Goal: Feedback & Contribution: Submit feedback/report problem

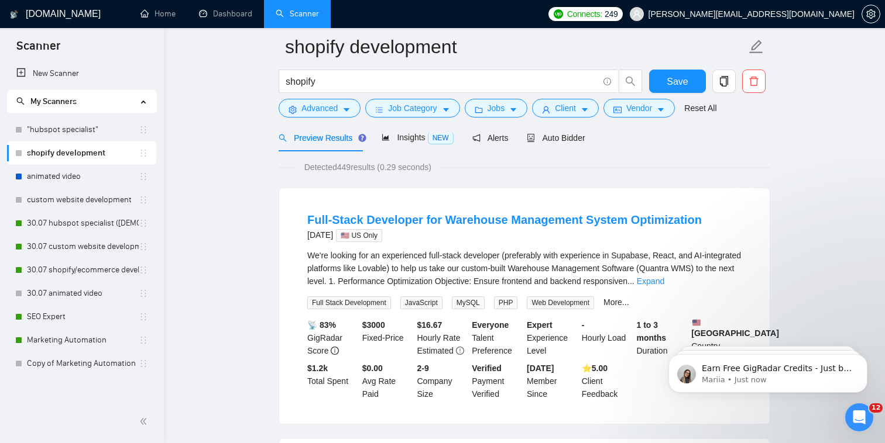
scroll to position [73, 0]
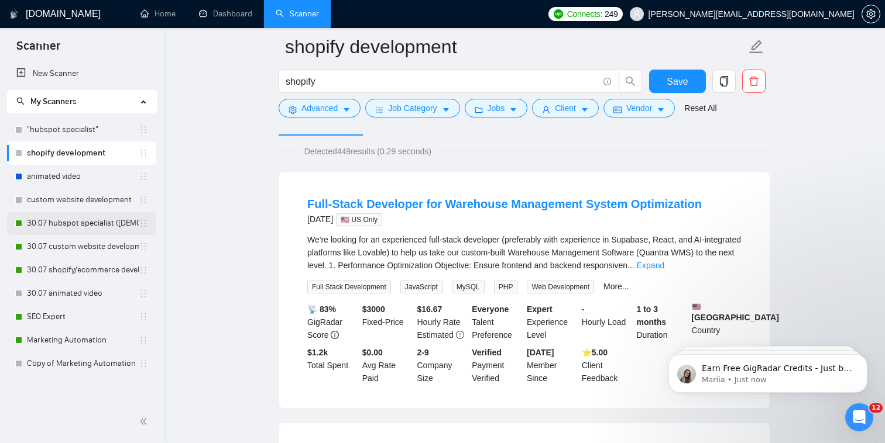
click at [73, 224] on link "30.07 hubspot specialist ([DEMOGRAPHIC_DATA] - not for residents)" at bounding box center [83, 223] width 112 height 23
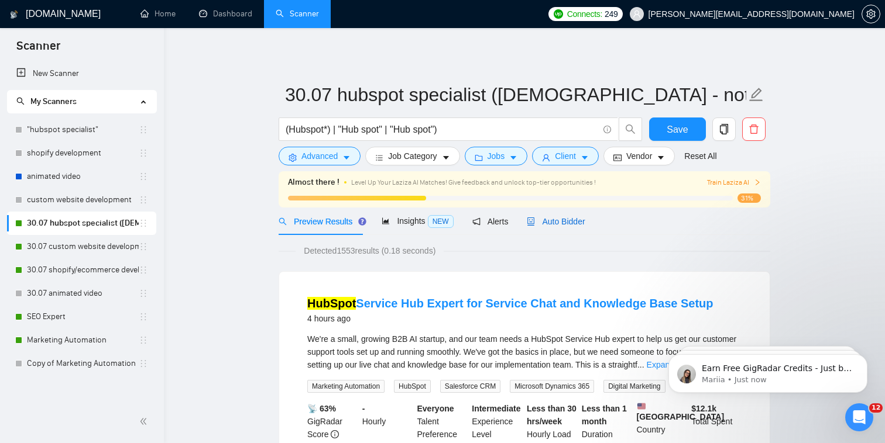
click at [563, 226] on span "Auto Bidder" at bounding box center [556, 221] width 58 height 9
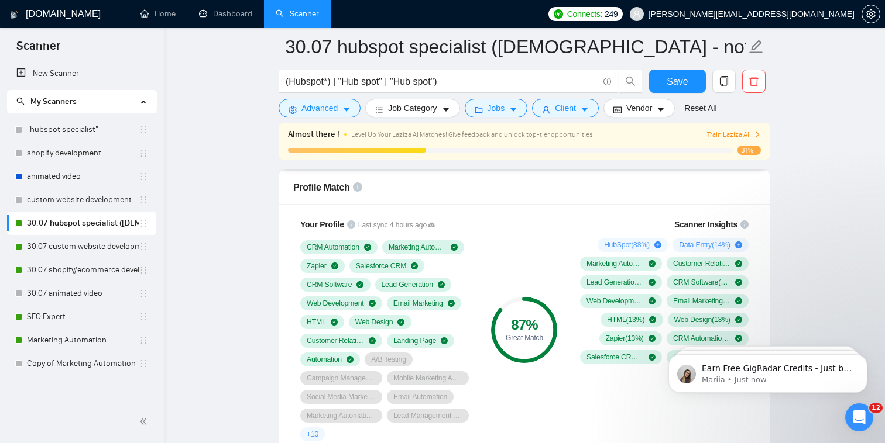
scroll to position [792, 0]
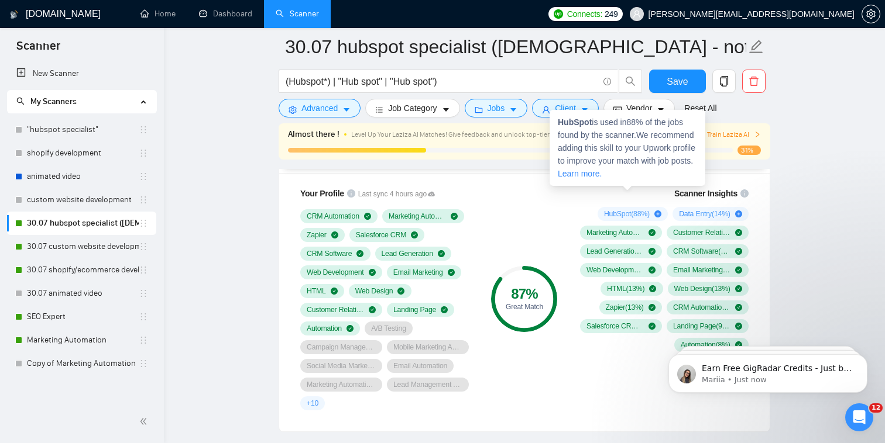
click at [646, 207] on div "HubSpot ( 88 %)" at bounding box center [632, 214] width 70 height 14
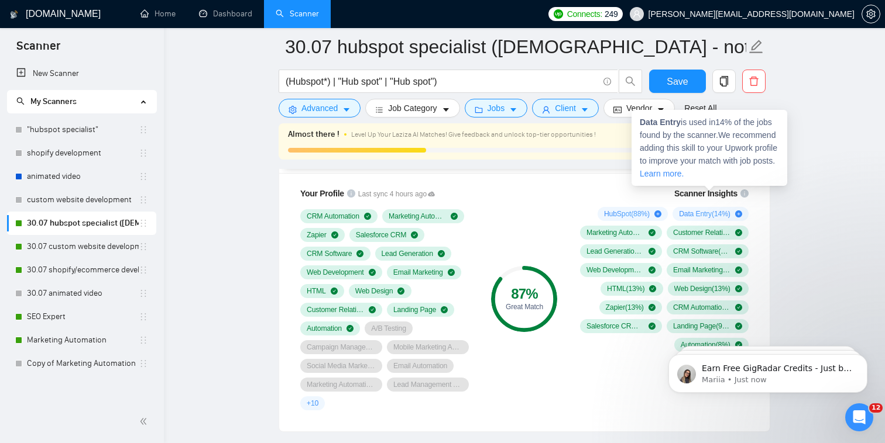
click at [718, 209] on span "Data Entry ( 14 %)" at bounding box center [704, 213] width 51 height 9
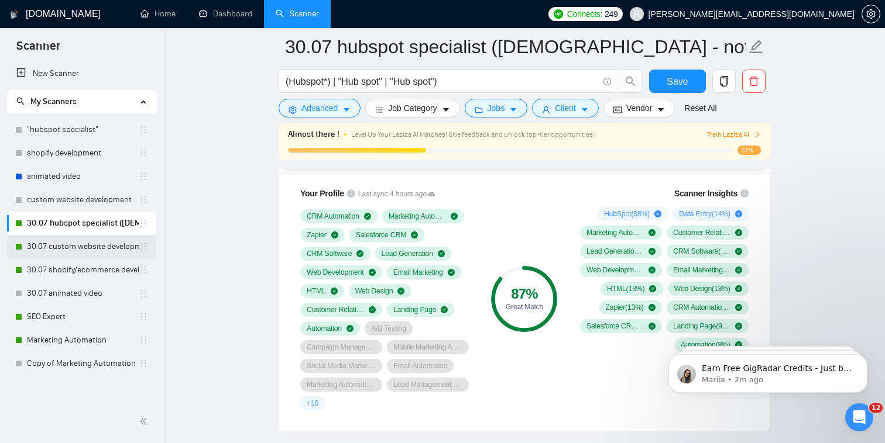
click at [121, 246] on link "30.07 custom website development" at bounding box center [83, 246] width 112 height 23
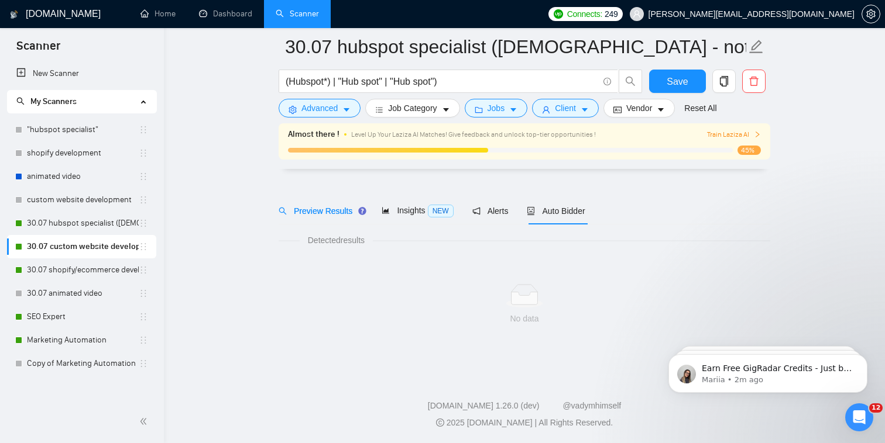
scroll to position [20, 0]
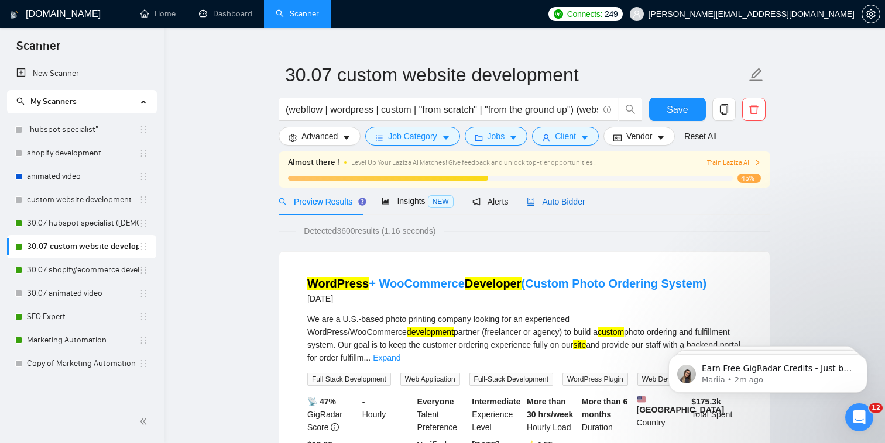
click at [580, 200] on span "Auto Bidder" at bounding box center [556, 201] width 58 height 9
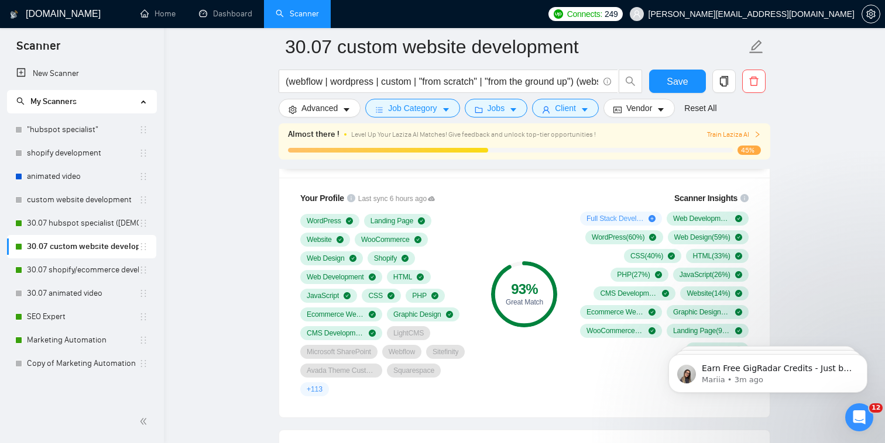
scroll to position [796, 0]
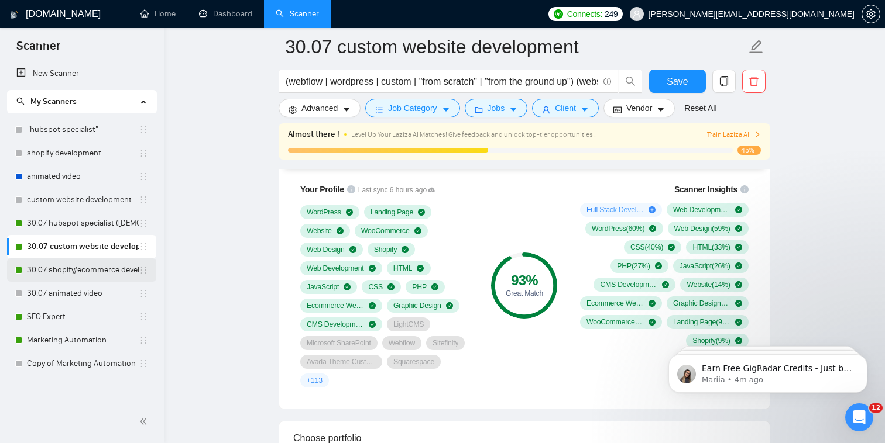
click at [126, 274] on link "30.07 shopify/ecommerce development (worldwide)" at bounding box center [83, 270] width 112 height 23
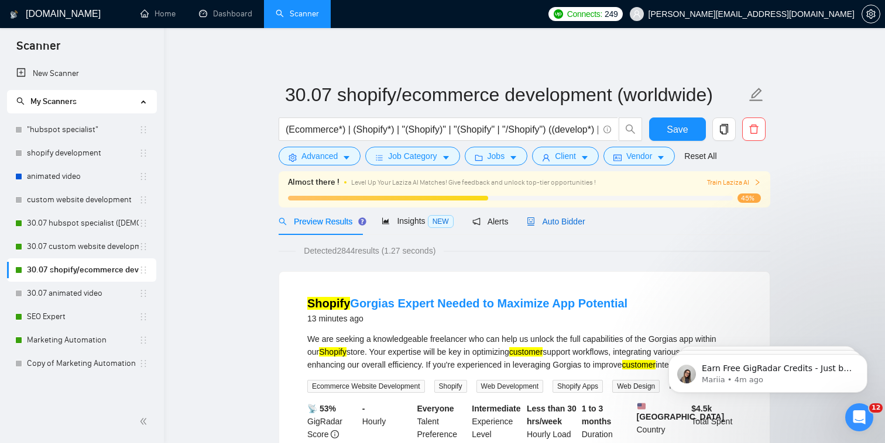
click at [562, 221] on span "Auto Bidder" at bounding box center [556, 221] width 58 height 9
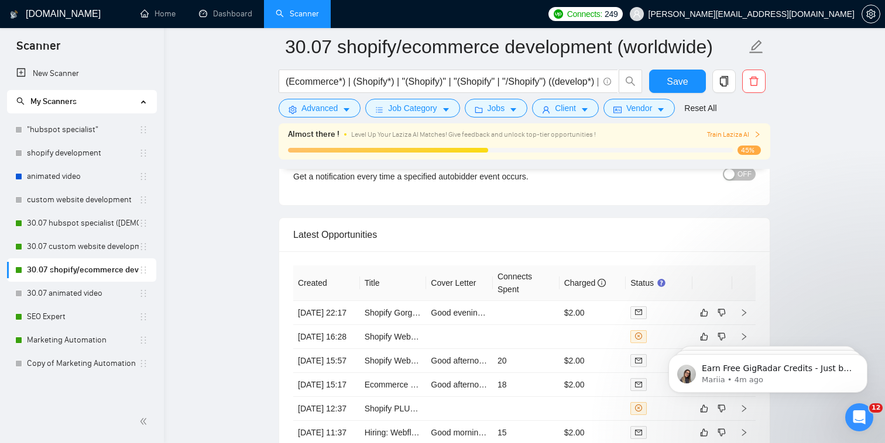
scroll to position [2894, 0]
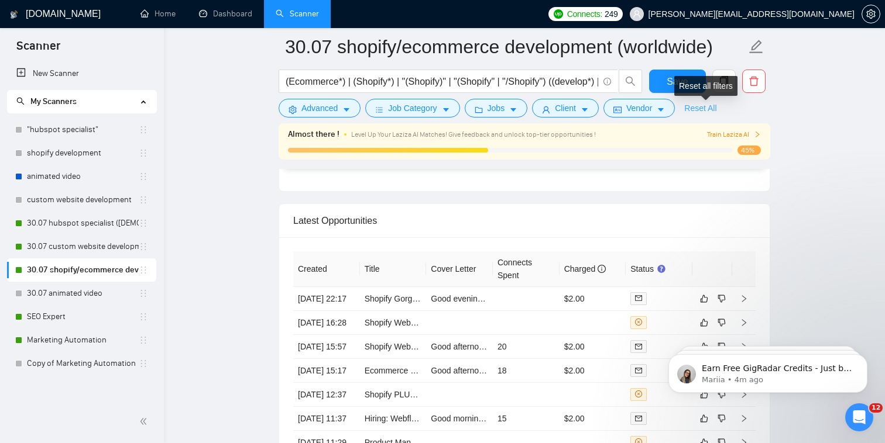
click at [692, 109] on link "Reset All" at bounding box center [700, 108] width 32 height 13
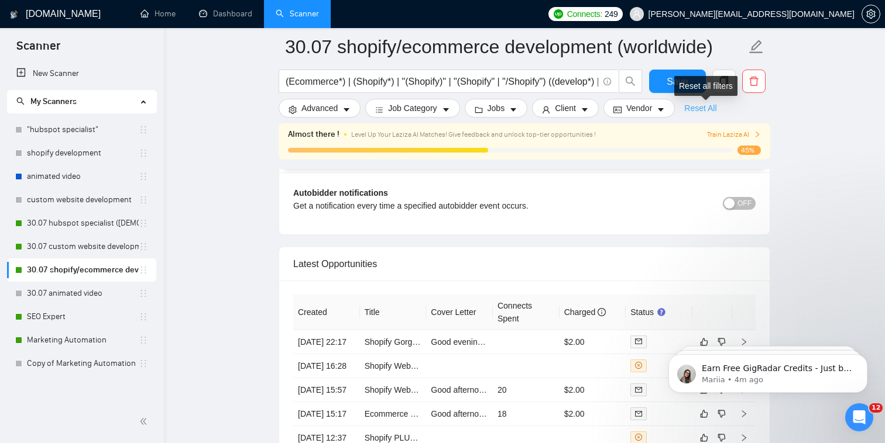
click at [692, 109] on link "Reset All" at bounding box center [700, 108] width 32 height 13
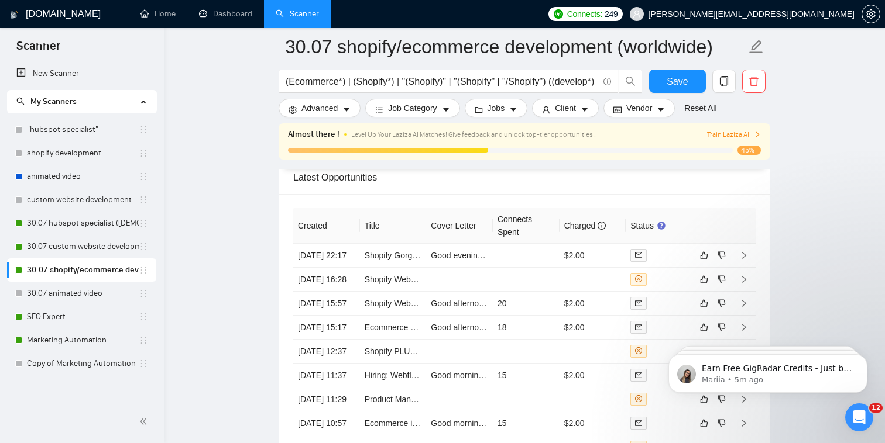
scroll to position [3048, 0]
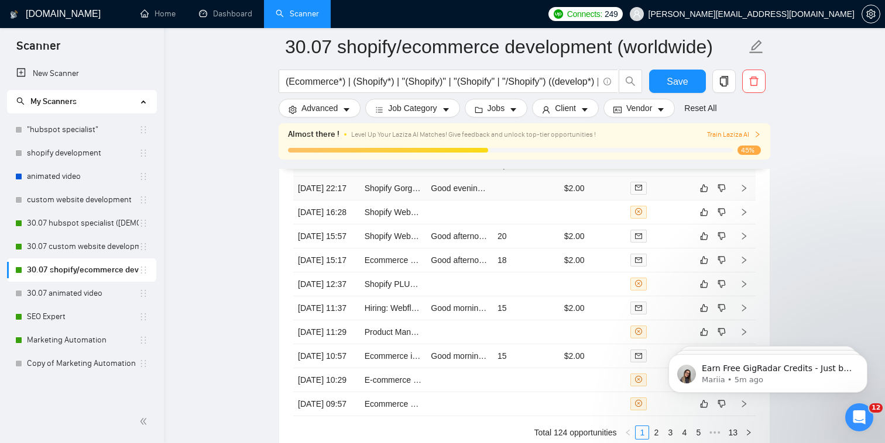
click at [569, 180] on td "$2.00" at bounding box center [592, 189] width 67 height 24
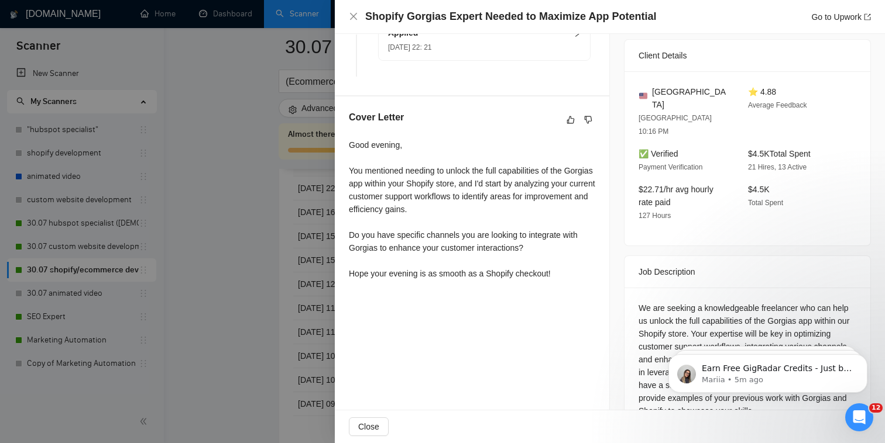
scroll to position [295, 0]
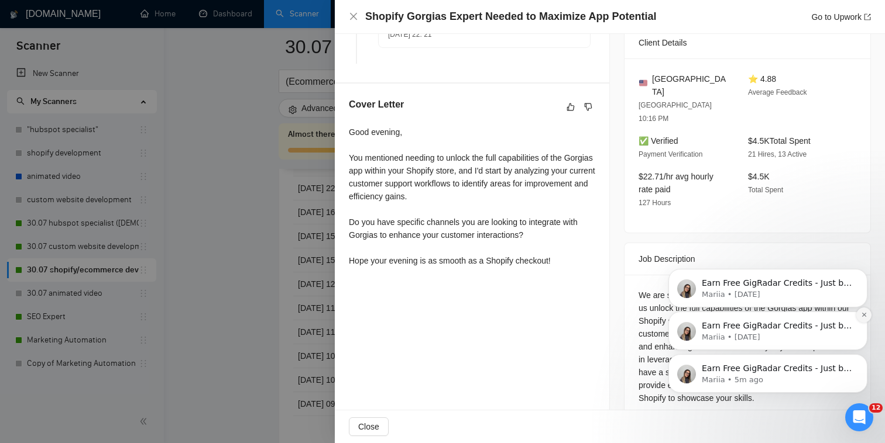
click at [867, 317] on button "Dismiss notification" at bounding box center [863, 315] width 15 height 15
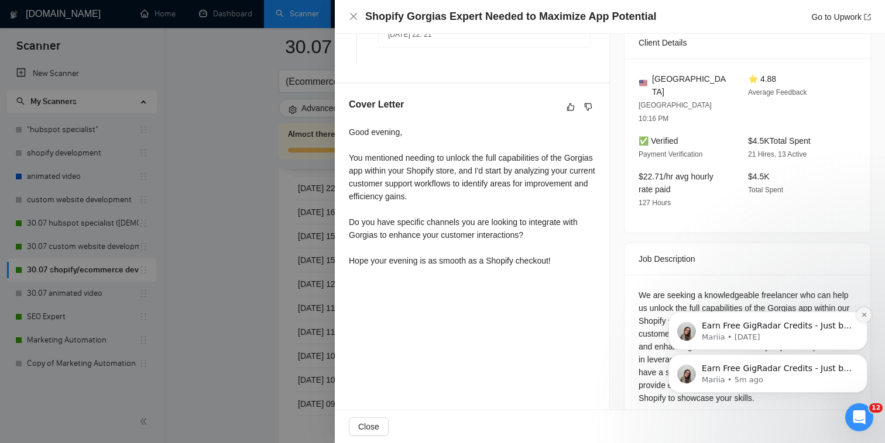
click at [865, 315] on icon "Dismiss notification" at bounding box center [864, 315] width 6 height 6
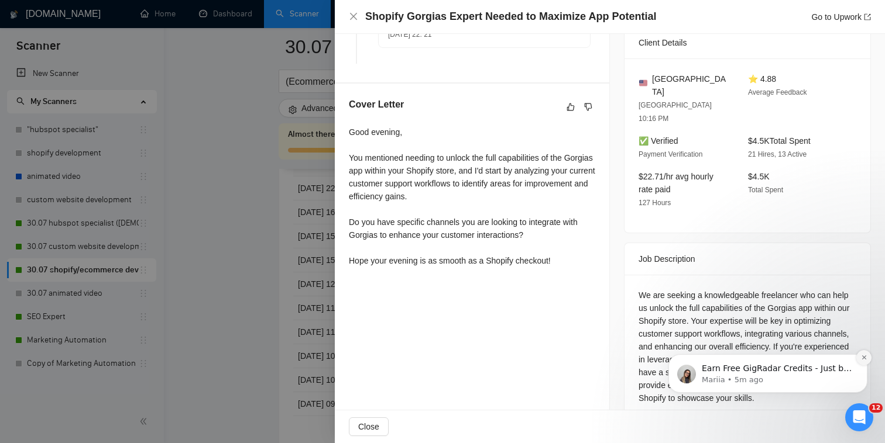
click at [866, 360] on icon "Dismiss notification" at bounding box center [864, 358] width 6 height 6
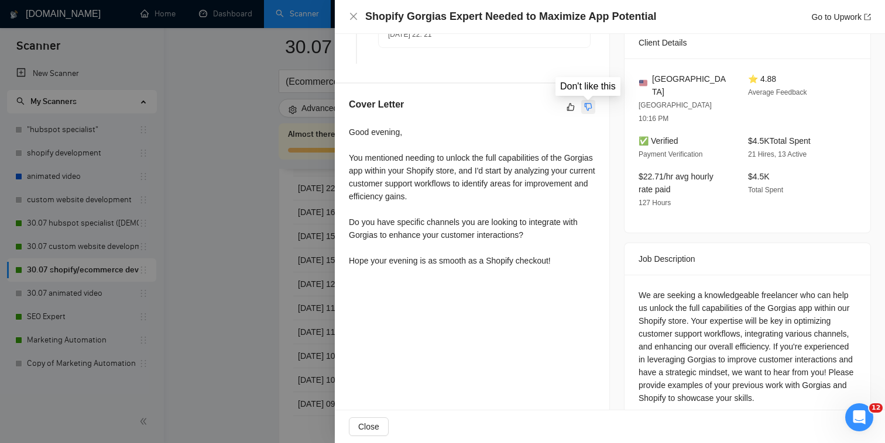
click at [581, 108] on button "button" at bounding box center [588, 107] width 14 height 14
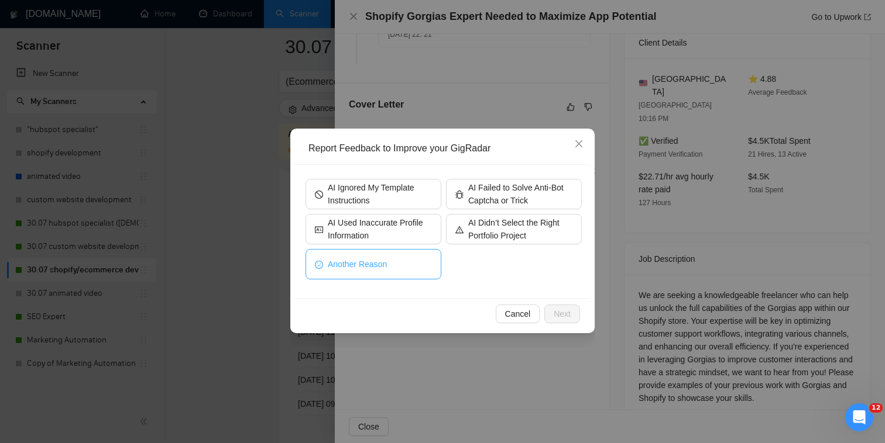
click at [414, 270] on button "Another Reason" at bounding box center [373, 264] width 136 height 30
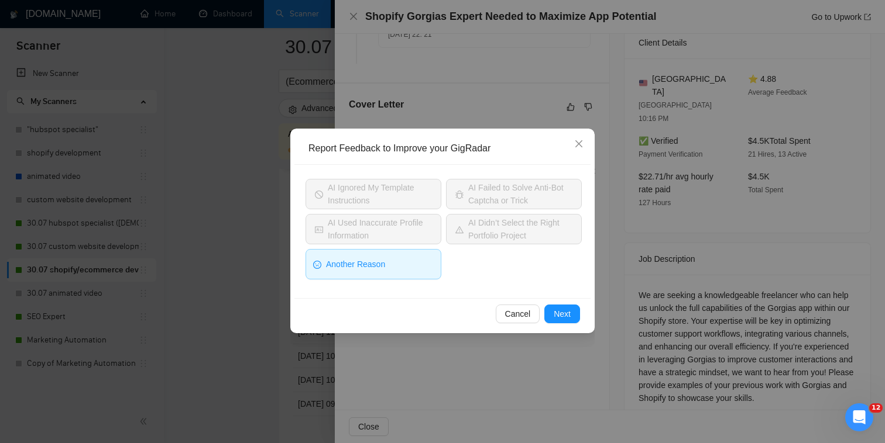
click at [570, 325] on div "Cancel Next" at bounding box center [442, 313] width 296 height 31
click at [564, 311] on span "Next" at bounding box center [561, 314] width 17 height 13
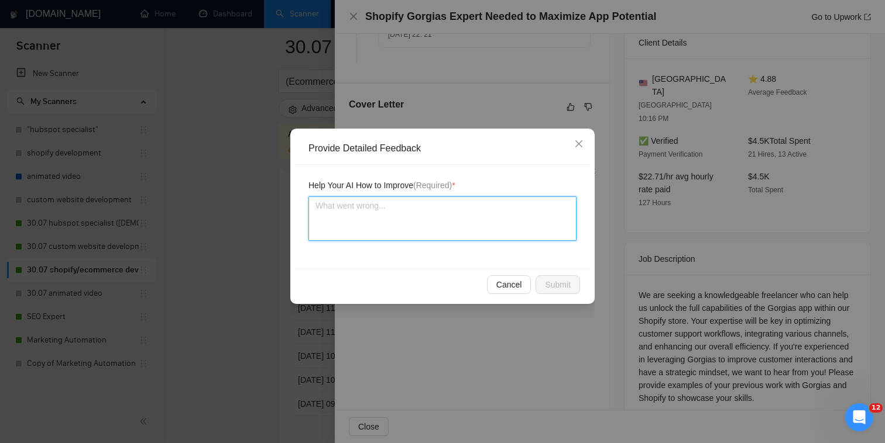
click at [479, 231] on textarea at bounding box center [442, 219] width 268 height 44
type textarea "W"
type textarea "We"
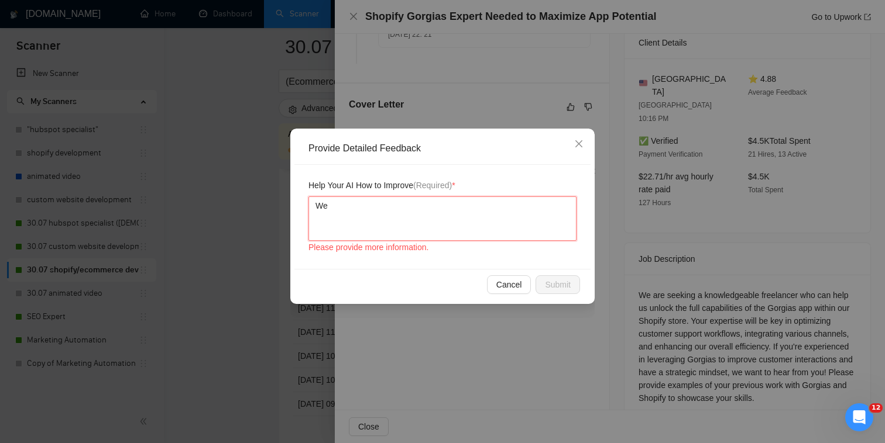
type textarea "We"
type textarea "We d"
type textarea "We di"
type textarea "We did"
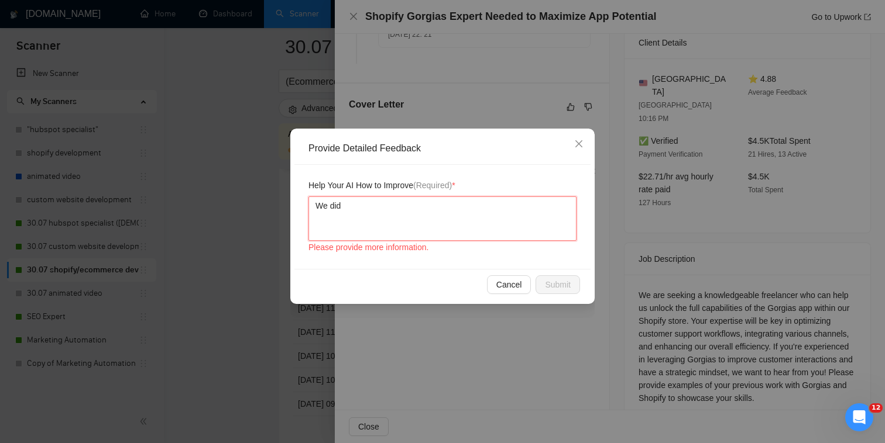
type textarea "We did n"
type textarea "We did no"
type textarea "We did not"
type textarea "We did not e"
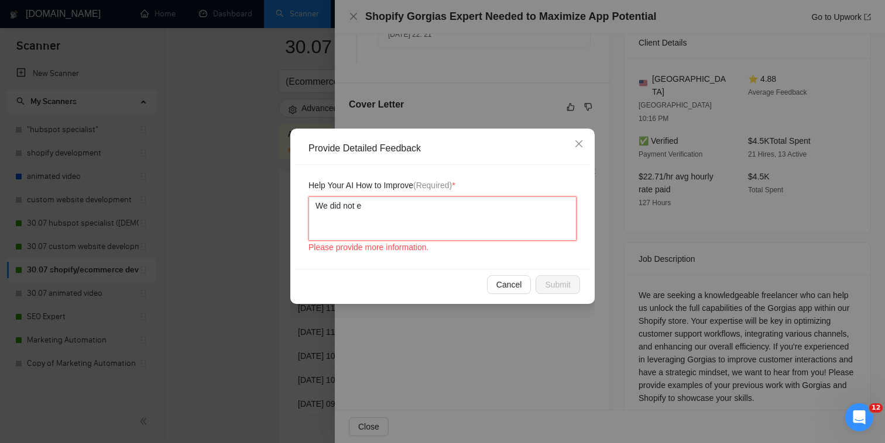
type textarea "We did not ex"
type textarea "We did not exp"
type textarea "We did not expl"
type textarea "We did not expla"
type textarea "We did not explai"
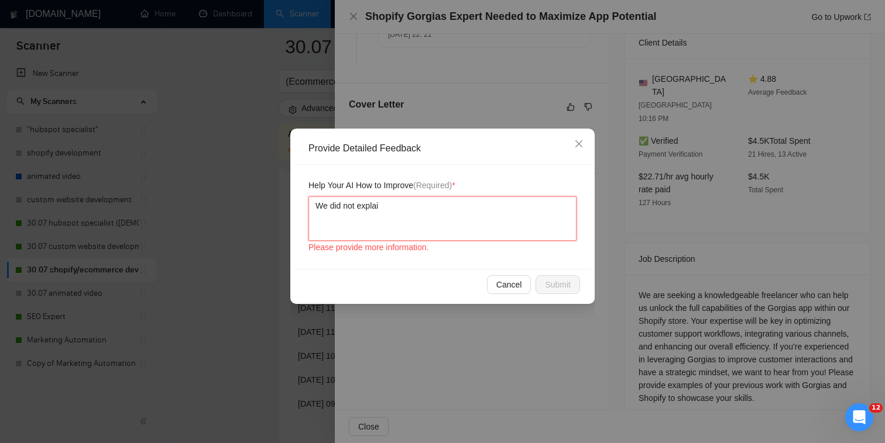
type textarea "We did not explain"
type textarea "We did not explain th"
type textarea "We did not explain the"
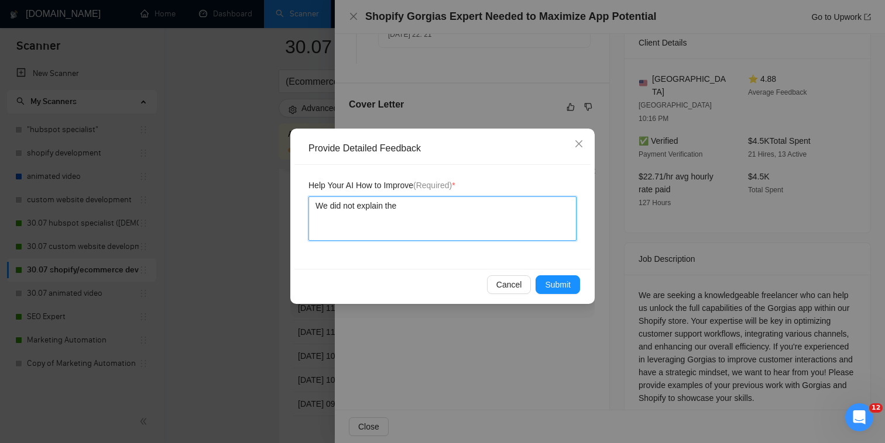
type textarea "We did not explain the"
type textarea "We did not explain the G"
type textarea "We did not explain the Go"
type textarea "We did not explain the Gor"
type textarea "We did not explain the Gorg"
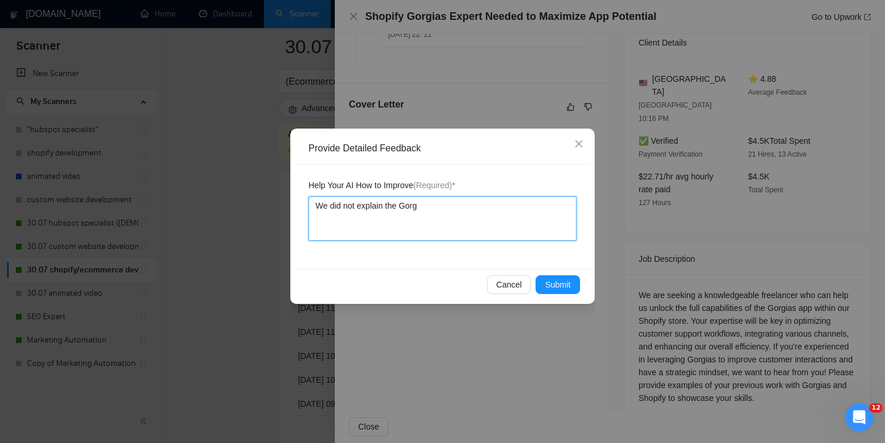
type textarea "We did not explain the Gorgi"
type textarea "We did not explain the Gorgian"
type textarea "We did not explain the Gorgians"
type textarea "We did not explain the Gorgian"
type textarea "We did not explain the Gorgia"
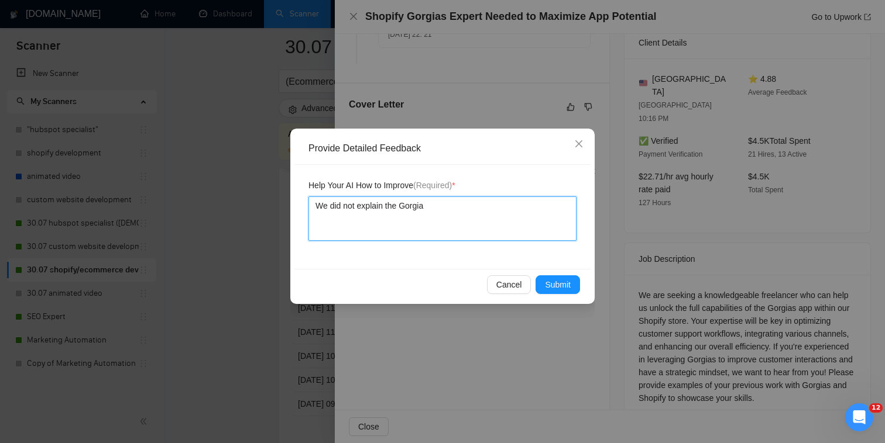
type textarea "We did not explain the Gorgias"
type textarea "We did not explain the Gorgias e"
type textarea "We did not explain the Gorgias exp"
type textarea "We did not explain the Gorgias expe"
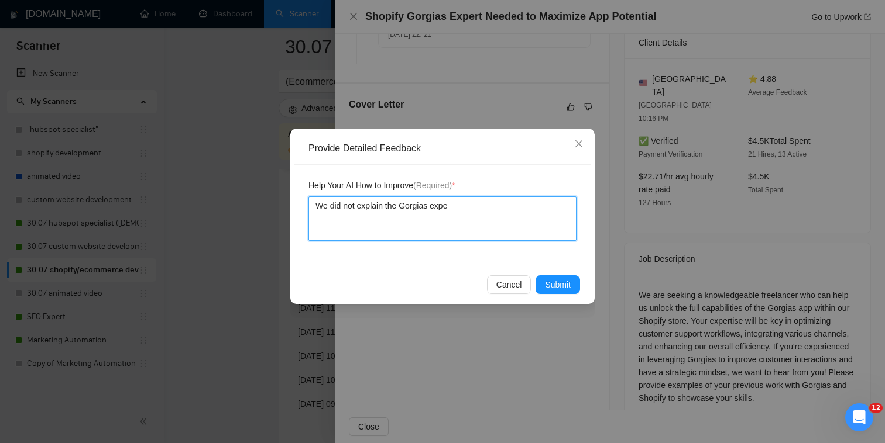
type textarea "We did not explain the Gorgias exper"
type textarea "We did not explain the Gorgias experie"
type textarea "We did not explain the Gorgias experien"
type textarea "We did not explain the Gorgias experienc"
type textarea "We did not explain the Gorgias experience"
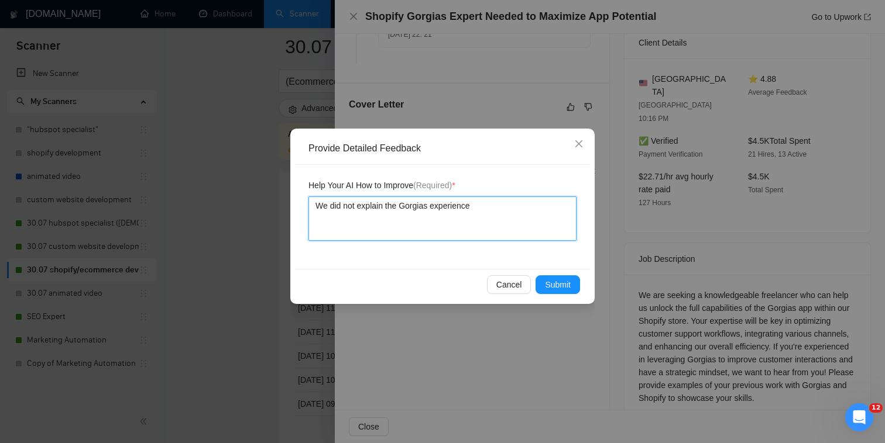
type textarea "We did not explain the Gorgias experience"
type textarea "We did not explain the Gorgias experience s"
type textarea "We did not explain the Gorgias experience so"
type textarea "We did not explain the Gorgias experience so t"
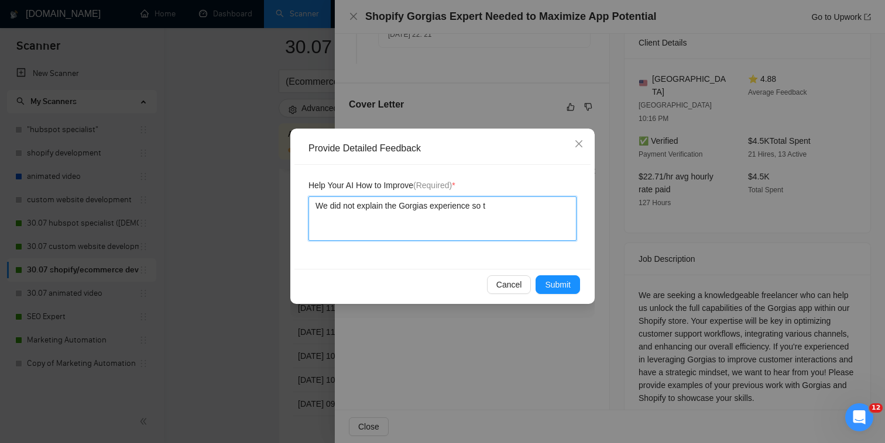
type textarea "We did not explain the Gorgias experience so th"
type textarea "We did not explain the Gorgias experience so thi"
type textarea "We did not explain the Gorgias experience so this"
type textarea "We did not explain the Gorgias experience so this j"
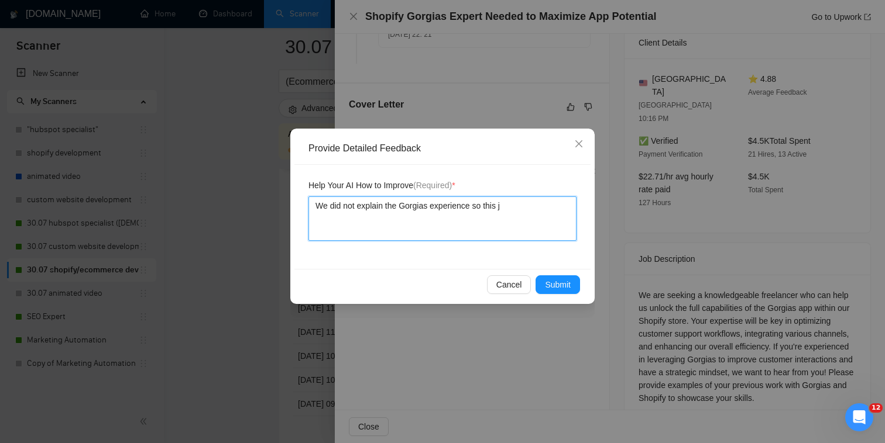
type textarea "We did not explain the Gorgias experience so this jo"
type textarea "We did not explain the Gorgias experience so this job"
type textarea "We did not explain the Gorgias experience so this job s"
type textarea "We did not explain the Gorgias experience so this job sh"
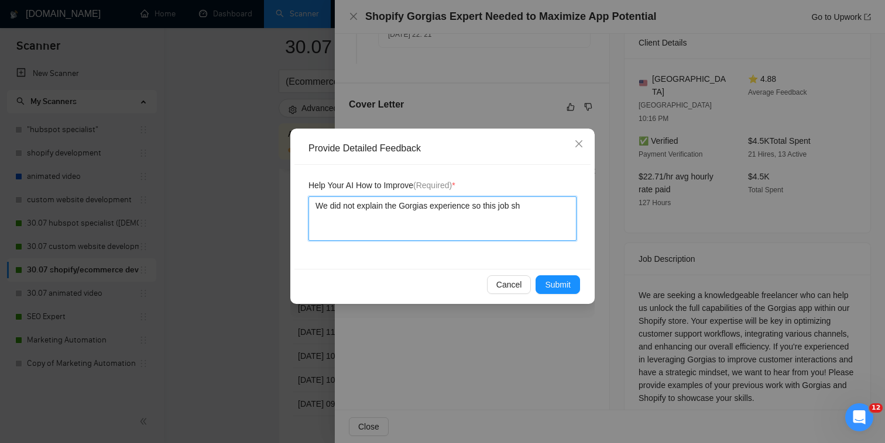
type textarea "We did not explain the Gorgias experience so this job sho"
type textarea "We did not explain the Gorgias experience so this job shou"
type textarea "We did not explain the Gorgias experience so this job shoul"
type textarea "We did not explain the Gorgias experience so this job should"
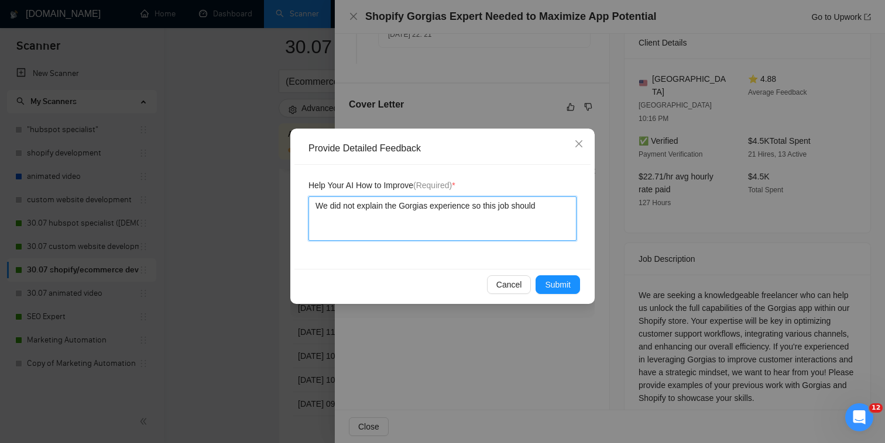
type textarea "We did not explain the Gorgias experience so this job should h"
type textarea "We did not explain the Gorgias experience so this job should ha"
type textarea "We did not explain the Gorgias experience so this job should hav"
type textarea "We did not explain the Gorgias experience so this job should hav e"
type textarea "We did not explain the Gorgias experience so this job should hav eb"
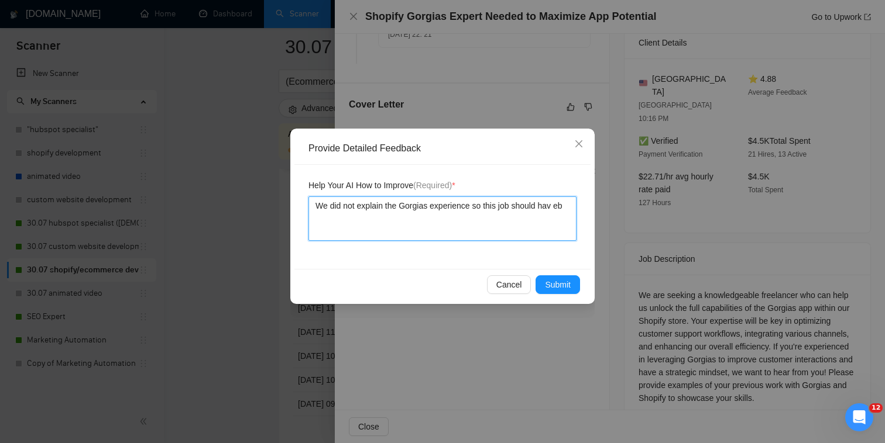
type textarea "We did not explain the Gorgias experience so this job should hav e"
type textarea "We did not explain the Gorgias experience so this job should hav"
type textarea "We did not explain the Gorgias experience so this job should have"
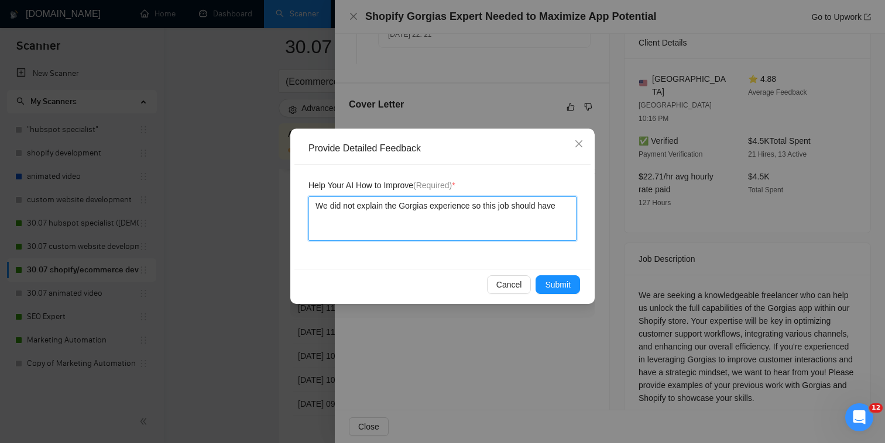
type textarea "We did not explain the Gorgias experience so this job should have b"
type textarea "We did not explain the Gorgias experience so this job should have bee"
type textarea "We did not explain the Gorgias experience so this job should have been"
type textarea "We did not explain the Gorgias experience so this job should have been d"
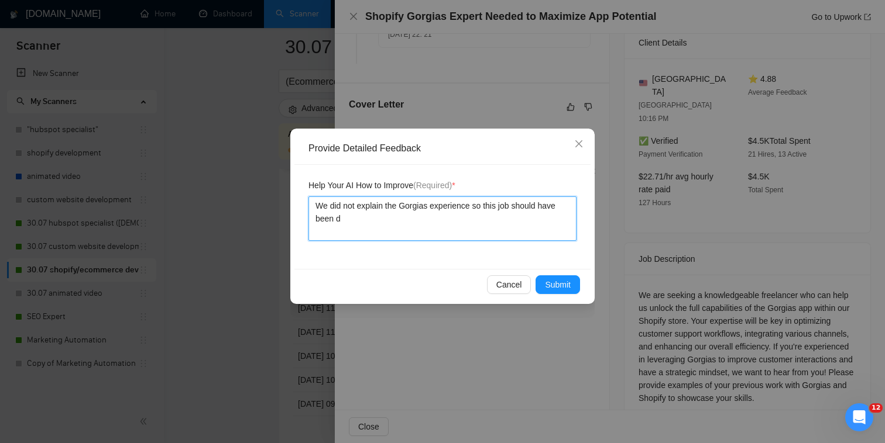
type textarea "We did not explain the Gorgias experience so this job should have been de"
type textarea "We did not explain the Gorgias experience so this job should have been dec"
type textarea "We did not explain the Gorgias experience so this job should have been decl"
type textarea "We did not explain the Gorgias experience so this job should have been decli"
type textarea "We did not explain the Gorgias experience so this job should have been declin"
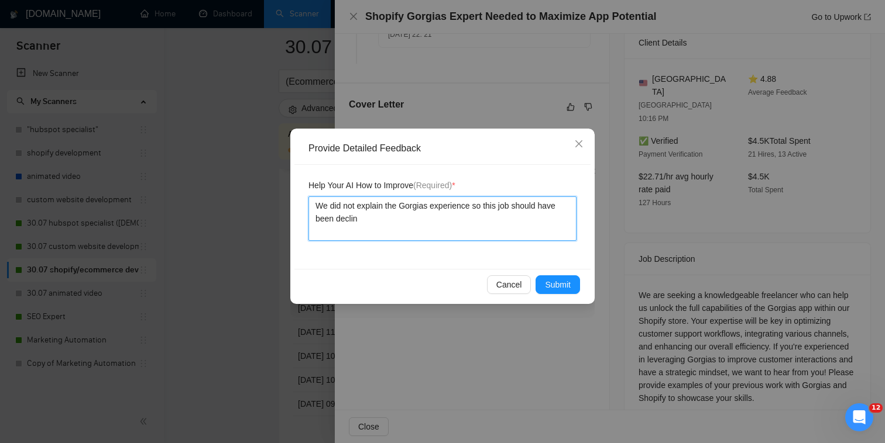
type textarea "We did not explain the Gorgias experience so this job should have been decline"
type textarea "We did not explain the Gorgias experience so this job should have been declined"
type textarea "We did not explain the Gorgias experience so this job should have been declined."
click at [561, 286] on span "Submit" at bounding box center [558, 284] width 26 height 13
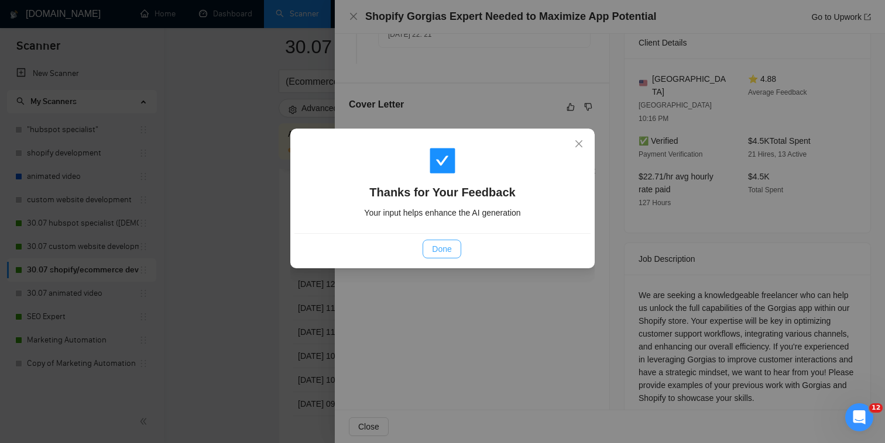
click at [437, 245] on span "Done" at bounding box center [441, 249] width 19 height 13
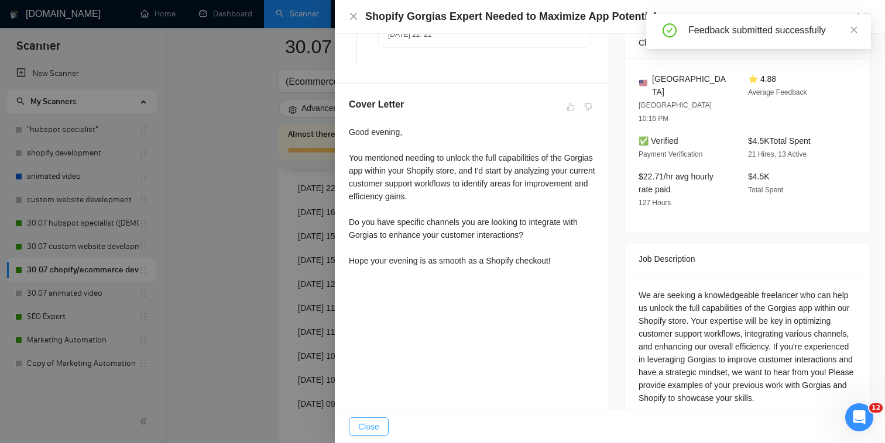
click at [379, 421] on button "Close" at bounding box center [369, 427] width 40 height 19
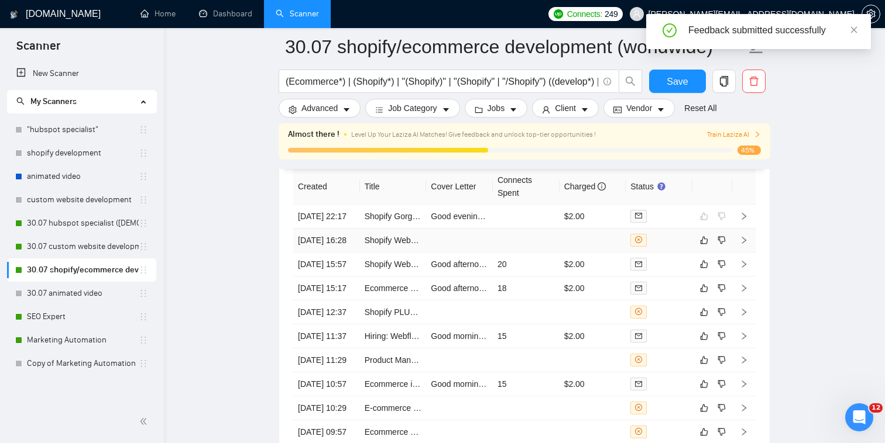
scroll to position [3011, 0]
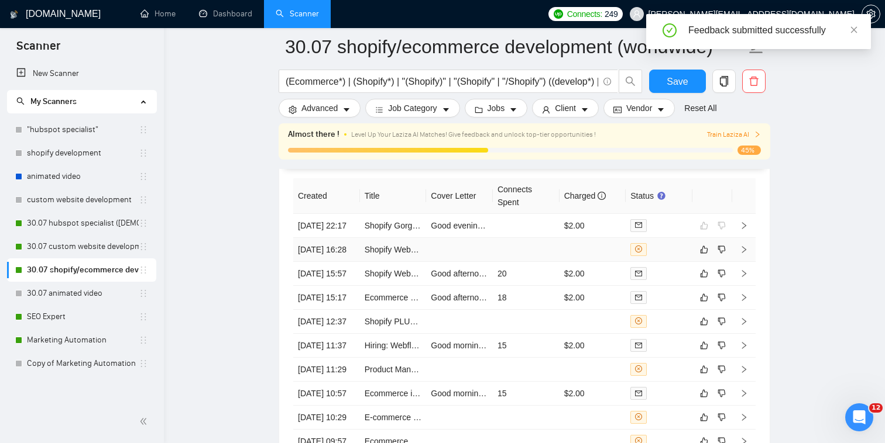
click at [461, 242] on td at bounding box center [459, 250] width 67 height 24
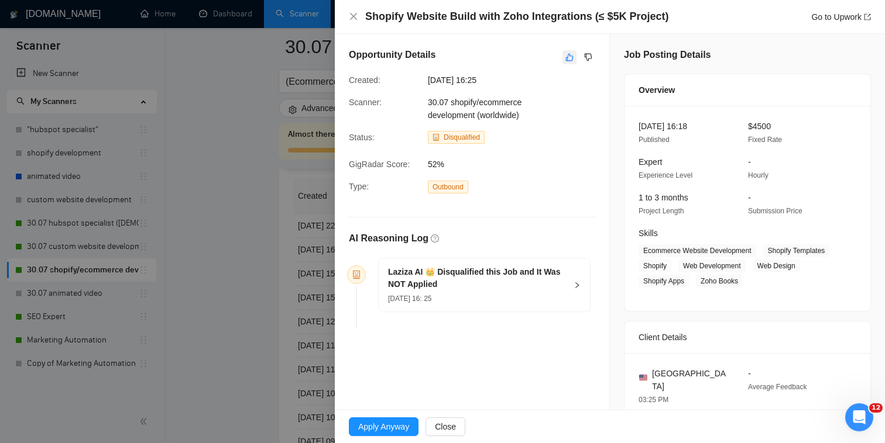
click at [566, 57] on icon "like" at bounding box center [569, 57] width 8 height 9
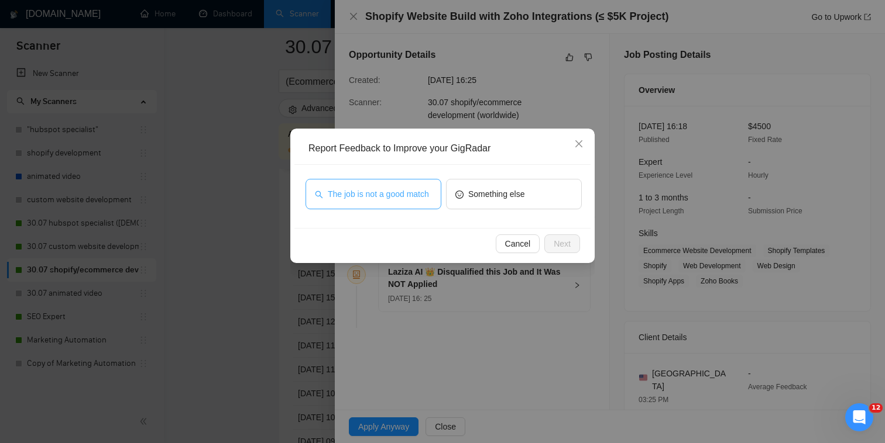
click at [396, 197] on span "The job is not a good match" at bounding box center [378, 194] width 101 height 13
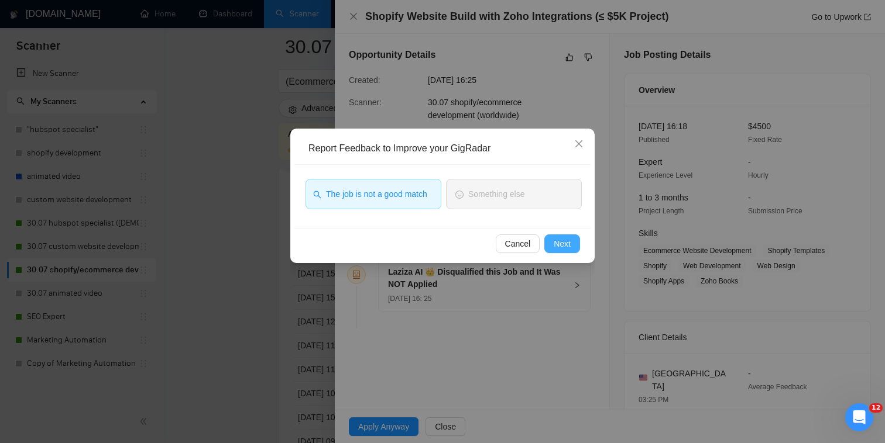
click at [558, 246] on span "Next" at bounding box center [561, 244] width 17 height 13
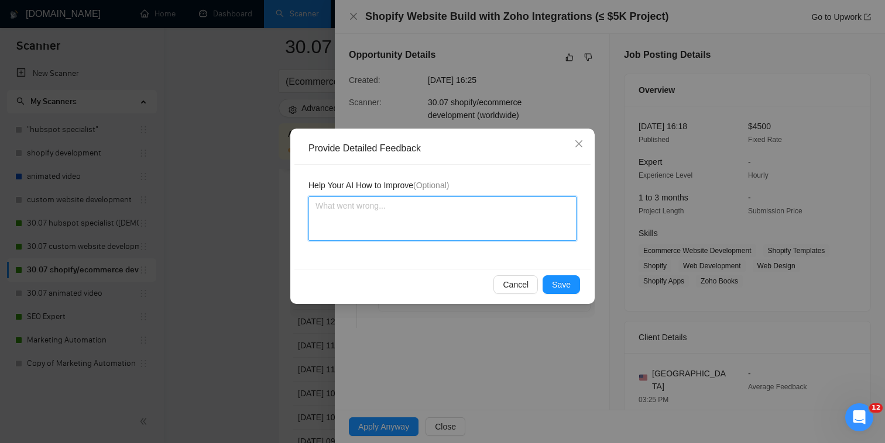
click at [490, 208] on textarea at bounding box center [442, 219] width 268 height 44
type textarea "W"
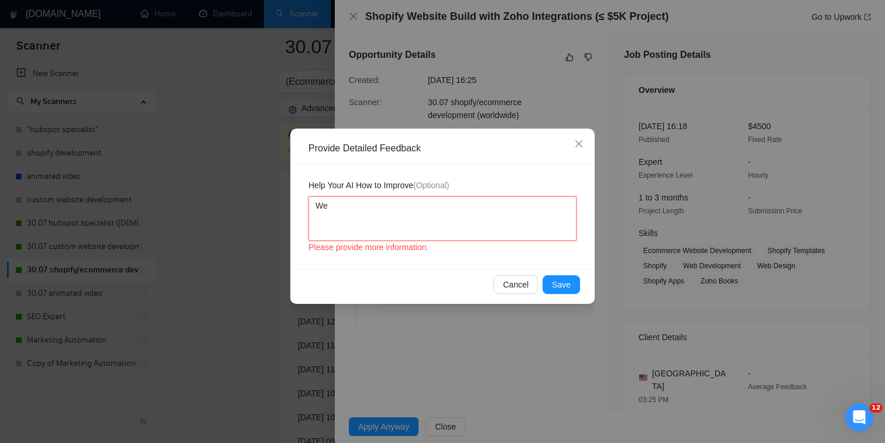
type textarea "We"
type textarea "We h"
type textarea "We ha"
type textarea "We have"
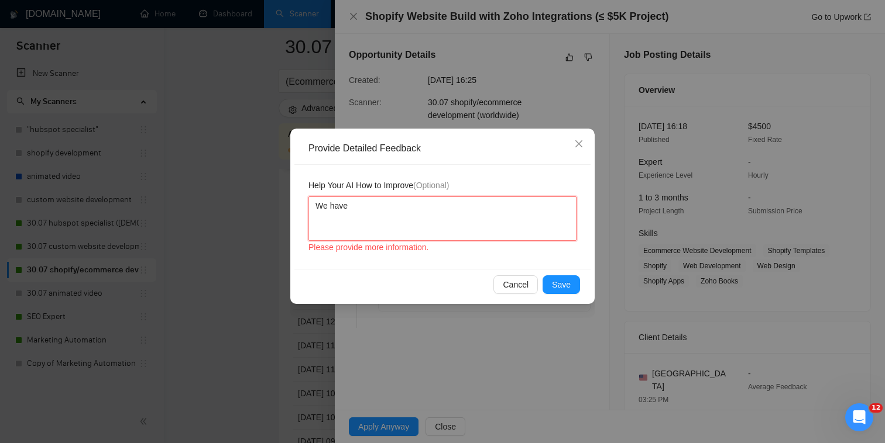
type textarea "We have n"
type textarea "We have not"
type textarea "We have not w"
type textarea "We have not wo"
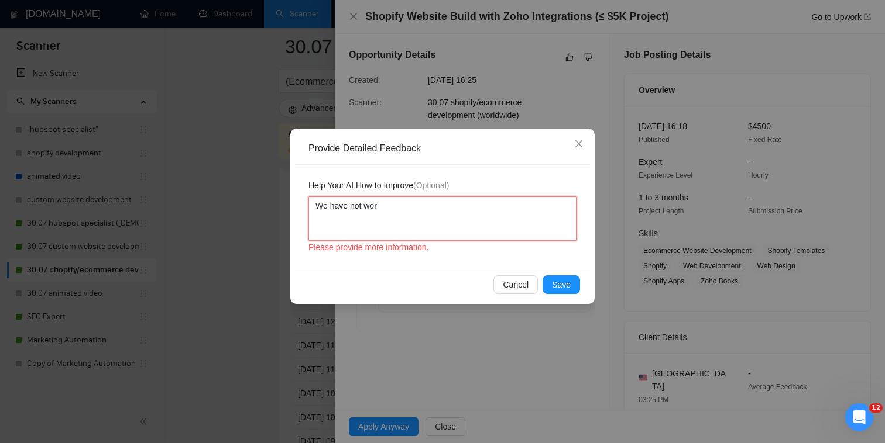
type textarea "We have not work"
type textarea "We have not worke"
type textarea "We have not worked"
type textarea "We have not worked w"
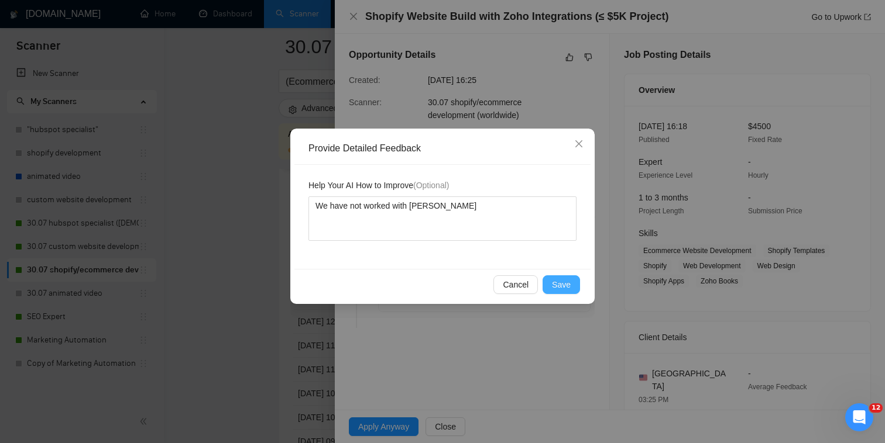
click at [568, 291] on button "Save" at bounding box center [560, 285] width 37 height 19
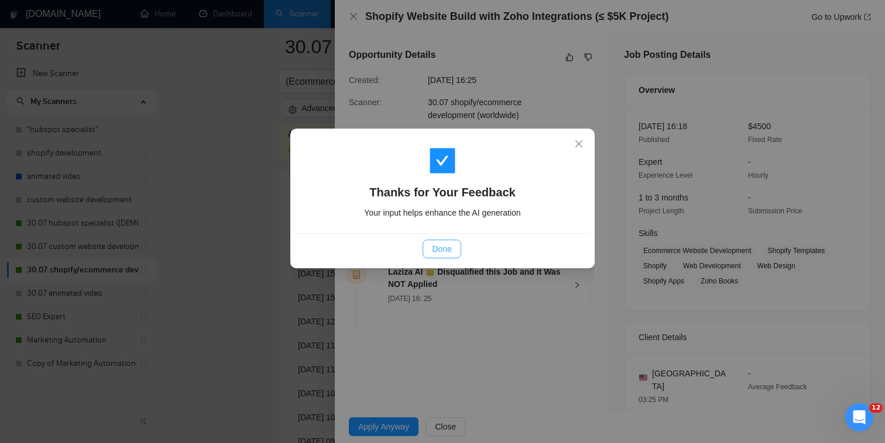
click at [446, 250] on span "Done" at bounding box center [441, 249] width 19 height 13
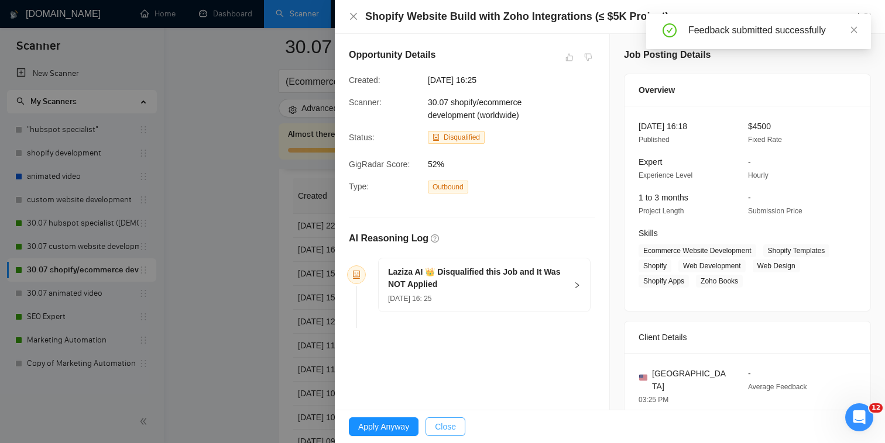
click at [450, 427] on span "Close" at bounding box center [445, 427] width 21 height 13
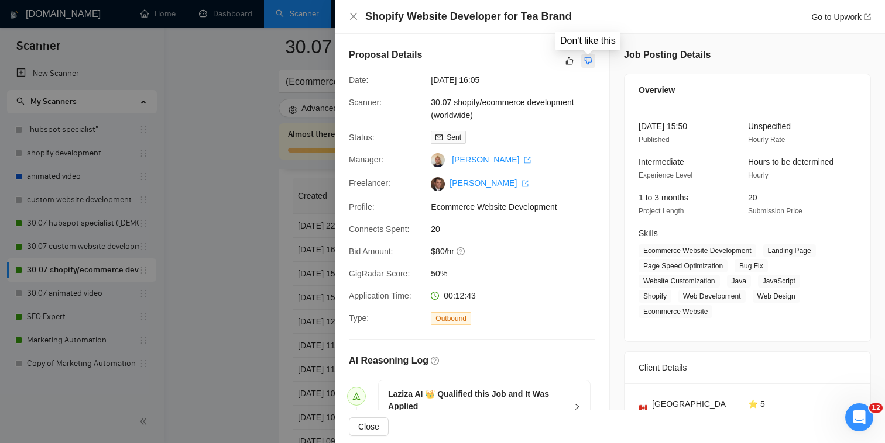
click at [590, 60] on icon "dislike" at bounding box center [588, 60] width 8 height 9
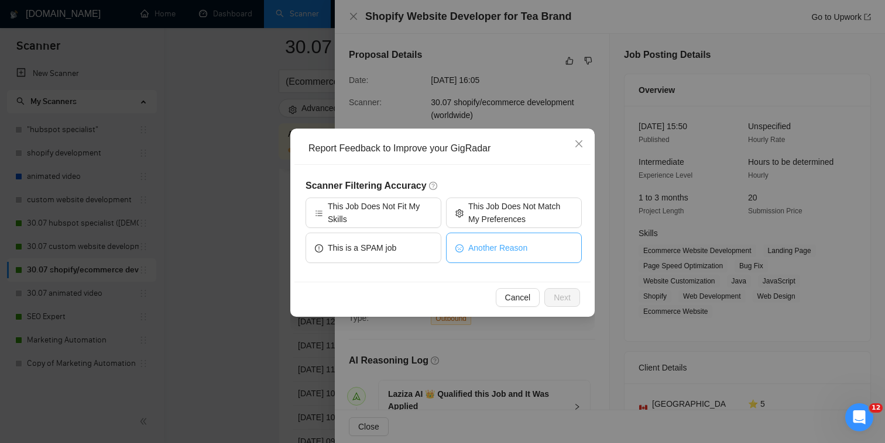
click at [494, 250] on span "Another Reason" at bounding box center [497, 248] width 59 height 13
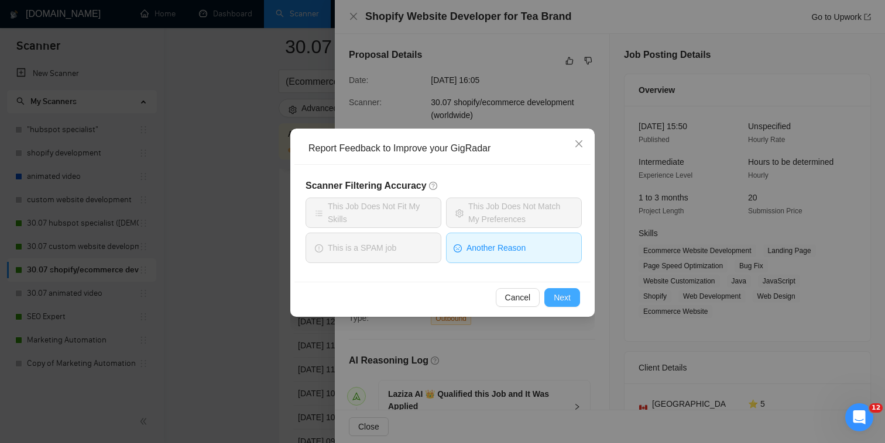
click at [558, 296] on span "Next" at bounding box center [561, 297] width 17 height 13
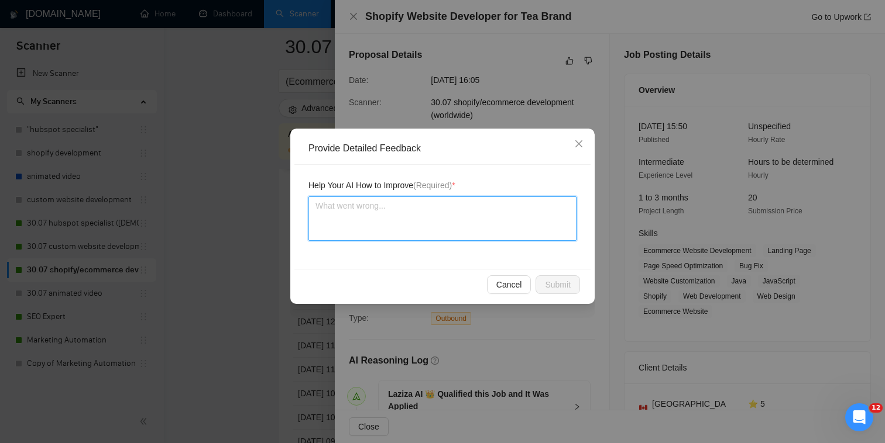
click at [486, 218] on textarea at bounding box center [442, 219] width 268 height 44
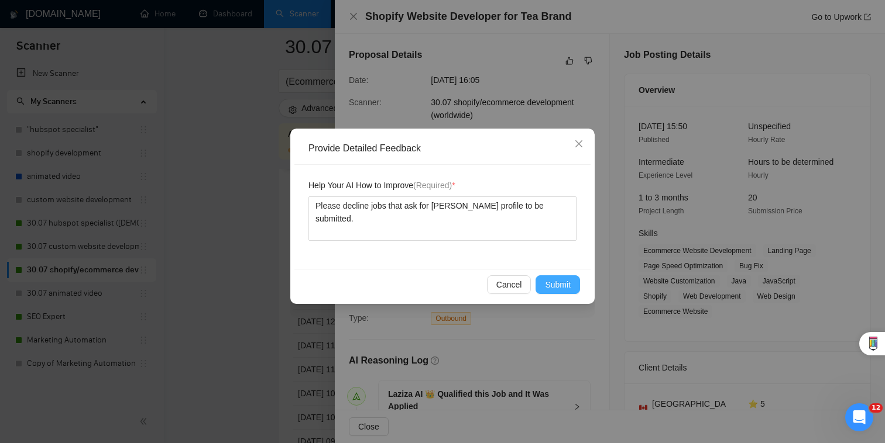
click at [562, 287] on span "Submit" at bounding box center [558, 284] width 26 height 13
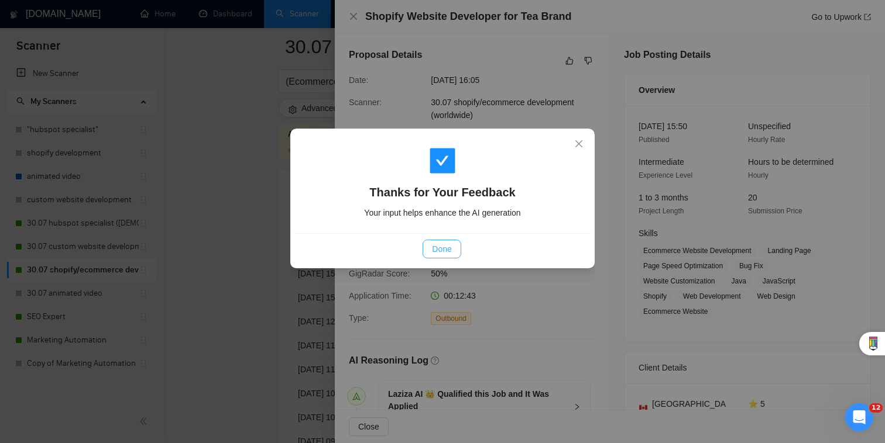
click at [431, 243] on button "Done" at bounding box center [441, 249] width 38 height 19
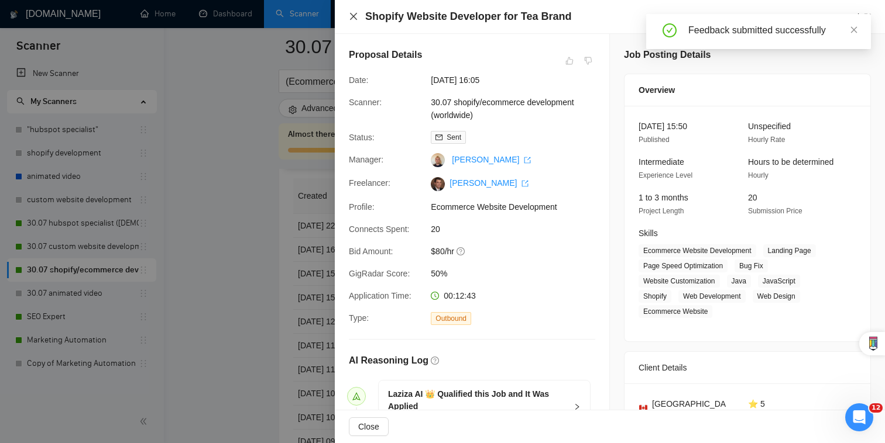
click at [356, 16] on icon "close" at bounding box center [353, 16] width 9 height 9
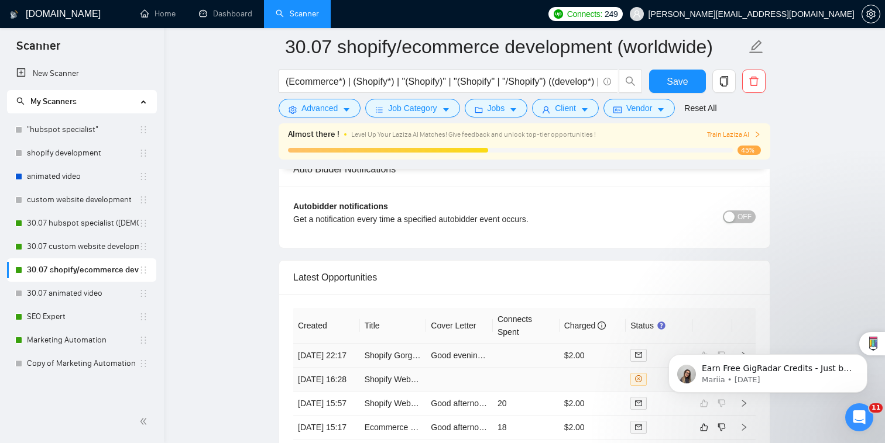
scroll to position [2784, 0]
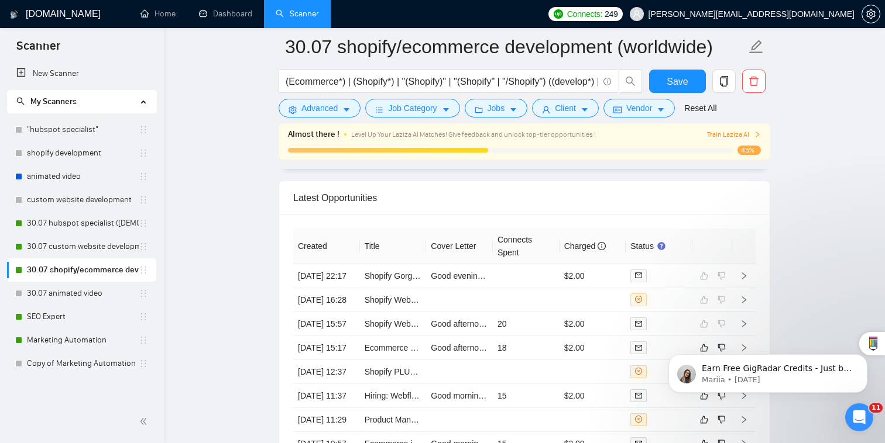
scroll to position [2944, 0]
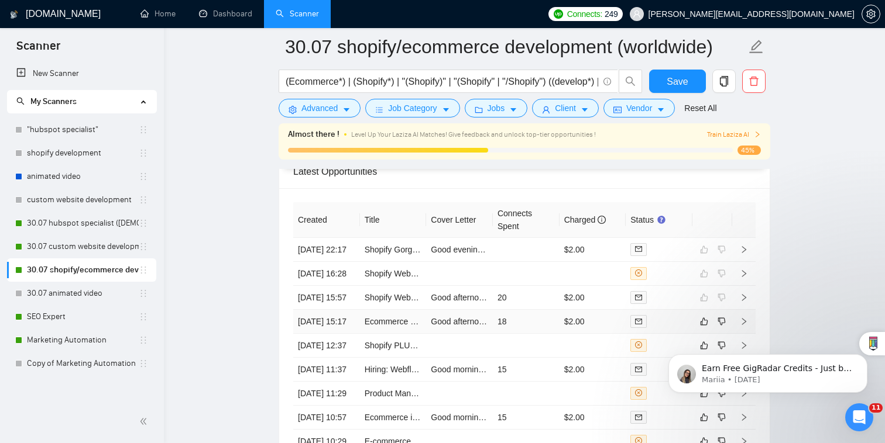
click at [522, 334] on td "18" at bounding box center [526, 322] width 67 height 24
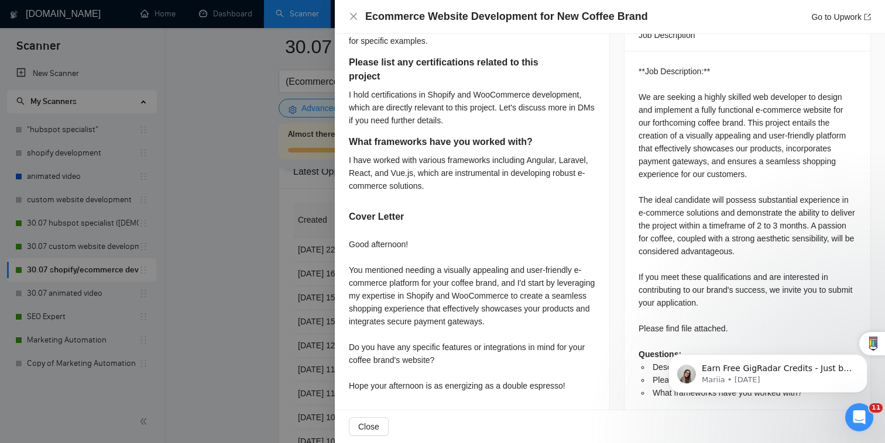
scroll to position [534, 0]
click at [845, 344] on icon at bounding box center [842, 344] width 14 height 14
click at [861, 355] on icon "Dismiss notification" at bounding box center [864, 358] width 6 height 6
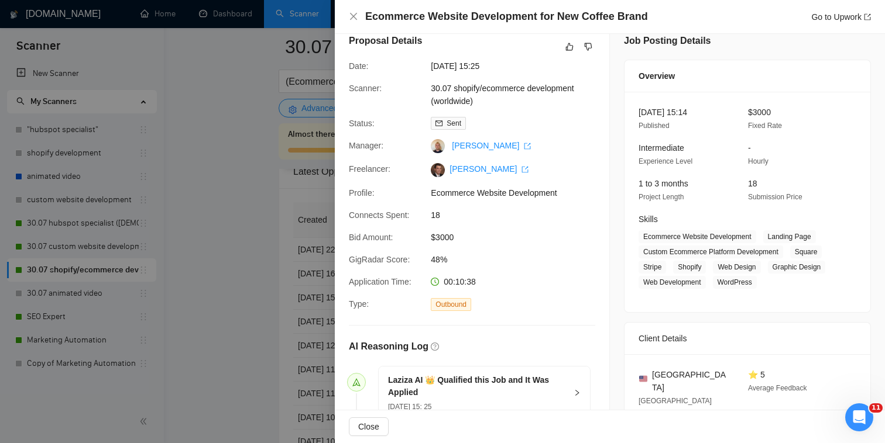
scroll to position [0, 0]
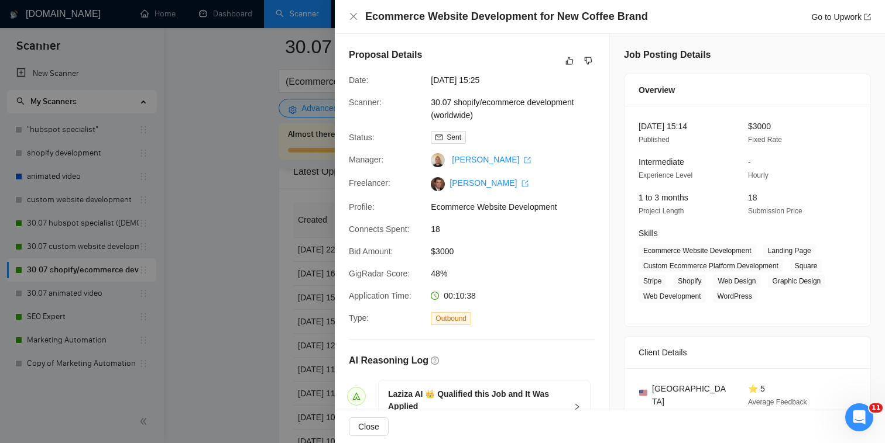
click at [566, 69] on div "Proposal Details" at bounding box center [472, 61] width 246 height 26
click at [566, 61] on icon "like" at bounding box center [570, 61] width 8 height 8
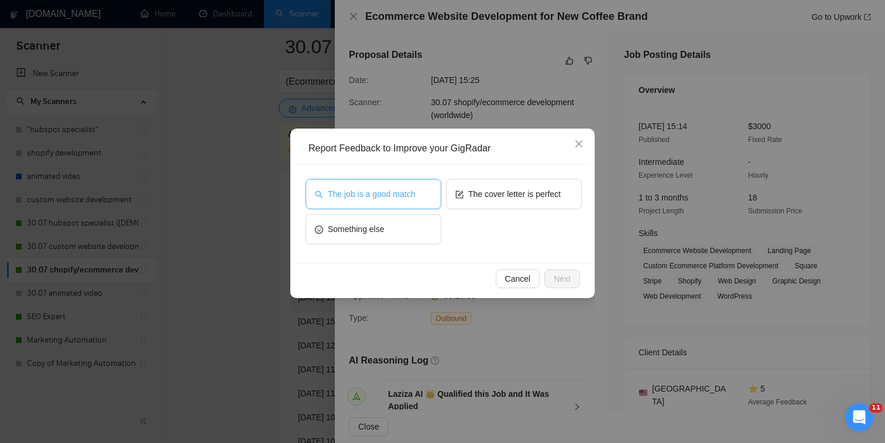
click at [390, 183] on button "The job is a good match" at bounding box center [373, 194] width 136 height 30
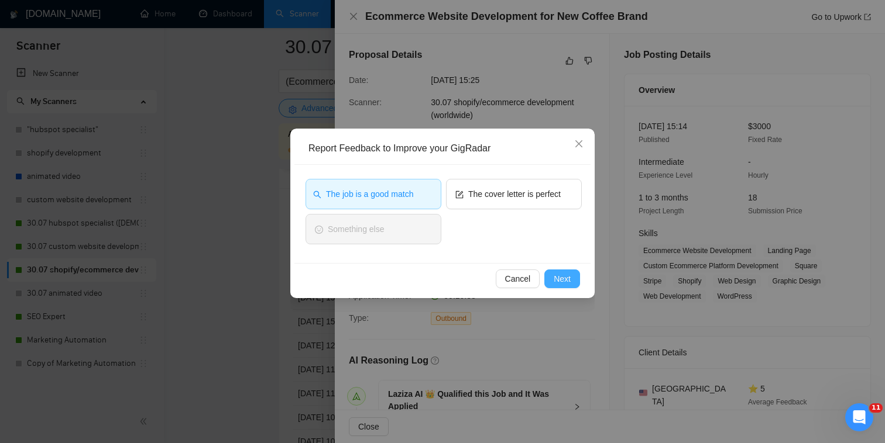
click at [570, 278] on button "Next" at bounding box center [562, 279] width 36 height 19
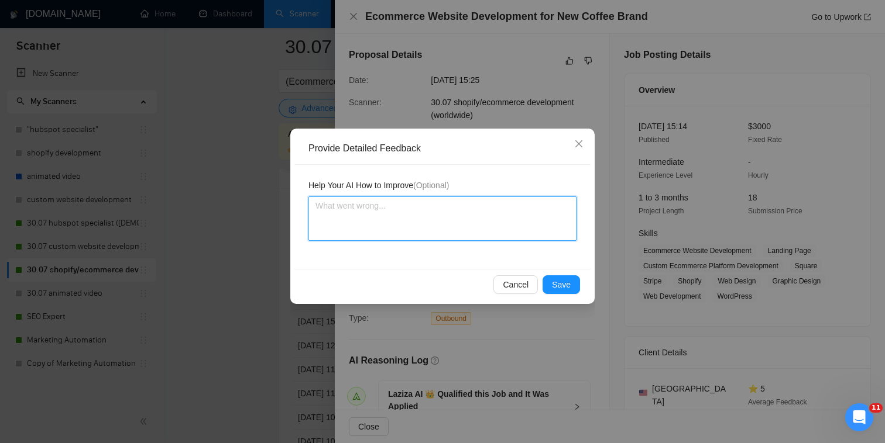
click at [534, 231] on textarea at bounding box center [442, 219] width 268 height 44
type textarea "T"
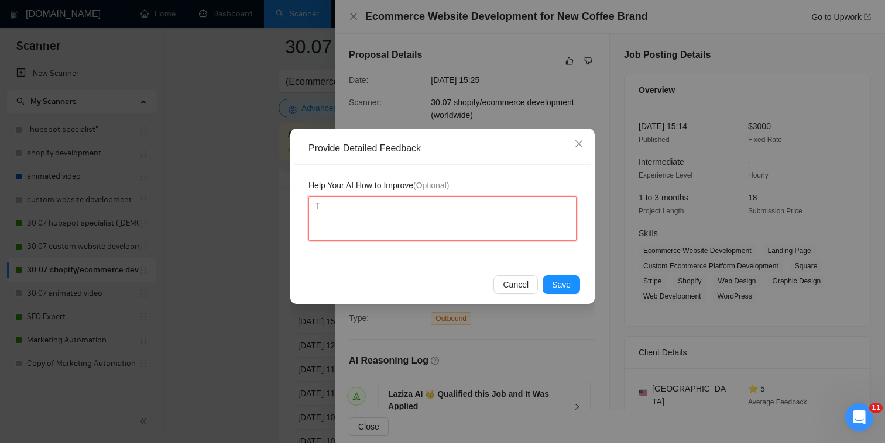
type textarea "TH"
type textarea "THi"
type textarea "THis"
type textarea "THis i"
type textarea "THis"
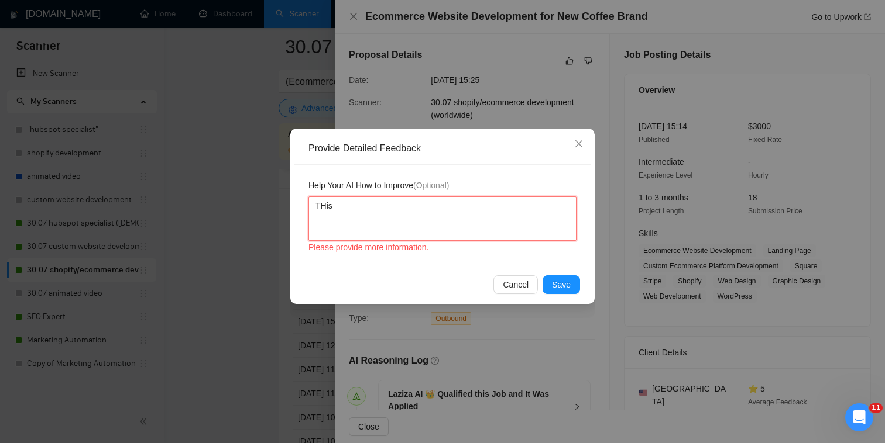
type textarea "THis"
type textarea "THi"
type textarea "TH"
type textarea "T"
type textarea "Th"
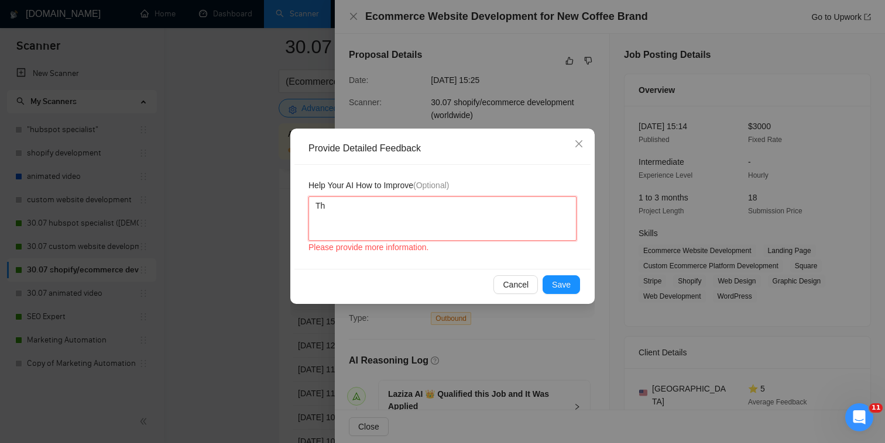
type textarea "Thi"
type textarea "This"
type textarea "This i"
type textarea "This is"
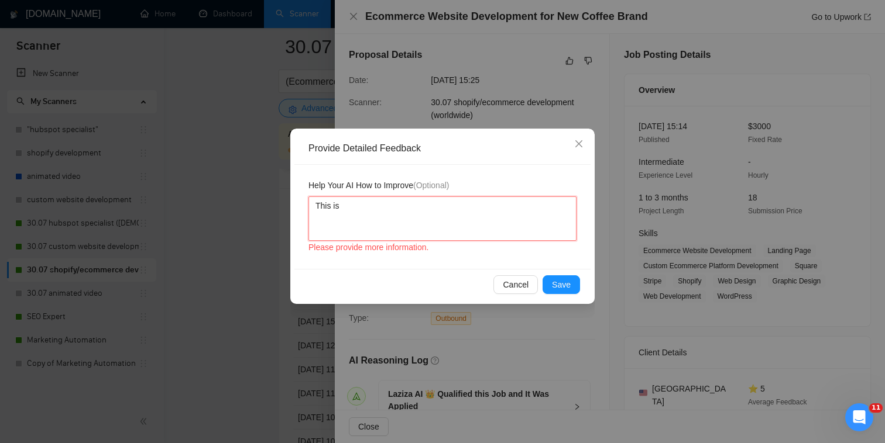
type textarea "This is"
type textarea "This is a"
type textarea "This is a g"
type textarea "This is a go"
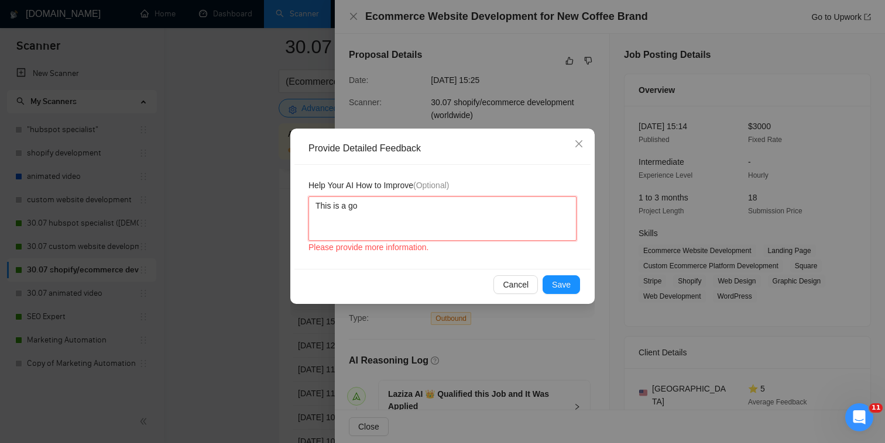
type textarea "This is a goo"
type textarea "This is a good"
type textarea "This is a good m"
type textarea "This is a good ma"
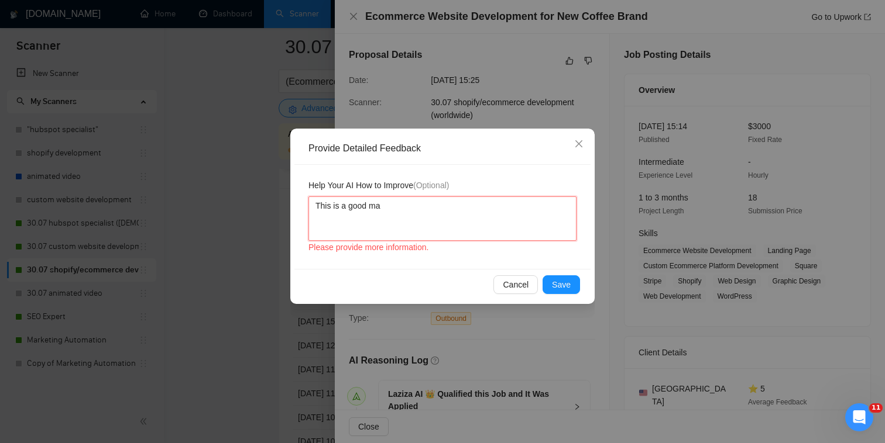
type textarea "This is a good mat"
type textarea "This is a good matc"
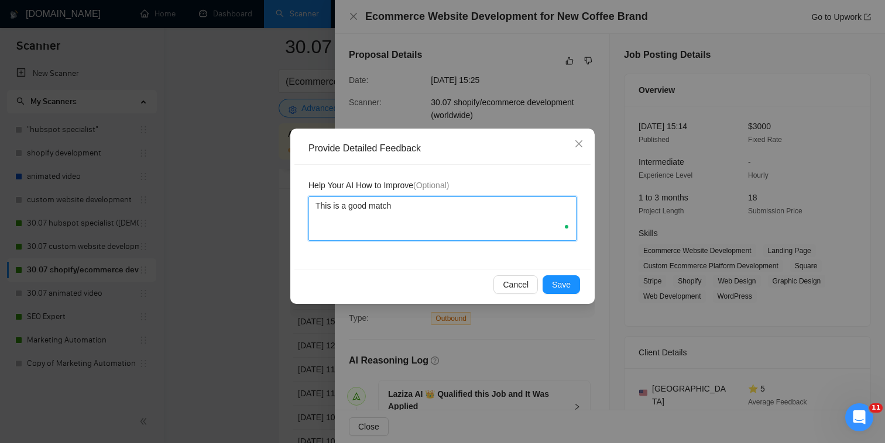
type textarea "This is a good match"
click at [570, 302] on div "Provide Detailed Feedback Help Your AI How to Improve (Optional) This is a good…" at bounding box center [442, 217] width 304 height 176
click at [561, 284] on span "Save" at bounding box center [561, 284] width 19 height 13
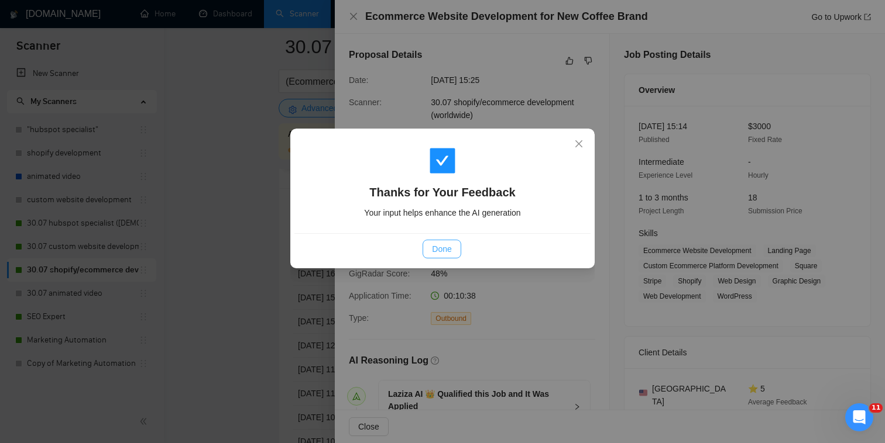
click at [450, 251] on span "Done" at bounding box center [441, 249] width 19 height 13
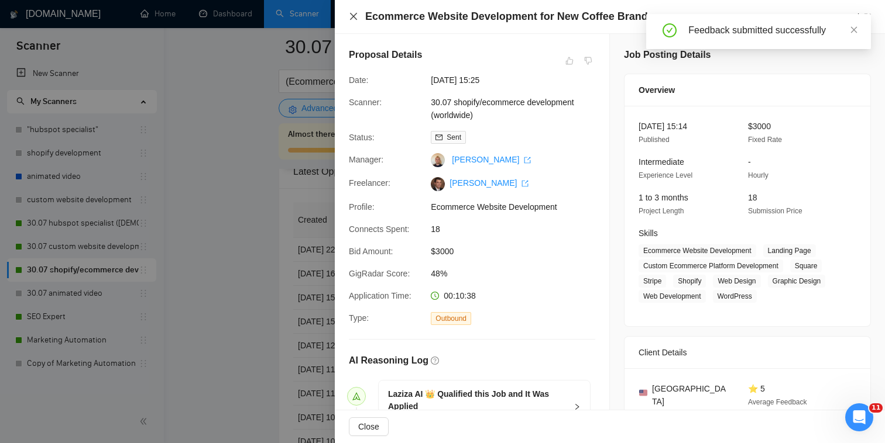
click at [354, 12] on div "Ecommerce Website Development for New Coffee Brand Go to Upwork" at bounding box center [610, 16] width 522 height 15
click at [359, 20] on div "Ecommerce Website Development for New Coffee Brand Go to Upwork" at bounding box center [610, 16] width 522 height 15
click at [359, 14] on div "Ecommerce Website Development for New Coffee Brand Go to Upwork" at bounding box center [610, 16] width 522 height 15
click at [353, 14] on icon "close" at bounding box center [353, 16] width 9 height 9
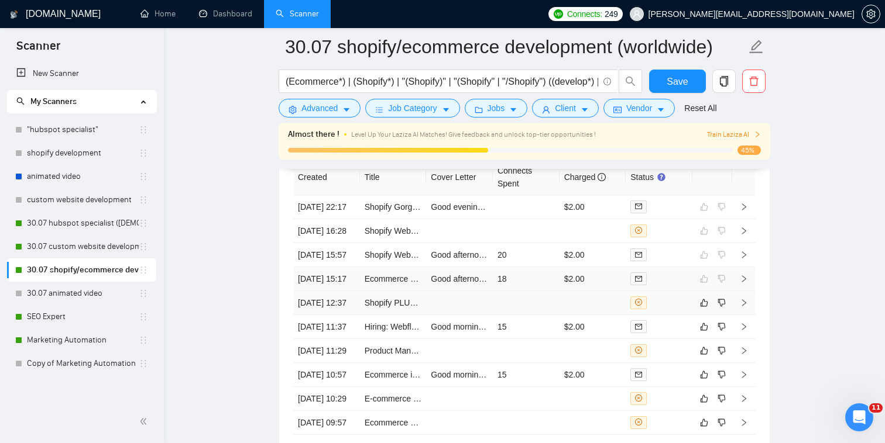
scroll to position [2990, 0]
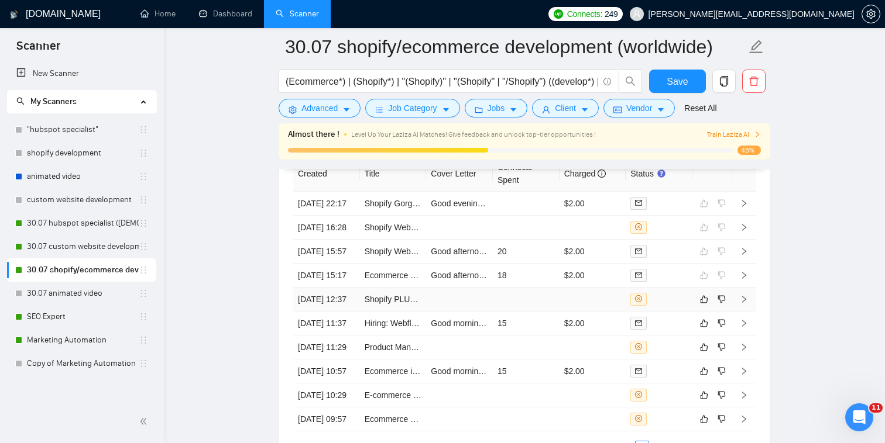
click at [524, 312] on td at bounding box center [526, 300] width 67 height 24
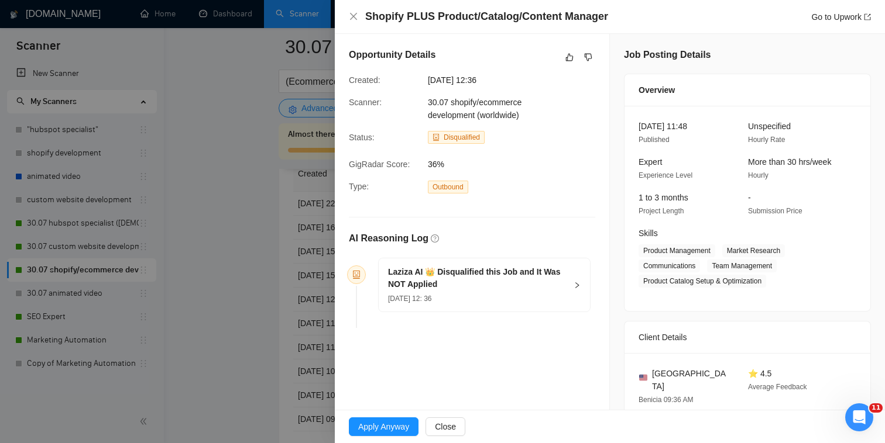
click at [481, 273] on h5 "Laziza AI 👑 Disqualified this Job and It Was NOT Applied" at bounding box center [477, 278] width 178 height 25
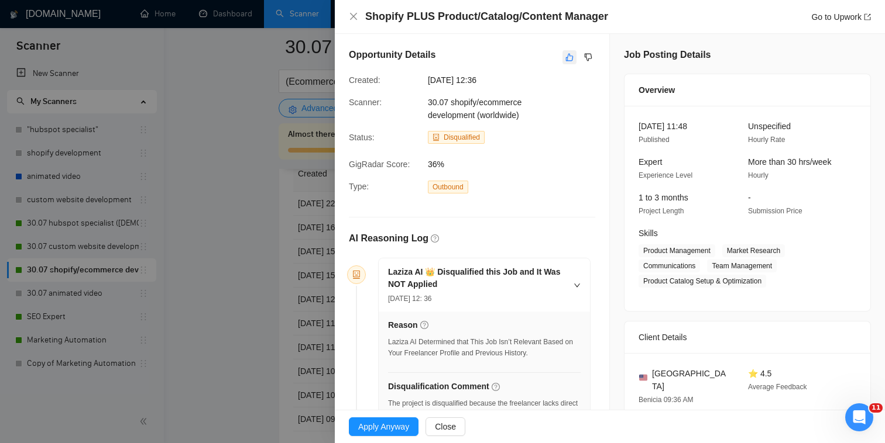
click at [568, 53] on icon "like" at bounding box center [569, 57] width 8 height 9
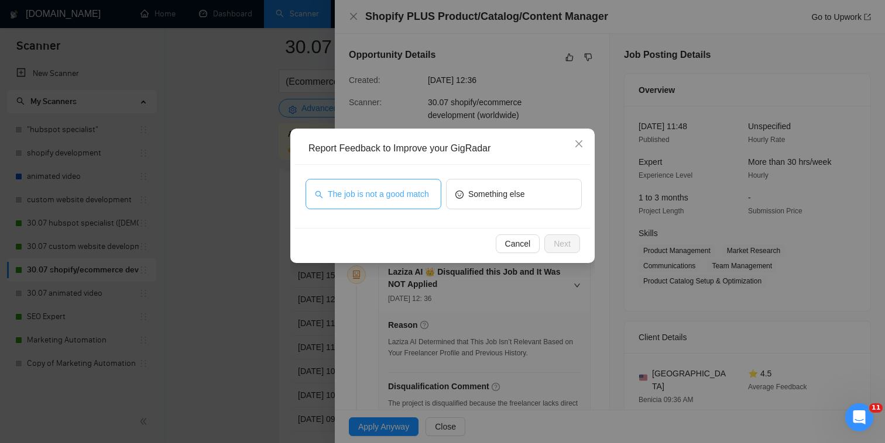
click at [407, 198] on span "The job is not a good match" at bounding box center [378, 194] width 101 height 13
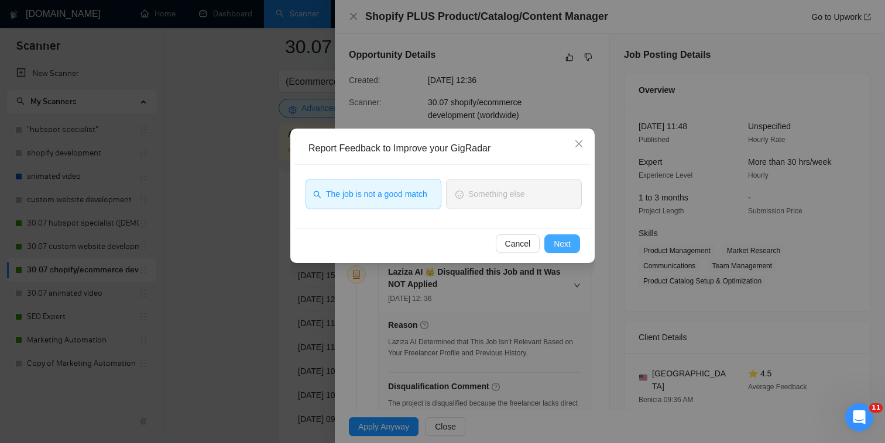
click at [569, 239] on span "Next" at bounding box center [561, 244] width 17 height 13
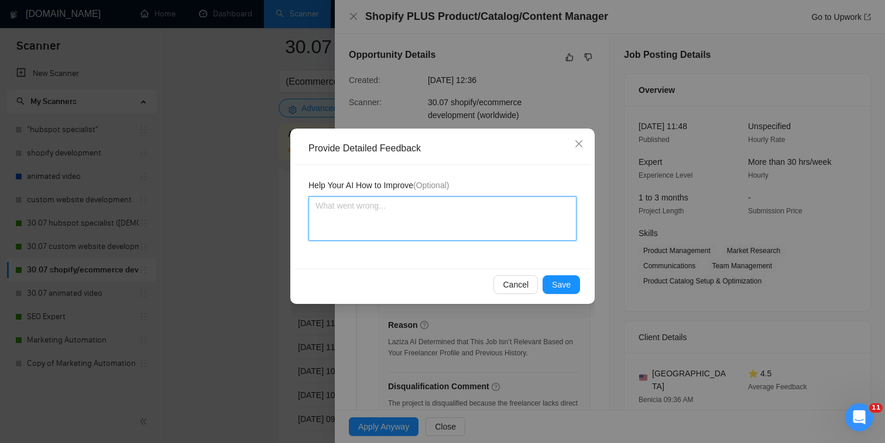
click at [473, 202] on textarea at bounding box center [442, 219] width 268 height 44
type textarea "T"
type textarea "Th"
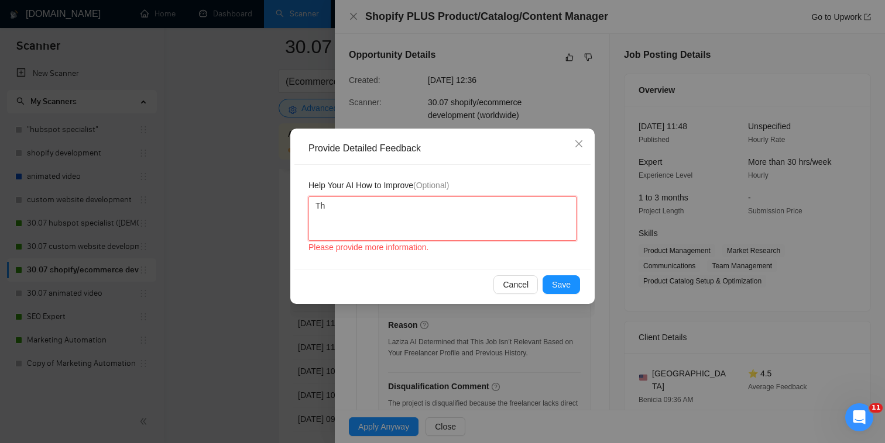
type textarea "The"
type textarea "The s"
type textarea "The sc"
type textarea "The sca"
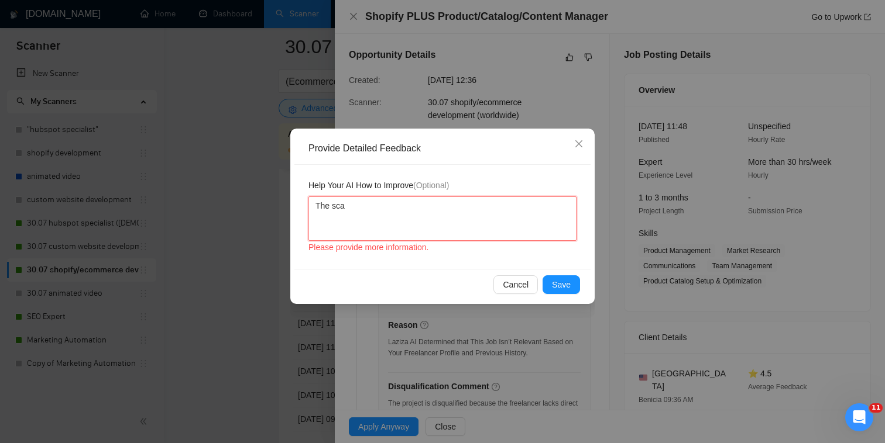
type textarea "The scan"
type textarea "The scann"
type textarea "The scanne"
type textarea "The scanner"
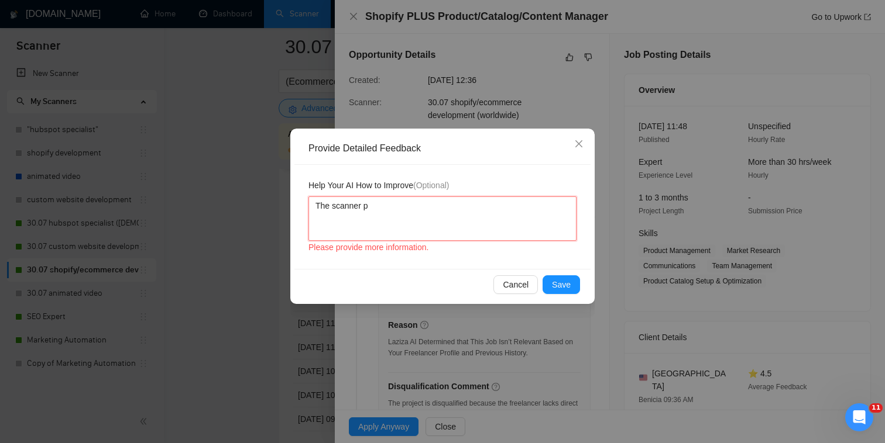
type textarea "The scanner pr"
type textarea "The scanner prof"
type textarea "The scanner profp"
type textarea "The scanner profpe"
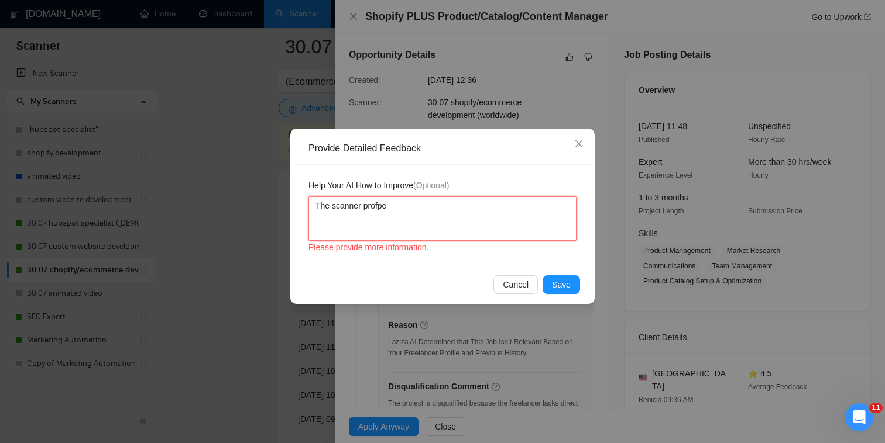
type textarea "The scanner profper"
type textarea "The scanner profperl"
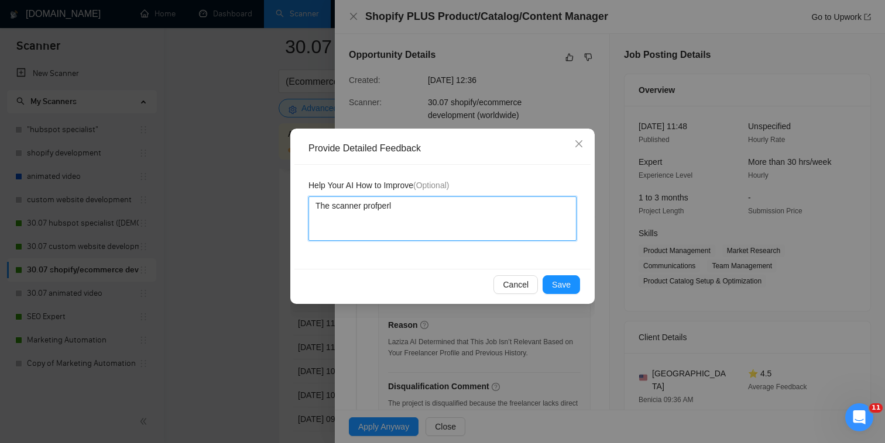
type textarea "The scanner profper"
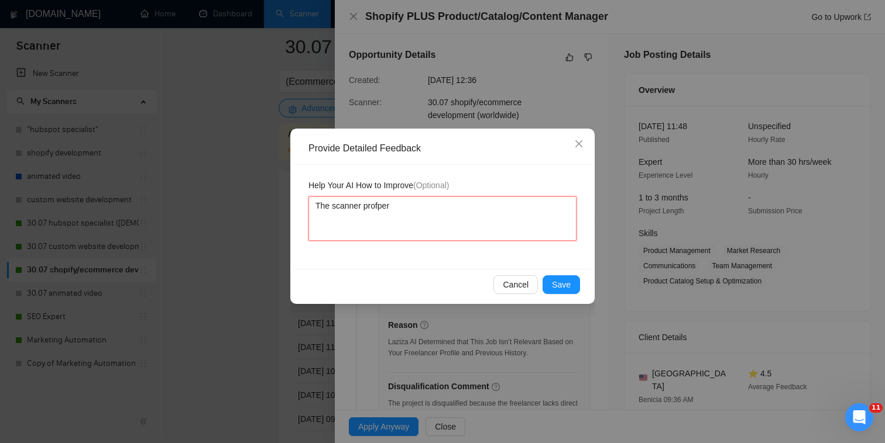
type textarea "The scanner profpe"
type textarea "The scanner profp"
type textarea "The scanner prof"
type textarea "The scanner pro"
type textarea "The scanner prop"
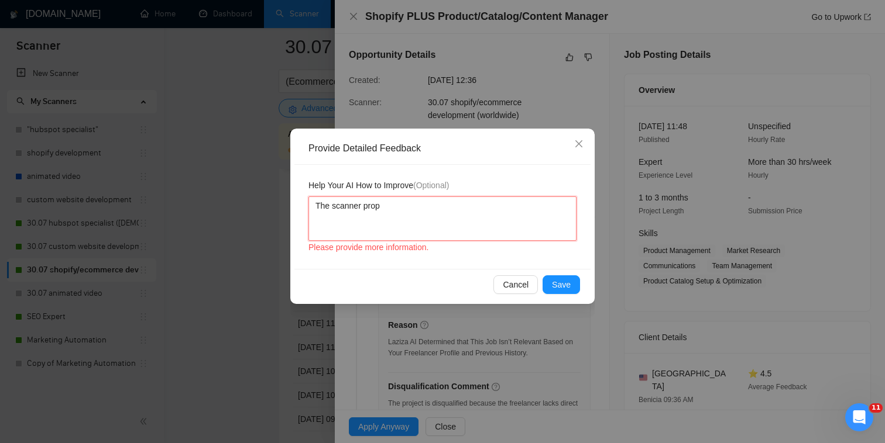
type textarea "The scanner prope"
type textarea "The scanner proper"
type textarea "The scanner properl"
type textarea "The scanner properly"
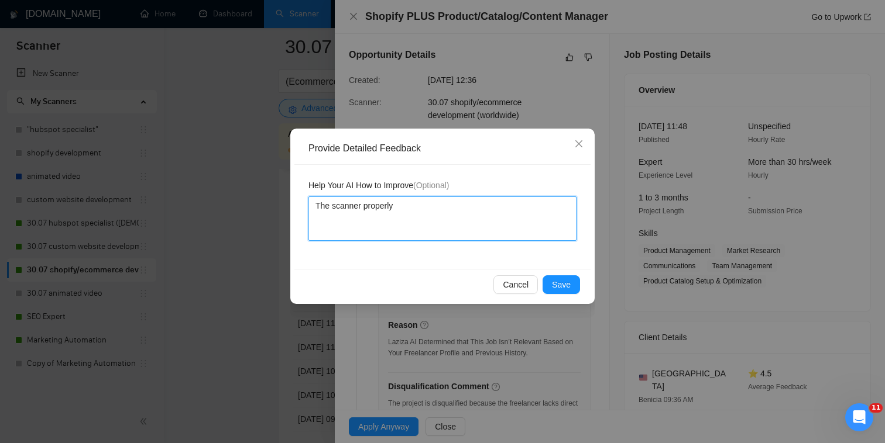
type textarea "The scanner properly d"
type textarea "The scanner properly de"
type textarea "The scanner properly dec"
type textarea "The scanner properly decl"
type textarea "The scanner properly decli"
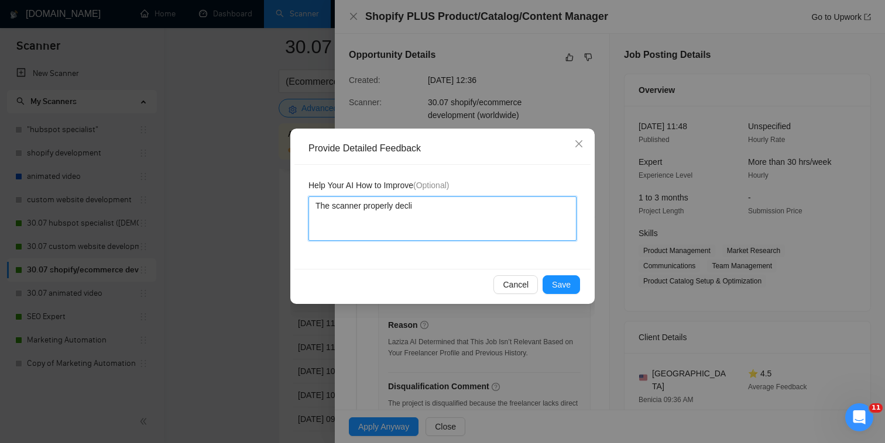
type textarea "The scanner properly declin"
type textarea "The scanner properly decline"
type textarea "The scanner properly declined"
type textarea "The scanner properly declined t"
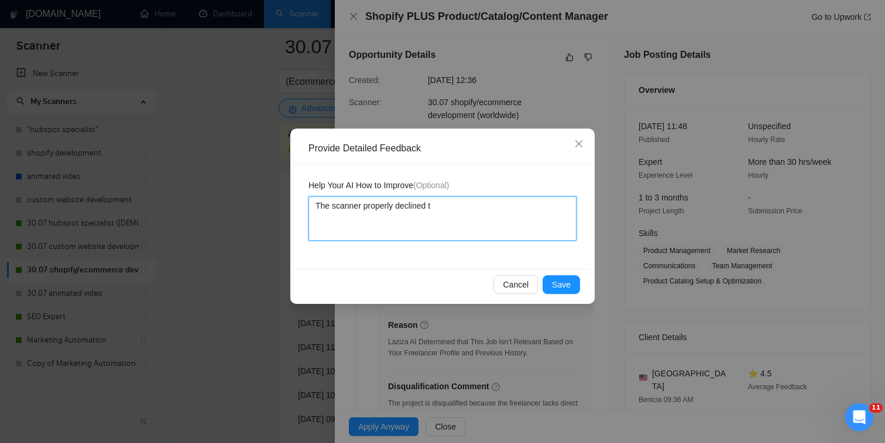
type textarea "The scanner properly declined th"
type textarea "The scanner properly declined thi"
type textarea "The scanner properly declined this"
type textarea "The scanner properly declined this j"
type textarea "The scanner properly declined this job"
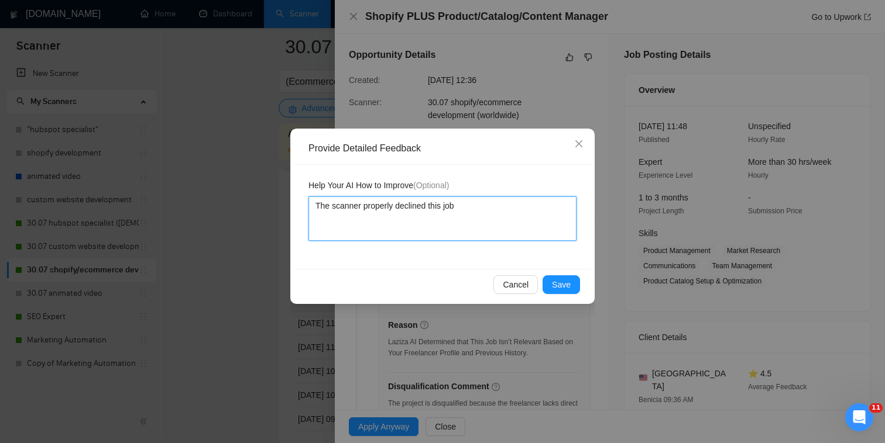
type textarea "The scanner properly declined this job"
type textarea "The scanner properly declined this job b"
type textarea "The scanner properly declined this job be"
type textarea "The scanner properly declined this job bei"
type textarea "The scanner properly declined this job bein"
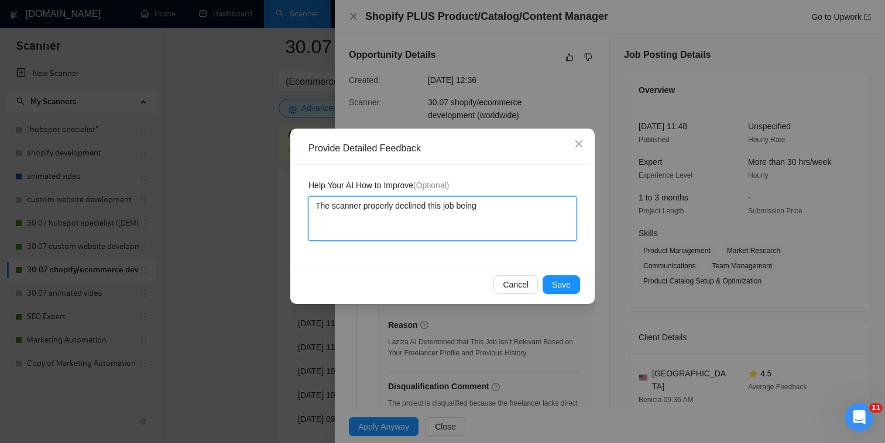
type textarea "The scanner properly declined this job being"
type textarea "The scanner properly declined this job being i"
type textarea "The scanner properly declined this job being it"
type textarea "The scanner properly declined this job being it f"
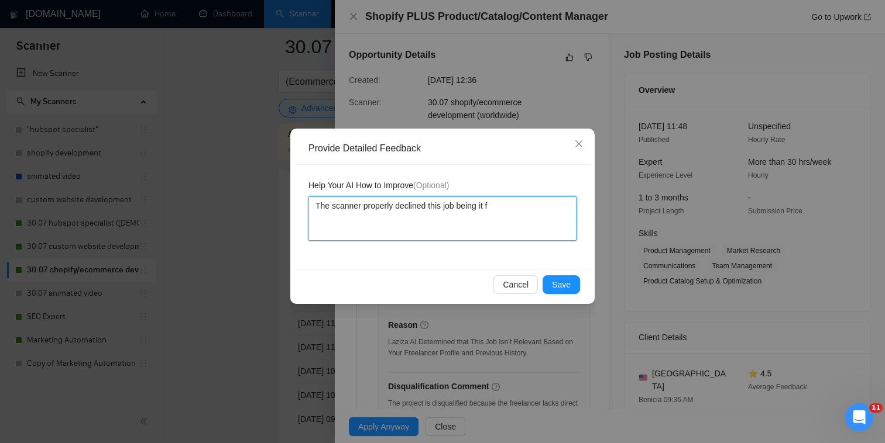
type textarea "The scanner properly declined this job being it fr"
type textarea "The scanner properly declined this job being it fro"
type textarea "The scanner properly declined this job being it from"
type textarea "The scanner properly declined this job being it from a"
type textarea "The scanner properly declined this job being it from an"
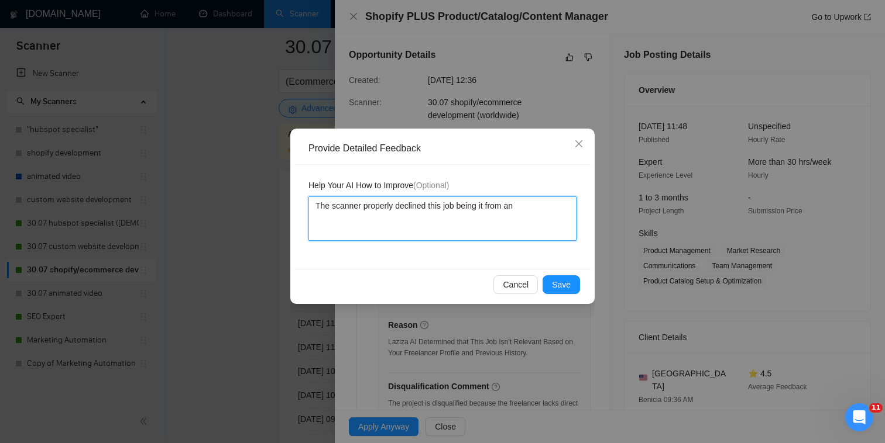
type textarea "The scanner properly declined this job being it from ano"
type textarea "The scanner properly declined this job being it from anot"
type textarea "The scanner properly declined this job being it from anoth"
type textarea "The scanner properly declined this job being it from anothe"
type textarea "The scanner properly declined this job being it from another"
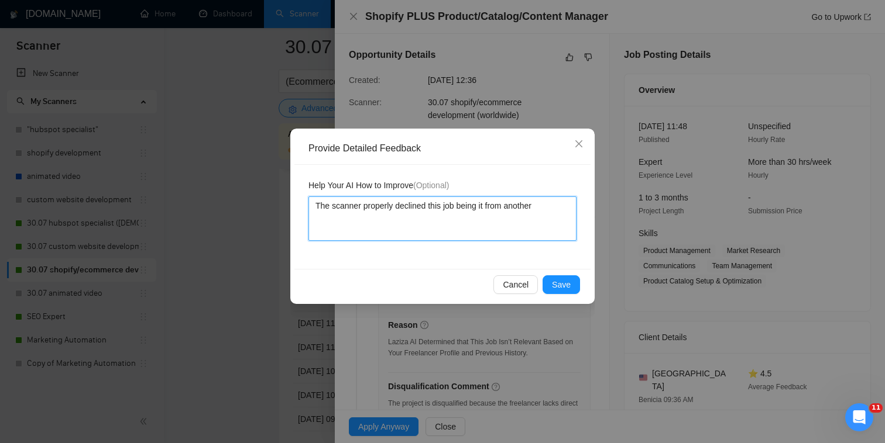
type textarea "The scanner properly declined this job being it from another a"
type textarea "The scanner properly declined this job being it from another ag"
type textarea "The scanner properly declined this job being it from another age"
type textarea "The scanner properly declined this job being it from another agen"
type textarea "The scanner properly declined this job being it from another agency"
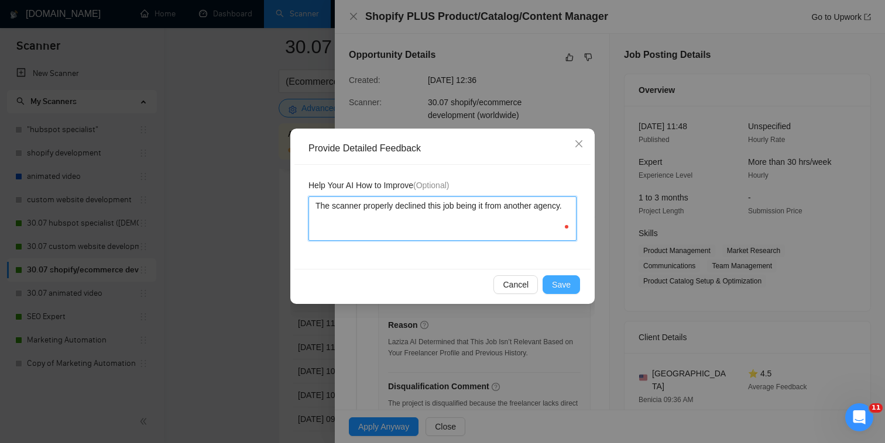
type textarea "The scanner properly declined this job being it from another agency."
click at [555, 278] on span "Save" at bounding box center [561, 284] width 19 height 13
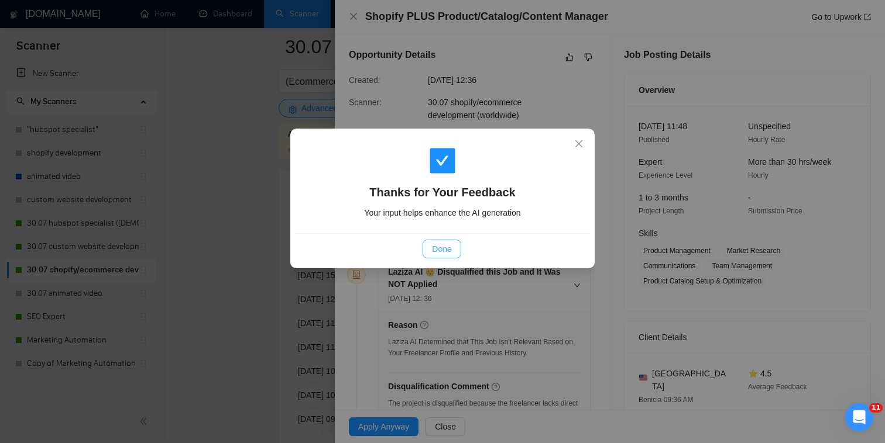
click at [452, 252] on button "Done" at bounding box center [441, 249] width 38 height 19
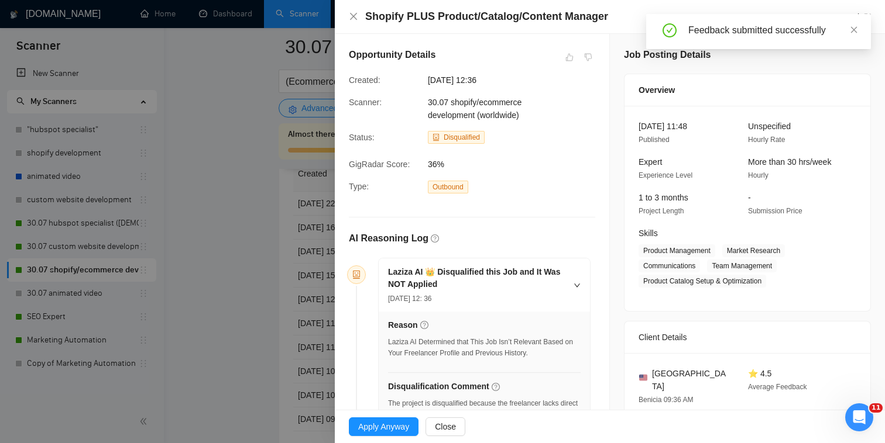
click at [356, 8] on div "Shopify PLUS Product/Catalog/Content Manager Go to Upwork" at bounding box center [610, 17] width 550 height 34
click at [355, 16] on icon "close" at bounding box center [353, 16] width 9 height 9
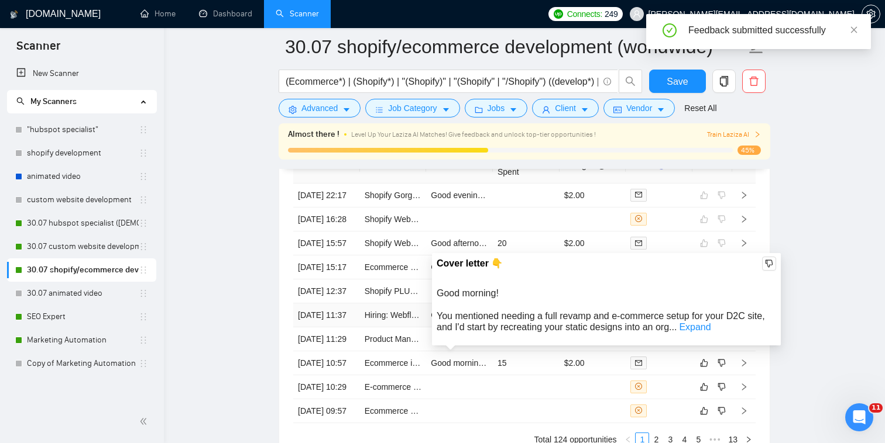
scroll to position [3003, 0]
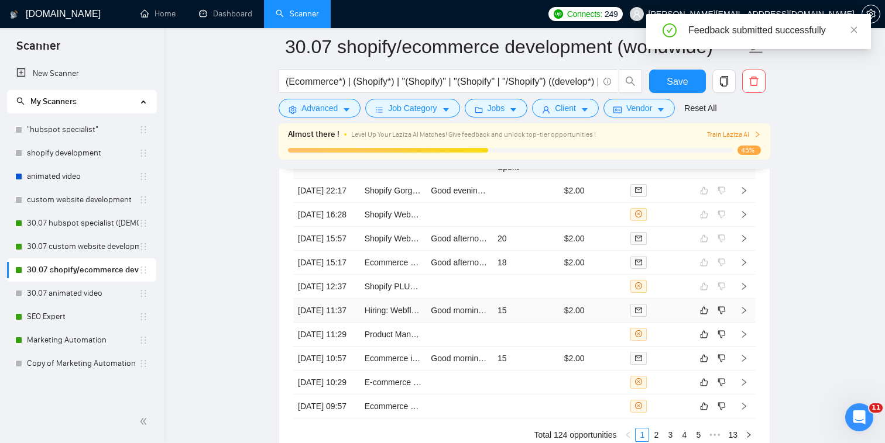
click at [455, 323] on td "Good morning! You mentioned needing a full revamp and e-commerce setup for your…" at bounding box center [459, 311] width 67 height 24
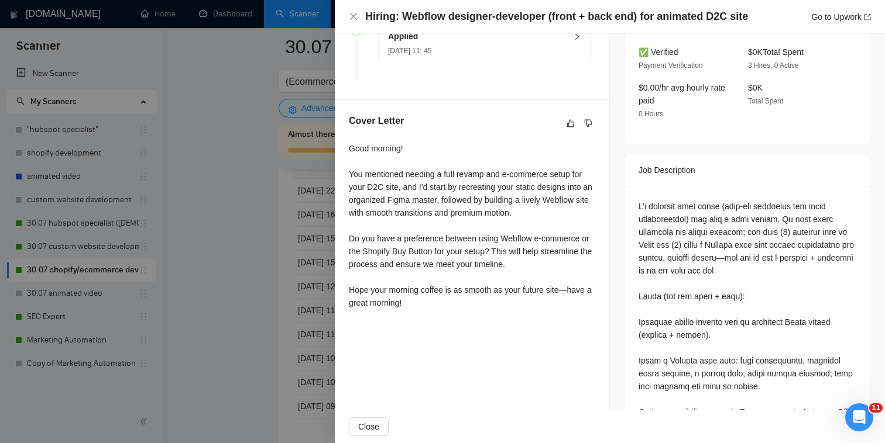
scroll to position [401, 0]
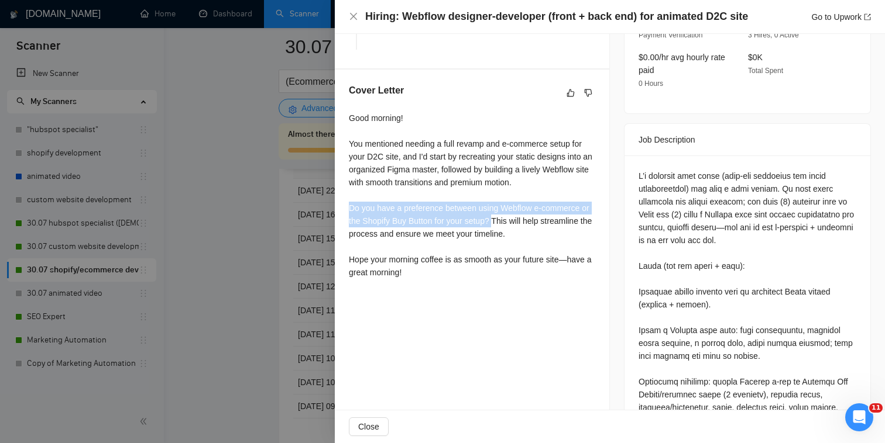
drag, startPoint x: 506, startPoint y: 219, endPoint x: 349, endPoint y: 212, distance: 157.5
click at [349, 212] on div "Good morning! You mentioned needing a full revamp and e-commerce setup for your…" at bounding box center [472, 195] width 246 height 167
click at [372, 215] on div "Good morning! You mentioned needing a full revamp and e-commerce setup for your…" at bounding box center [472, 195] width 246 height 167
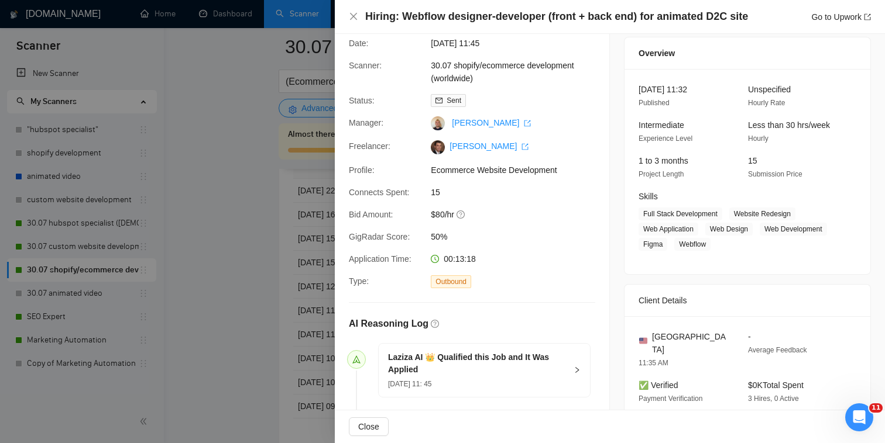
scroll to position [0, 0]
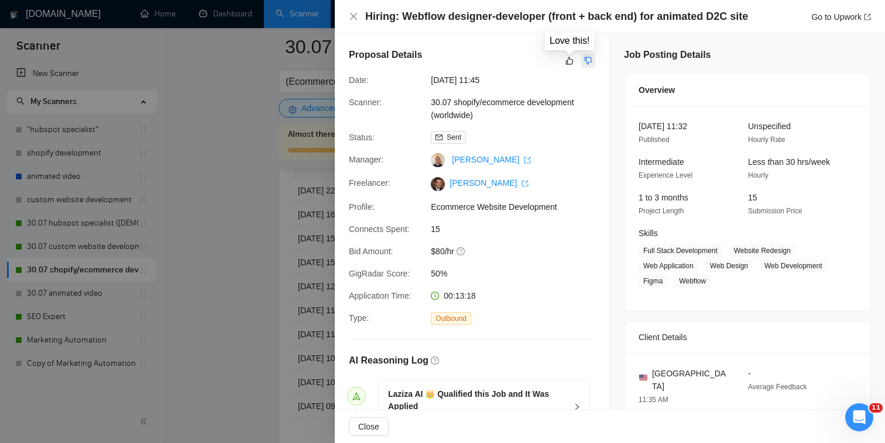
click at [589, 57] on icon "dislike" at bounding box center [588, 61] width 8 height 8
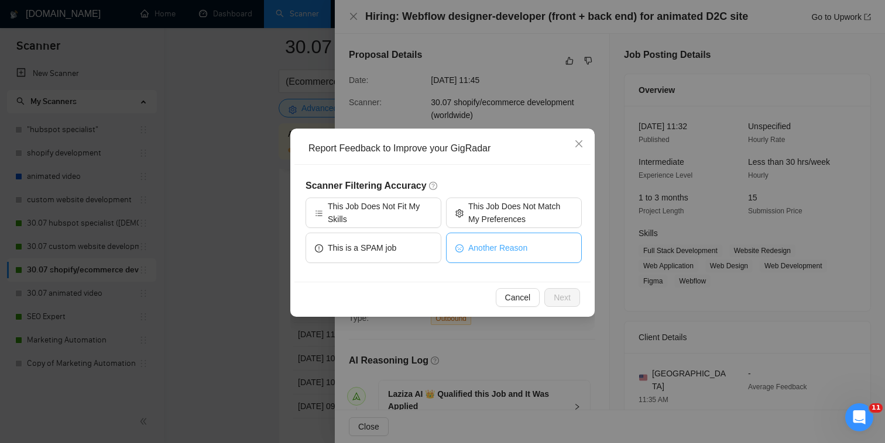
click at [497, 251] on span "Another Reason" at bounding box center [497, 248] width 59 height 13
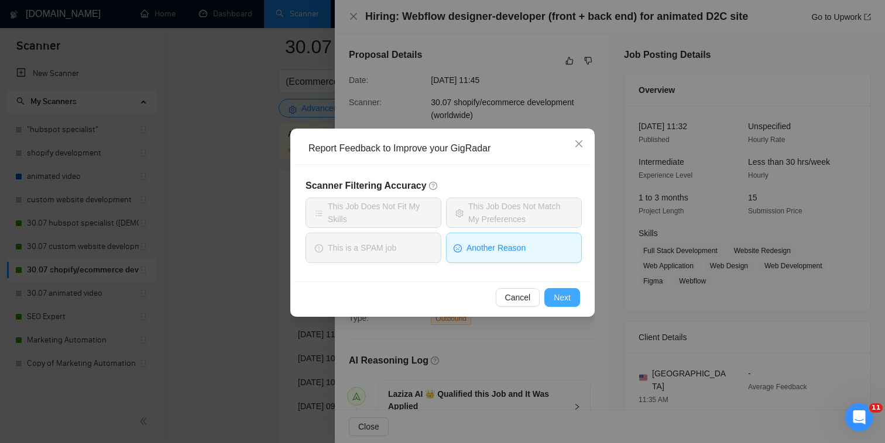
click at [555, 293] on span "Next" at bounding box center [561, 297] width 17 height 13
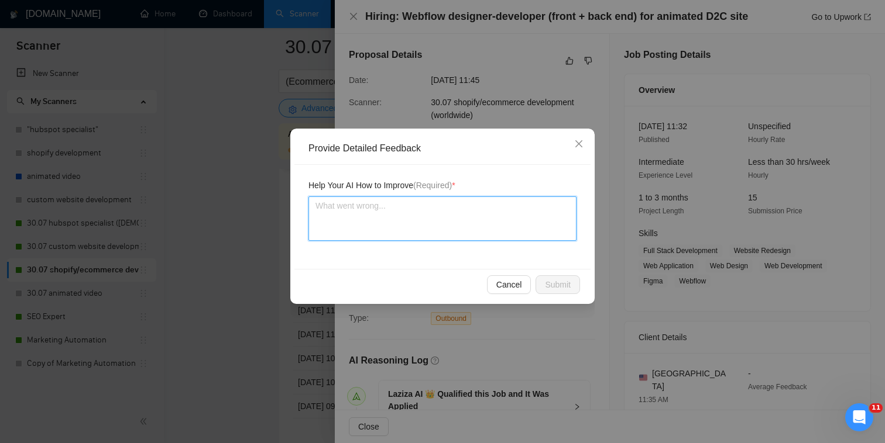
click at [490, 218] on textarea at bounding box center [442, 219] width 268 height 44
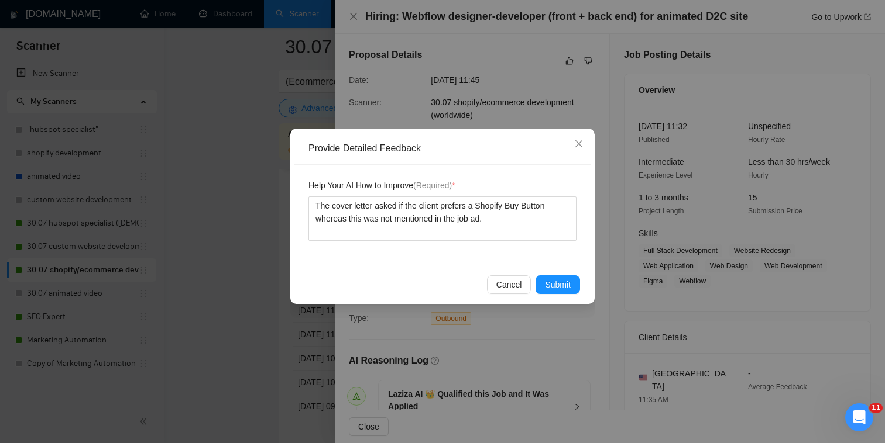
click at [570, 294] on div "Cancel Submit" at bounding box center [442, 284] width 296 height 31
click at [571, 279] on button "Submit" at bounding box center [557, 285] width 44 height 19
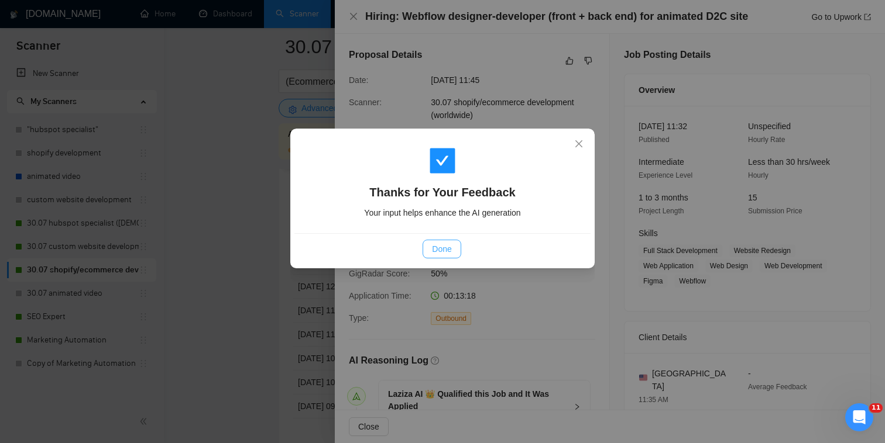
click at [442, 248] on span "Done" at bounding box center [441, 249] width 19 height 13
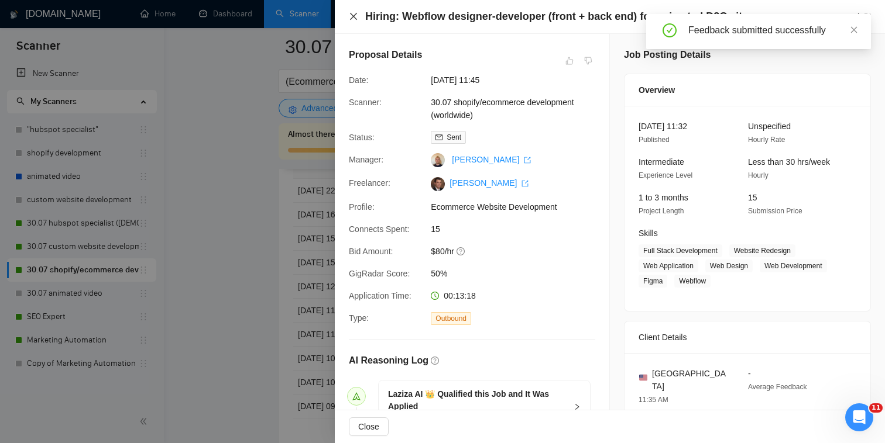
click at [353, 20] on icon "close" at bounding box center [353, 16] width 9 height 9
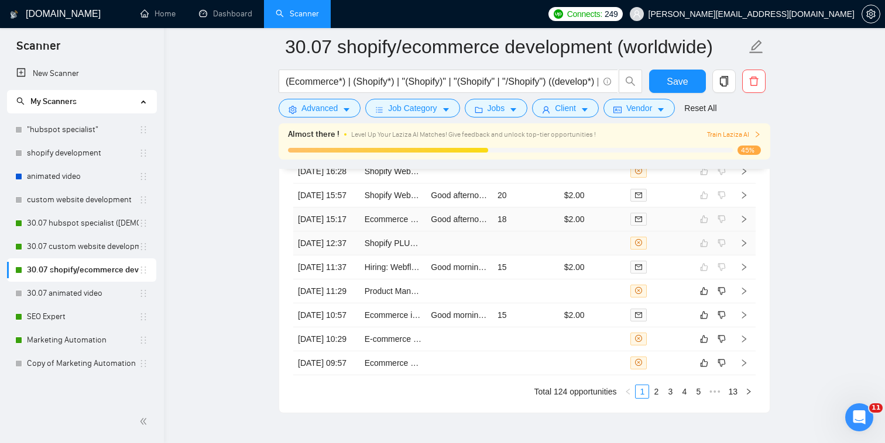
scroll to position [3050, 0]
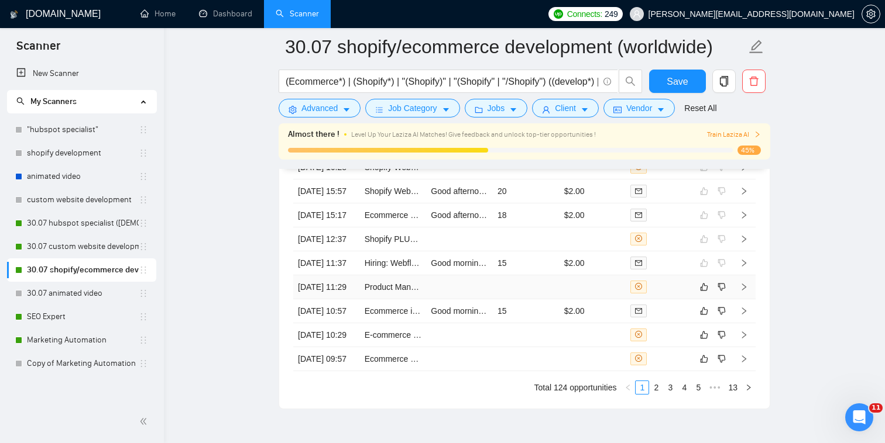
click at [541, 300] on td at bounding box center [526, 288] width 67 height 24
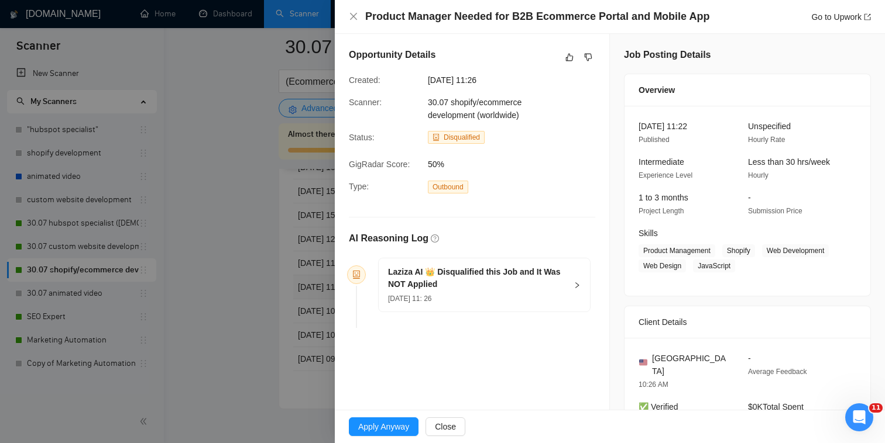
click at [541, 328] on div "Laziza AI 👑 Disqualified this Job and It Was NOT Applied 20 Aug, 2025 11: 26" at bounding box center [472, 294] width 246 height 75
click at [566, 61] on icon "like" at bounding box center [569, 57] width 8 height 9
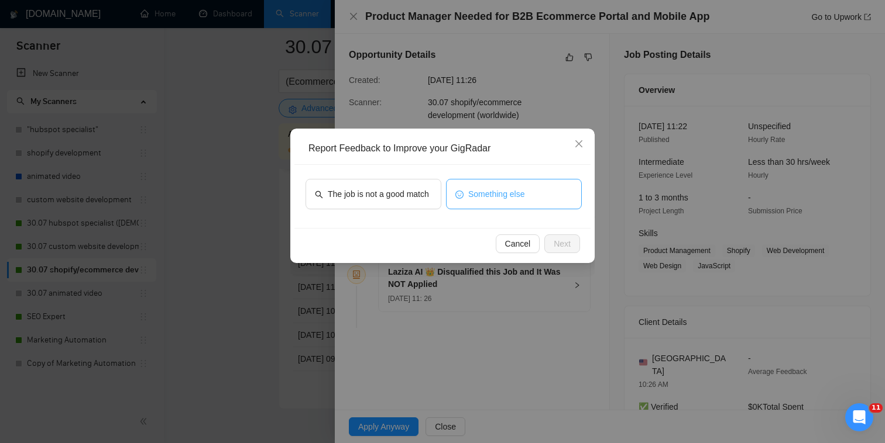
click at [483, 194] on span "Something else" at bounding box center [496, 194] width 57 height 13
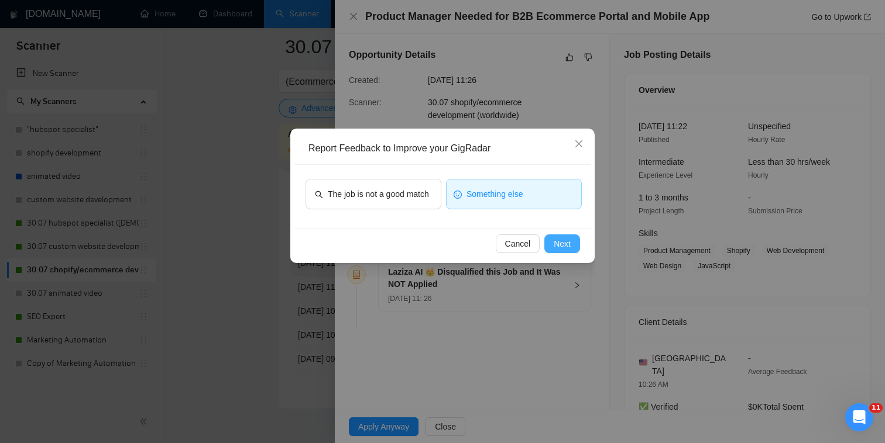
click at [566, 250] on button "Next" at bounding box center [562, 244] width 36 height 19
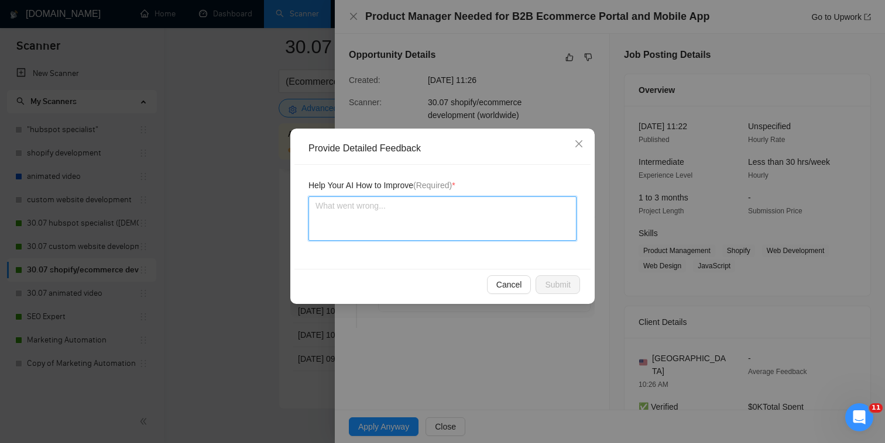
click at [426, 240] on textarea at bounding box center [442, 219] width 268 height 44
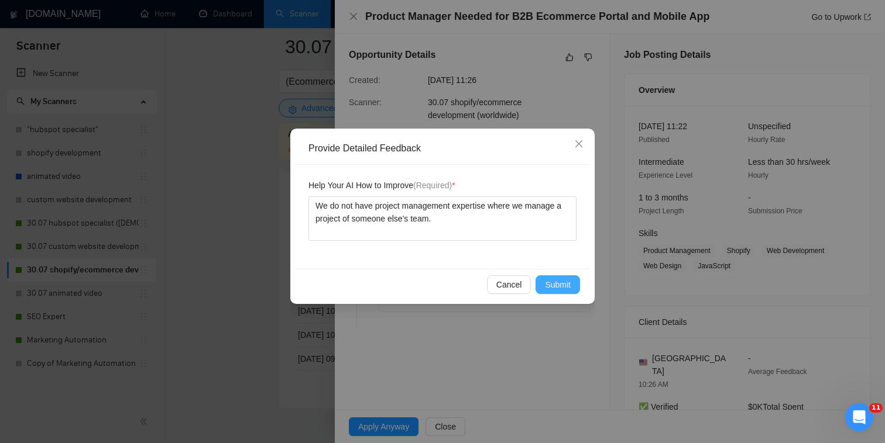
click at [542, 277] on button "Submit" at bounding box center [557, 285] width 44 height 19
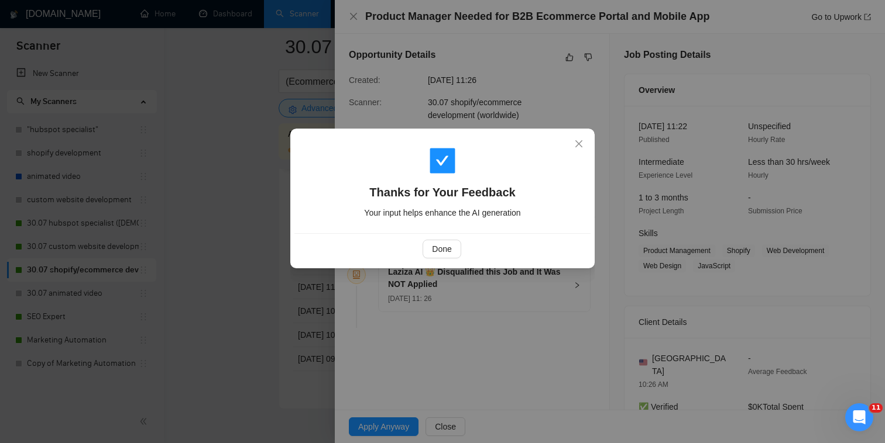
click at [436, 264] on div "Thanks for Your Feedback Your input helps enhance the AI generation Done" at bounding box center [442, 199] width 304 height 140
click at [445, 247] on span "Done" at bounding box center [441, 249] width 19 height 13
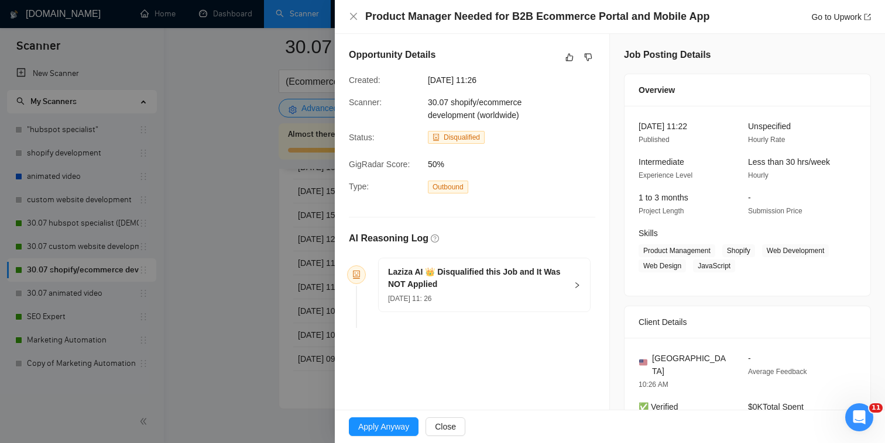
click at [348, 14] on div "Product Manager Needed for B2B Ecommerce Portal and Mobile App Go to Upwork" at bounding box center [610, 17] width 550 height 34
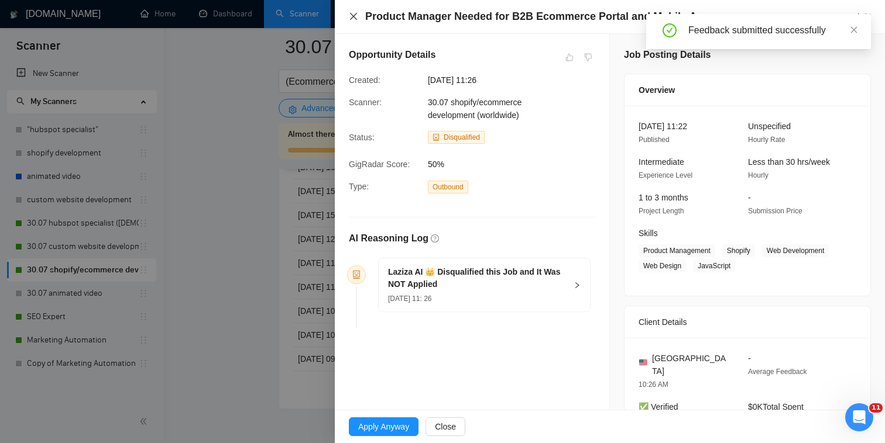
click at [349, 18] on icon "close" at bounding box center [353, 16] width 9 height 9
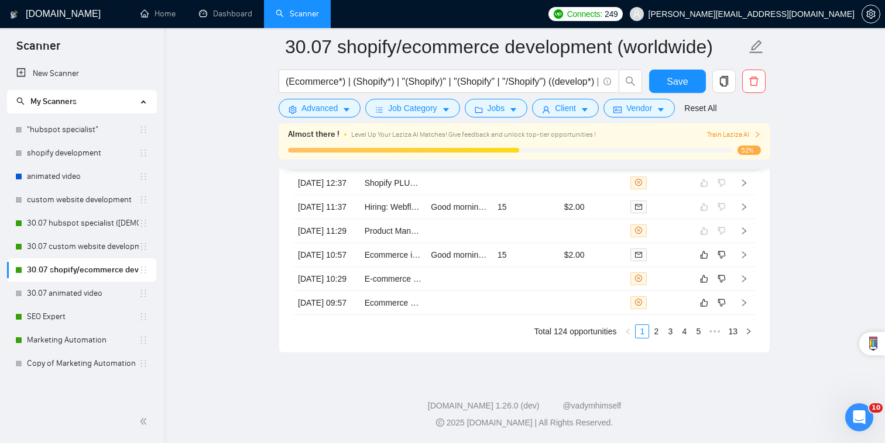
scroll to position [3197, 0]
click at [394, 250] on link "Ecommerce integration with Doordash & Uber Eats integration" at bounding box center [478, 254] width 226 height 9
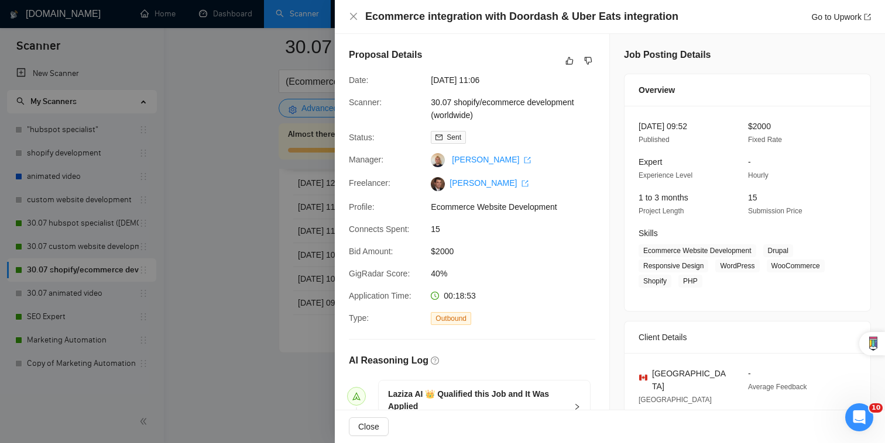
click at [300, 356] on div at bounding box center [442, 221] width 885 height 443
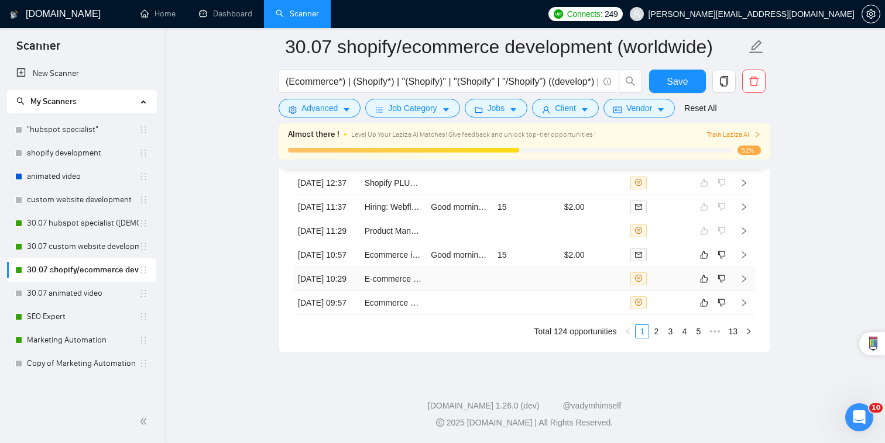
click at [656, 273] on div at bounding box center [658, 279] width 57 height 13
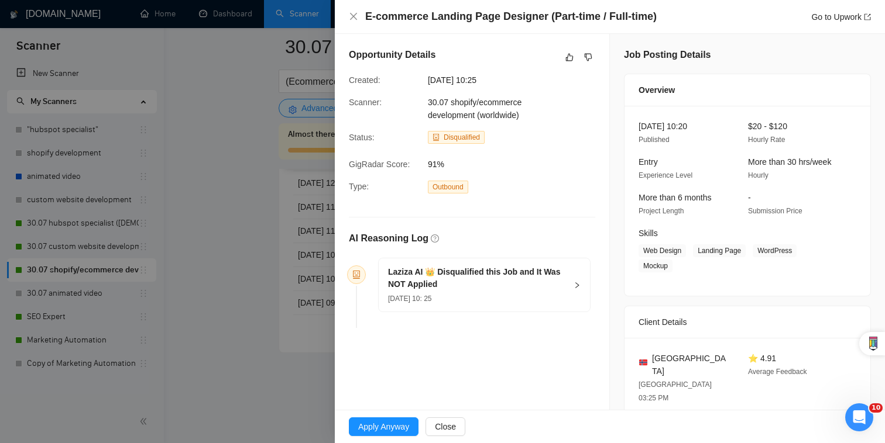
click at [214, 366] on div at bounding box center [442, 221] width 885 height 443
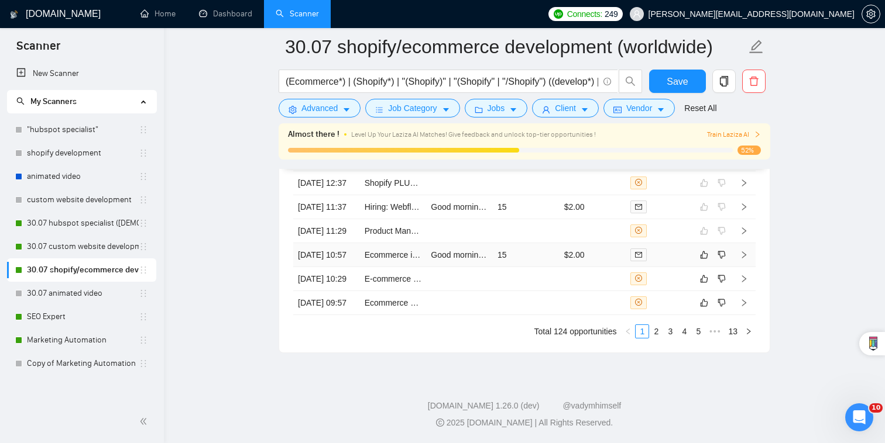
click at [672, 243] on td at bounding box center [658, 255] width 67 height 24
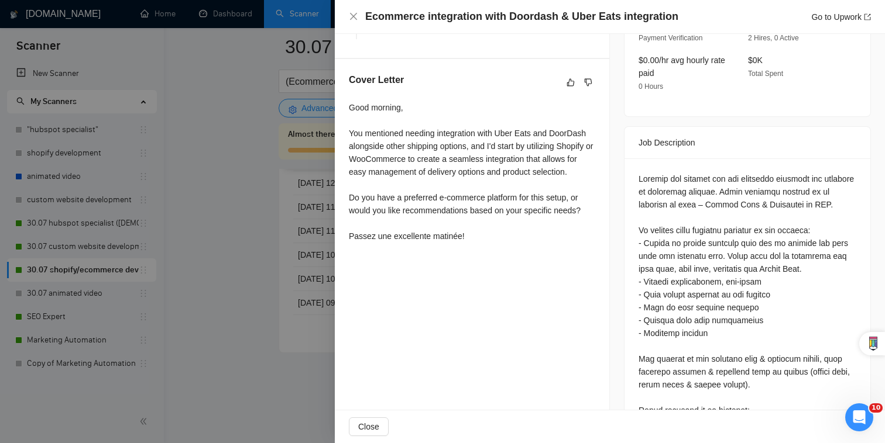
scroll to position [412, 0]
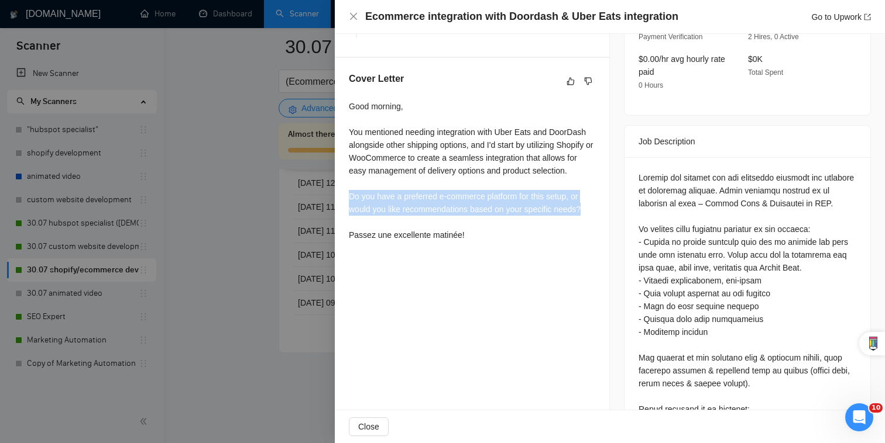
drag, startPoint x: 604, startPoint y: 217, endPoint x: 347, endPoint y: 210, distance: 256.9
click at [347, 210] on div "Cover Letter Good morning, You mentioned needing integration with Uber Eats and…" at bounding box center [472, 159] width 274 height 202
copy div "Do you have a preferred e-commerce platform for this setup, or would you like r…"
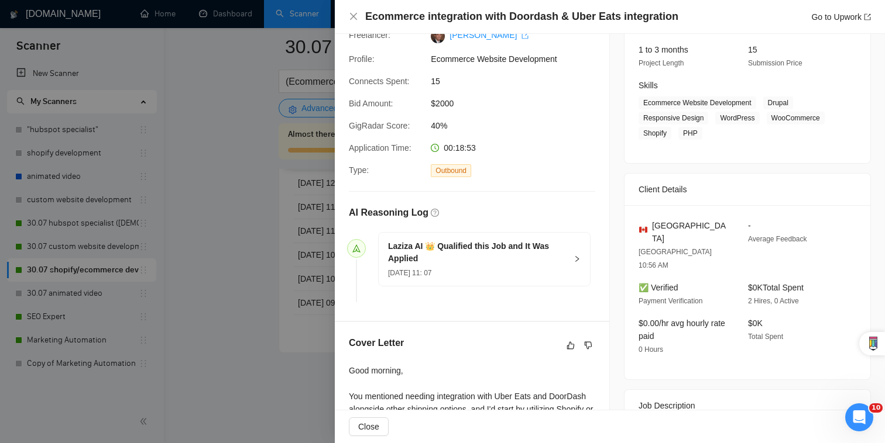
scroll to position [0, 0]
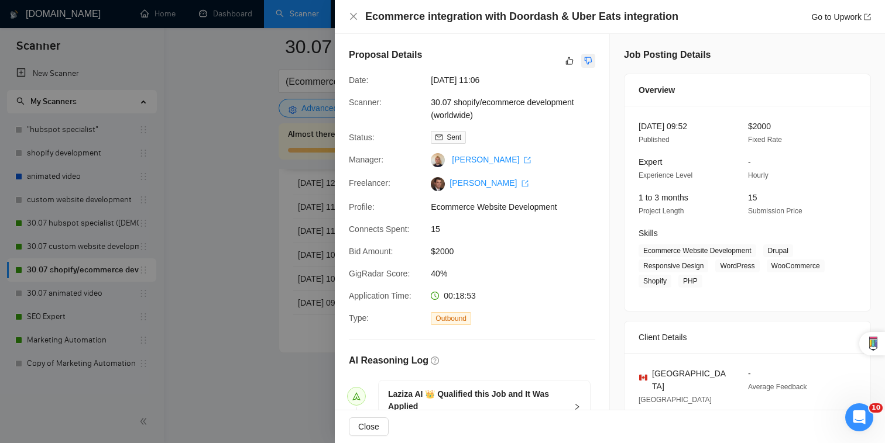
click at [586, 61] on icon "dislike" at bounding box center [588, 61] width 8 height 8
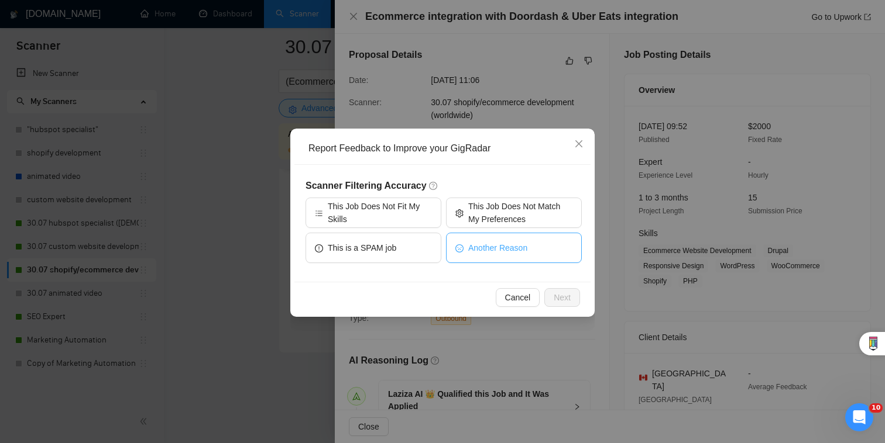
click at [522, 257] on button "Another Reason" at bounding box center [514, 248] width 136 height 30
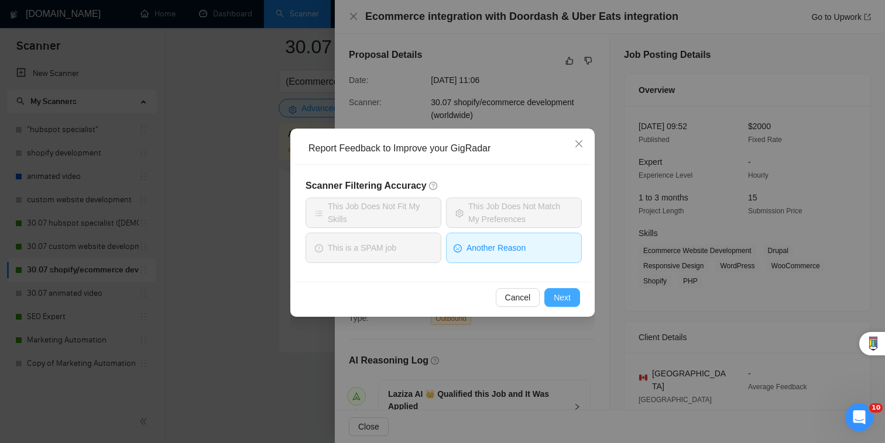
click at [576, 305] on button "Next" at bounding box center [562, 297] width 36 height 19
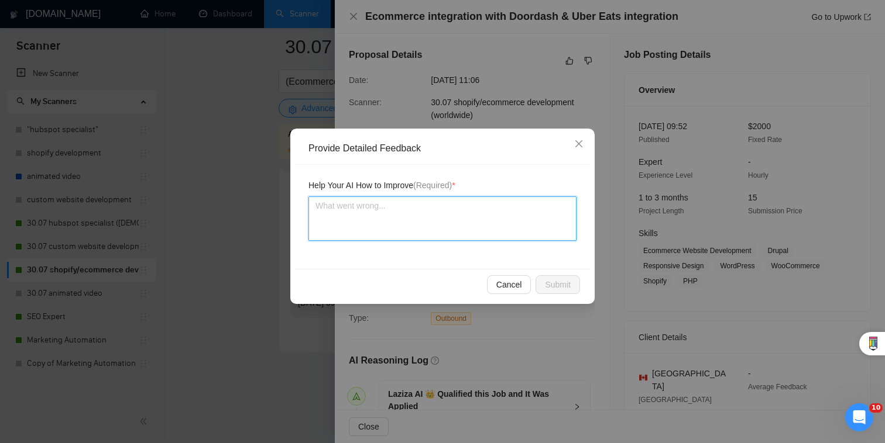
click at [494, 228] on textarea at bounding box center [442, 219] width 268 height 44
type textarea "S"
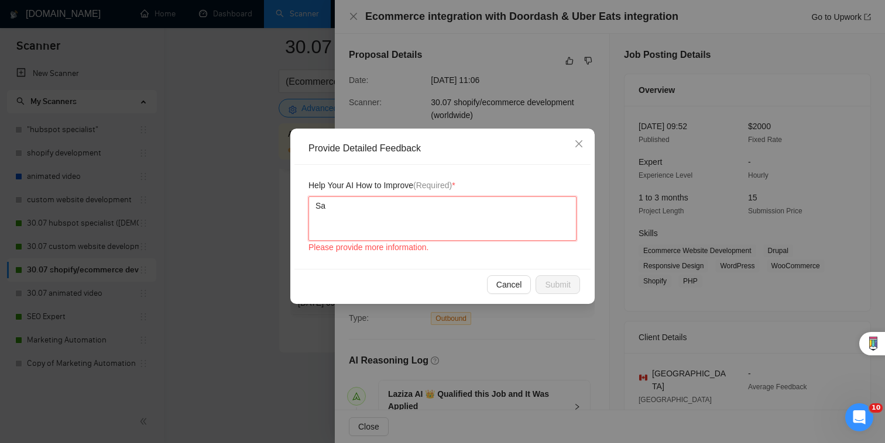
type textarea "Say"
type textarea "Sa"
type textarea "S"
type textarea "A"
type textarea "As"
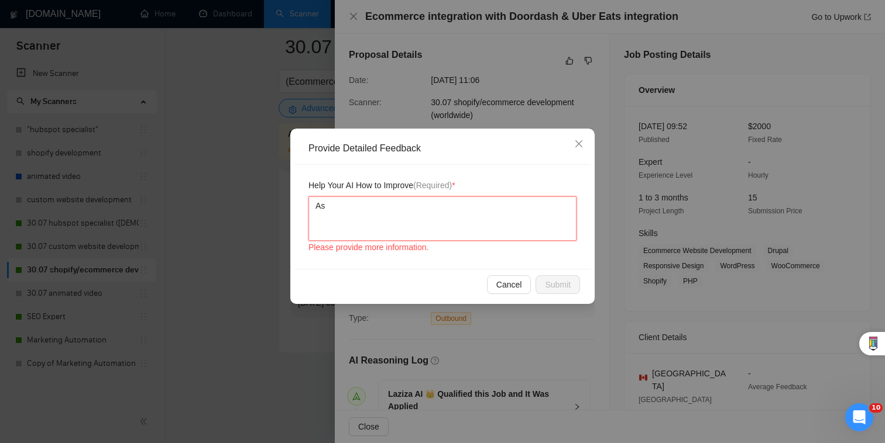
type textarea "Ask"
type textarea "Aski"
type textarea "Askin"
type textarea "Asking"
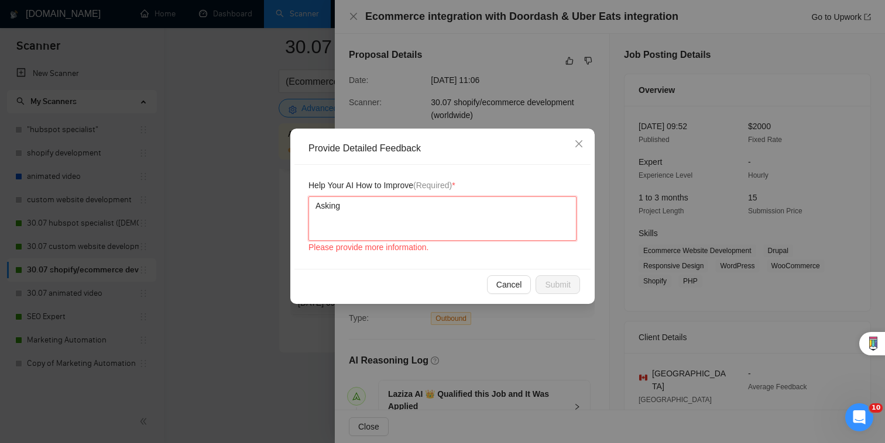
type textarea "Asking i"
type textarea "Asking if"
type textarea "Asking if w"
type textarea "Asking if we"
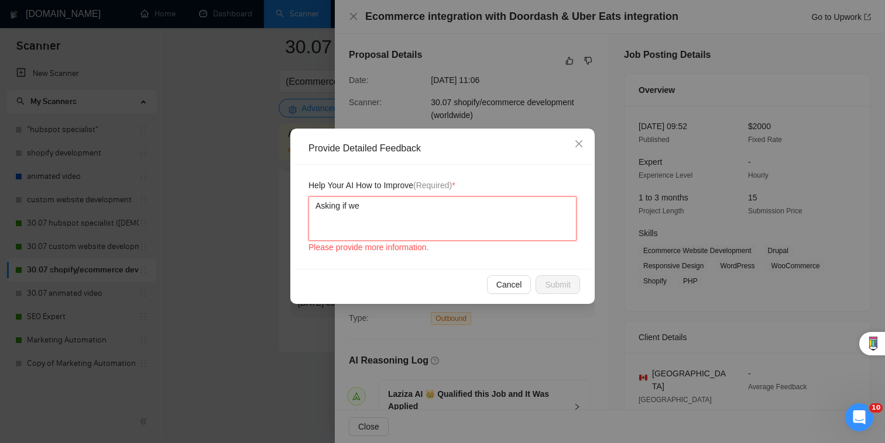
type textarea "Asking if we w"
type textarea "Asking if we wi"
type textarea "Asking if we wil"
type textarea "Asking if we will"
type textarea "Asking if we will us"
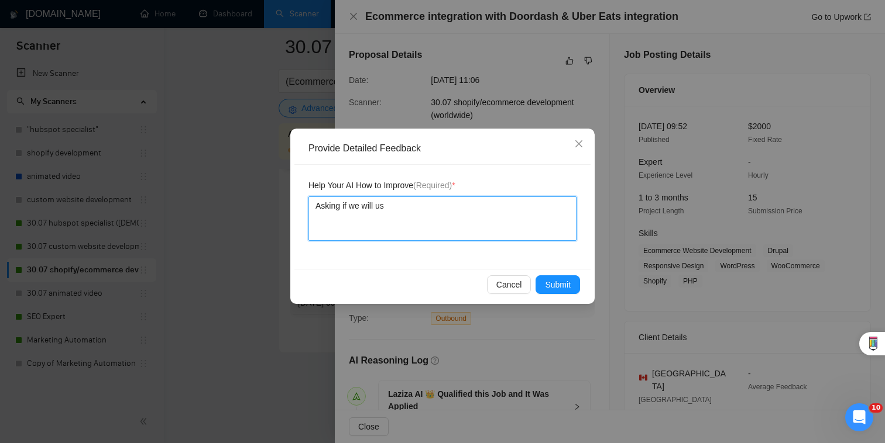
type textarea "Asking if we will use"
type textarea "Asking if we will use W"
type textarea "Asking if we will use Wo"
type textarea "Asking if we will use Woo"
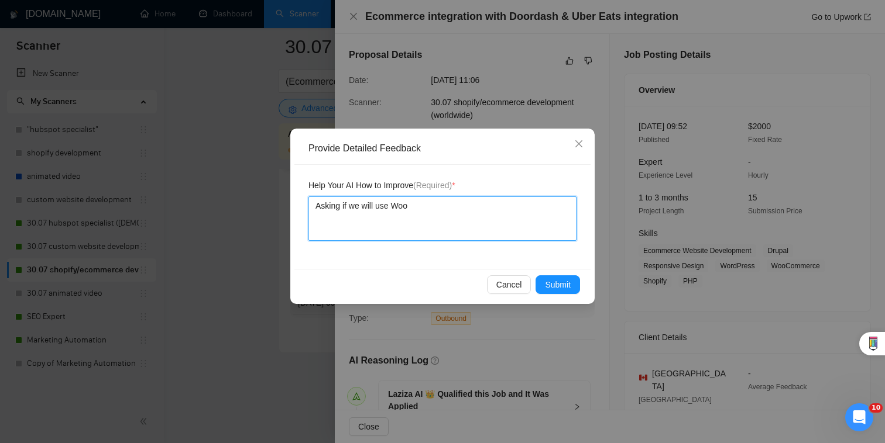
type textarea "Asking if we will use Wooc"
type textarea "Asking if we will use Wooco"
type textarea "Asking if we will use Woocom"
type textarea "Asking if we will use Woocomm"
type textarea "Asking if we will use Woocomme"
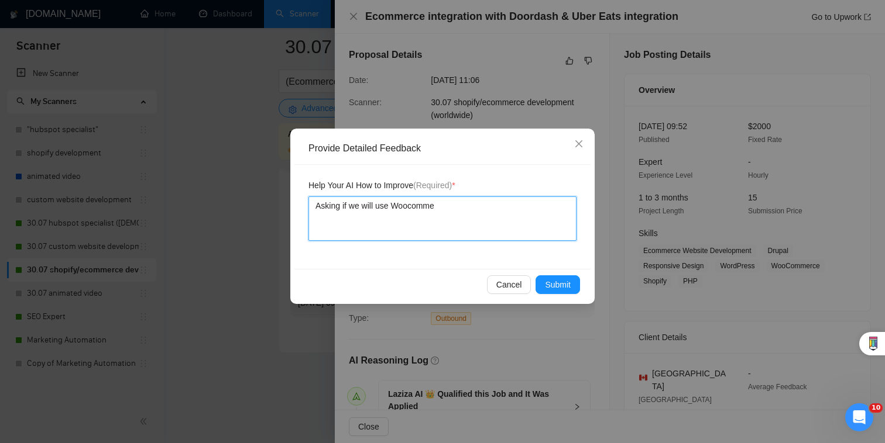
type textarea "Asking if we will use Woocommer"
type textarea "Asking if we will use Woocommere"
type textarea "Asking if we will use Woocommer"
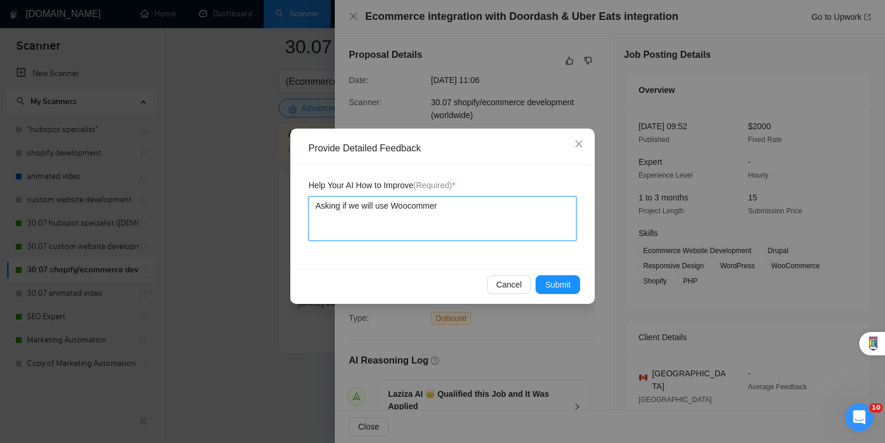
type textarea "Asking if we will use Woocommerc"
type textarea "Asking if we will use Woocommerce"
type textarea "Asking if we will use Woocommerce o"
type textarea "Asking if we will use Woocommerce or"
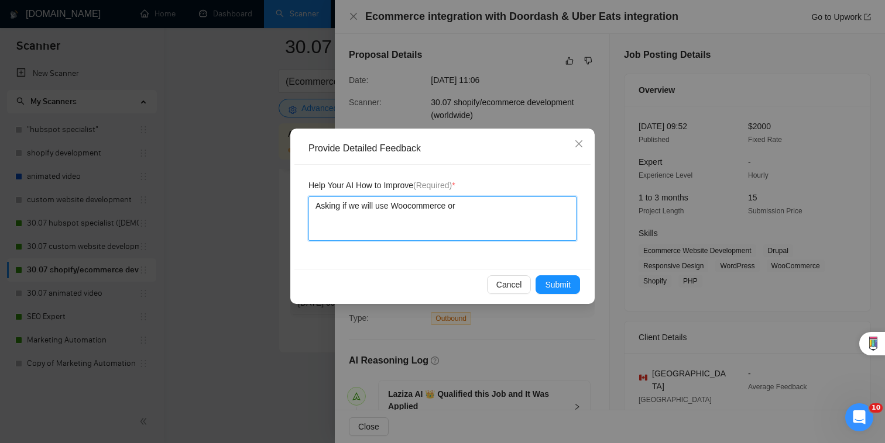
type textarea "Asking if we will use Woocommerce or S"
type textarea "Asking if we will use Woocommerce or Sh"
type textarea "Asking if we will use Woocommerce or Shp"
type textarea "Asking if we will use Woocommerce or Shpi"
type textarea "Asking if we will use Woocommerce or Shp"
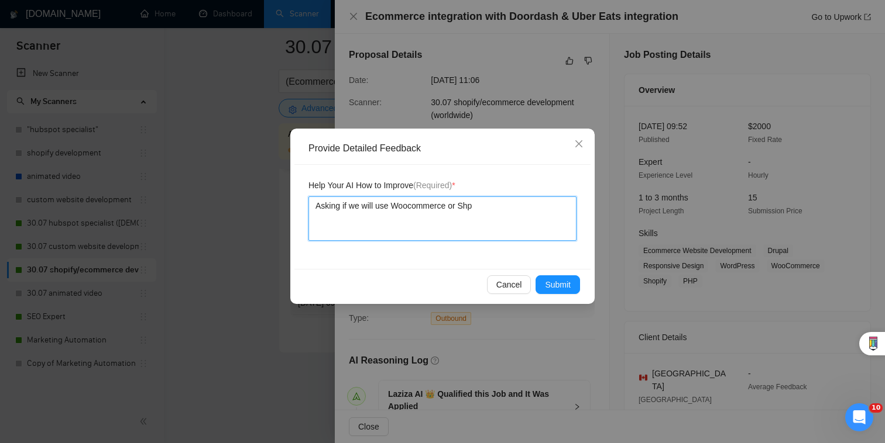
type textarea "Asking if we will use Woocommerce or Sh"
type textarea "Asking if we will use Woocommerce or Sho"
type textarea "Asking if we will use Woocommerce or Shopi"
type textarea "Asking if we will use Woocommerce or Shopif"
type textarea "Asking if we will use Woocommerce or Shopify"
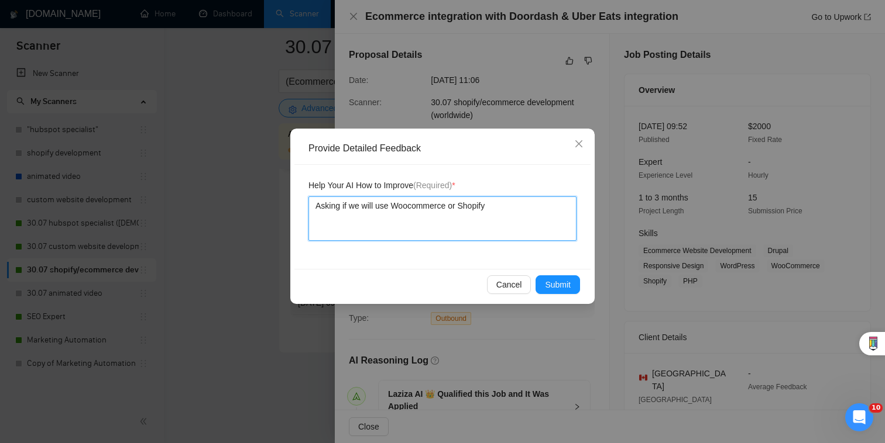
type textarea "Asking if we will use Woocommerce or Shopify"
type textarea "Asking if we will use Woocommerce or Shopify fo"
type textarea "Asking if we will use Woocommerce or Shopify for"
type textarea "Asking if we will use Woocommerce or Shopify for t"
type textarea "Asking if we will use Woocommerce or Shopify for th"
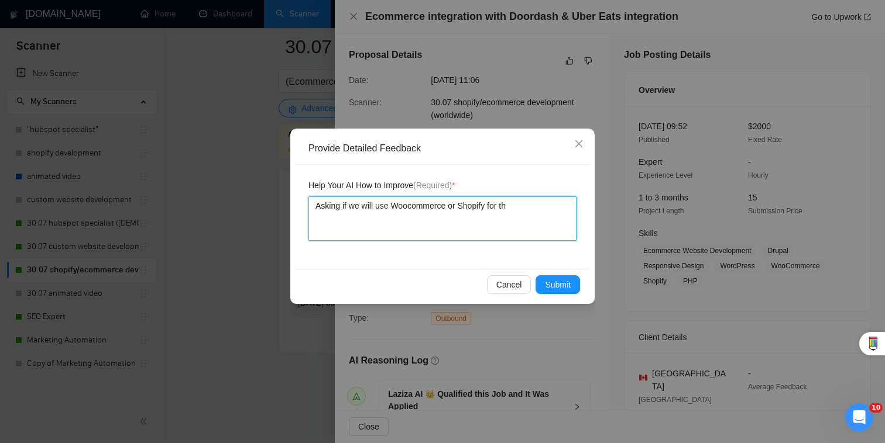
type textarea "Asking if we will use Woocommerce or Shopify for the"
type textarea "Asking if we will use Woocommerce or Shopify for the i"
type textarea "Asking if we will use Woocommerce or Shopify for the in"
type textarea "Asking if we will use Woocommerce or Shopify for the int"
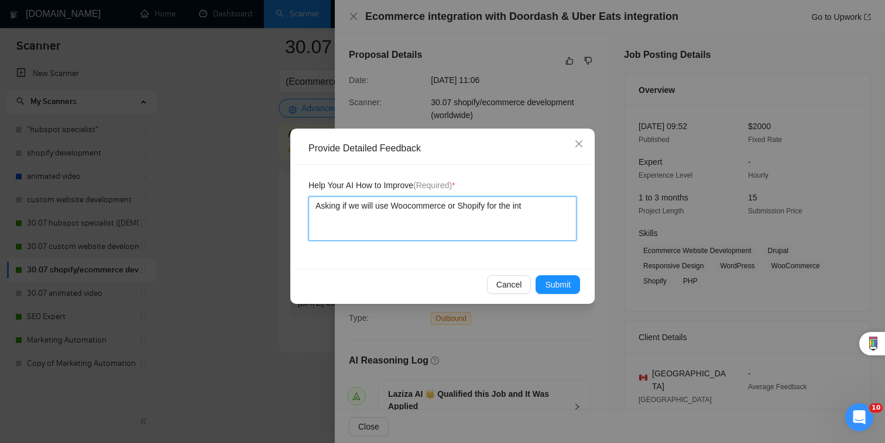
type textarea "Asking if we will use Woocommerce or Shopify for the inte"
type textarea "Asking if we will use Woocommerce or Shopify for the integ"
type textarea "Asking if we will use Woocommerce or Shopify for the integr"
type textarea "Asking if we will use Woocommerce or Shopify for the integra"
type textarea "Asking if we will use Woocommerce or Shopify for the integrat"
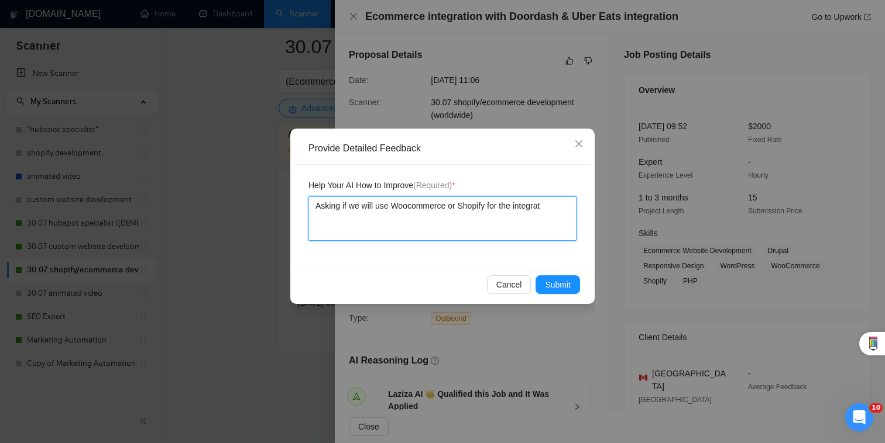
type textarea "Asking if we will use Woocommerce or Shopify for the integrati"
type textarea "Asking if we will use Woocommerce or Shopify for the integratio"
type textarea "Asking if we will use Woocommerce or Shopify for the integration"
type textarea "Asking if we will use Woocommerce or Shopify for the integration t"
type textarea "Asking if we will use Woocommerce or Shopify for the integration the"
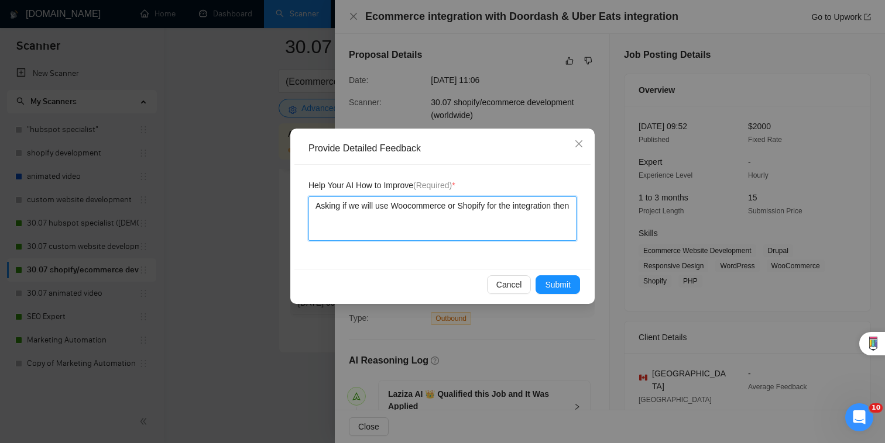
type textarea "Asking if we will use Woocommerce or Shopify for the integration then"
type textarea "Asking if we will use Woocommerce or Shopify for the integration then a"
type textarea "Asking if we will use Woocommerce or Shopify for the integration then as"
type textarea "Asking if we will use Woocommerce or Shopify for the integration then ask"
type textarea "Asking if we will use Woocommerce or Shopify for the integration then aski"
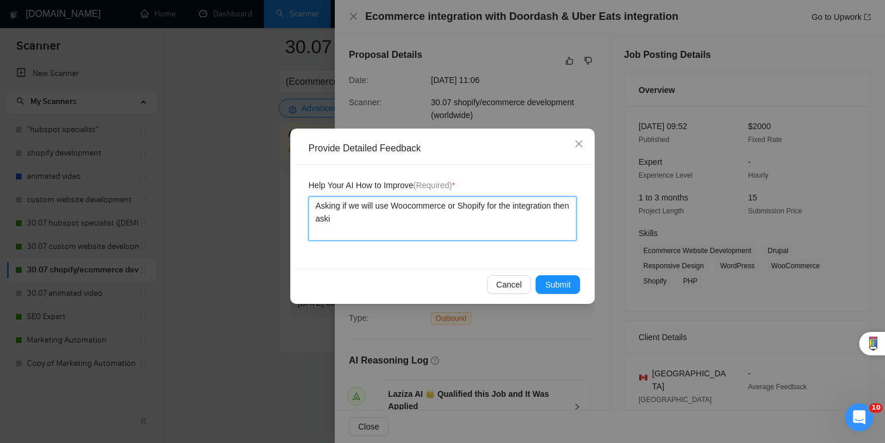
type textarea "Asking if we will use Woocommerce or Shopify for the integration then askin"
type textarea "Asking if we will use Woocommerce or Shopify for the integration then asking"
paste textarea "Do you have a preferred e-commerce platform for this setup, or would you like r…"
type textarea "Asking if we will use Woocommerce or Shopify for the integration then asking Do…"
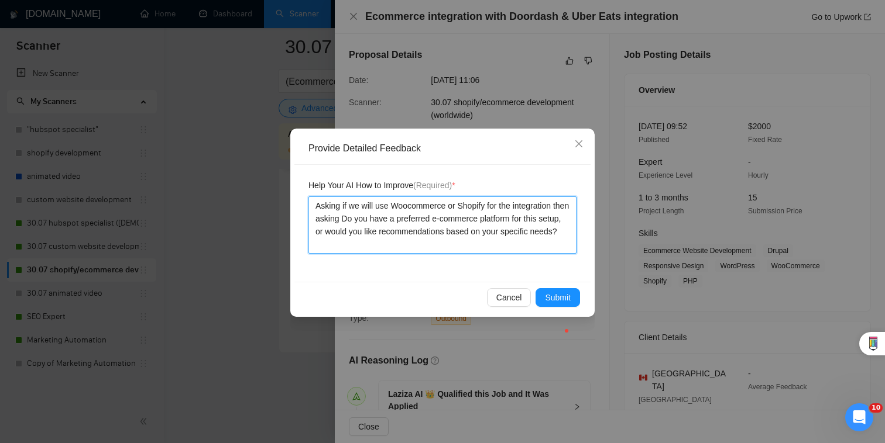
click at [362, 221] on textarea "Asking if we will use Woocommerce or Shopify for the integration then asking Do…" at bounding box center [442, 225] width 268 height 57
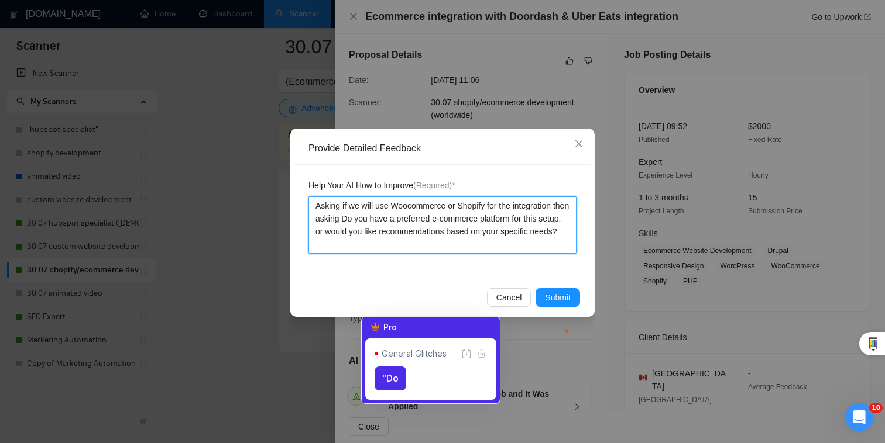
type textarea "Asking if we will use Woocommerce or Shopify for the integration then asking "D…"
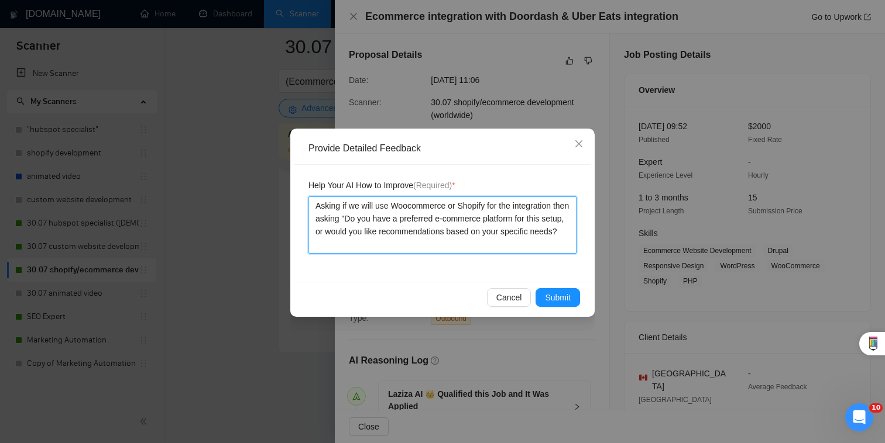
click at [348, 242] on textarea "Asking if we will use Woocommerce or Shopify for the integration then asking "D…" at bounding box center [442, 225] width 268 height 57
type textarea "Asking if we will use Woocommerce or Shopify for the integration then asking "D…"
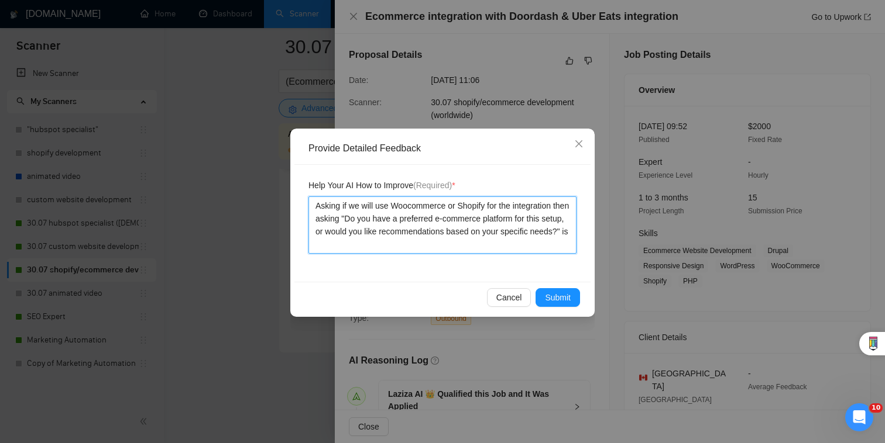
type textarea "Asking if we will use Woocommerce or Shopify for the integration then asking "D…"
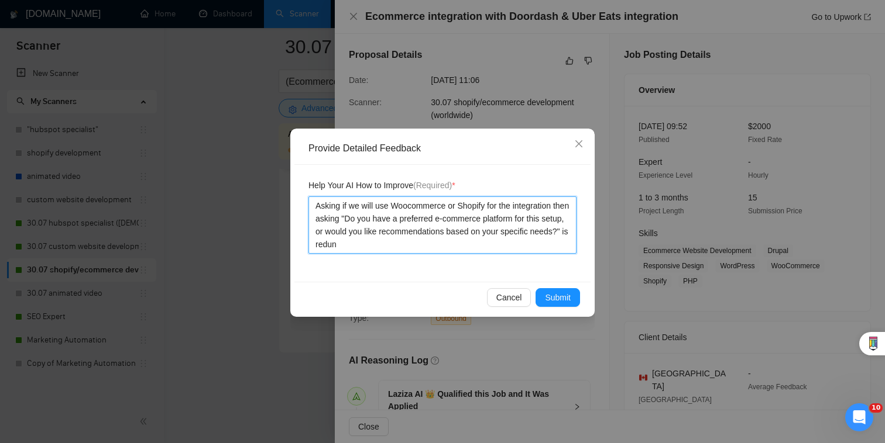
type textarea "Asking if we will use Woocommerce or Shopify for the integration then asking "D…"
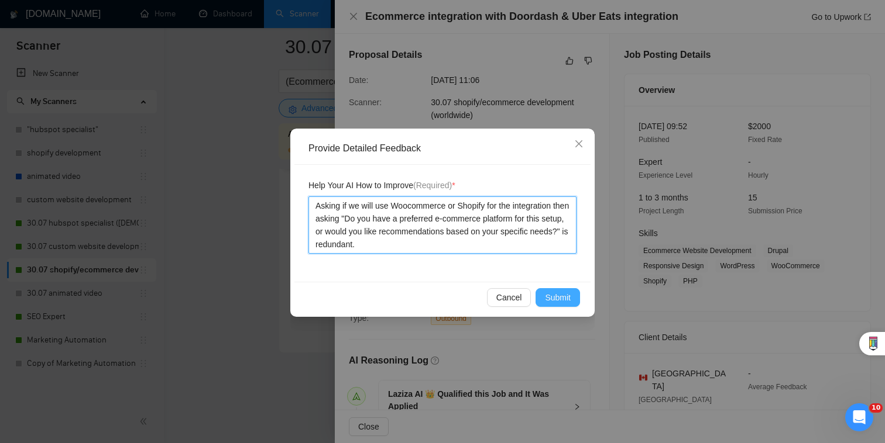
type textarea "Asking if we will use Woocommerce or Shopify for the integration then asking "D…"
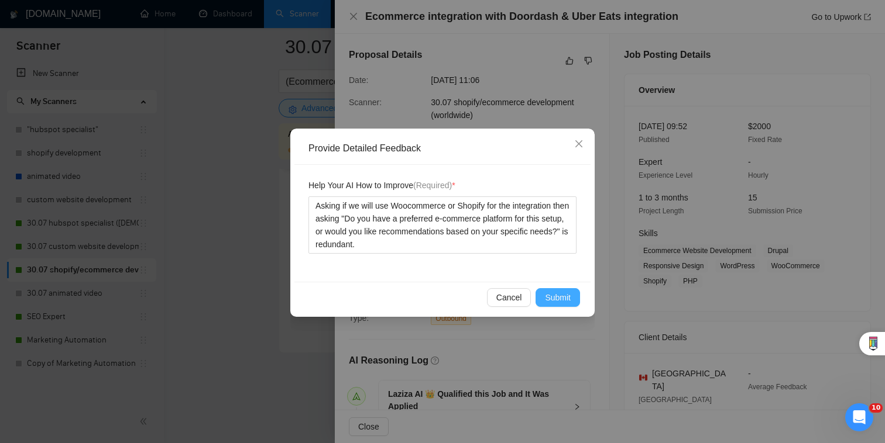
click at [561, 297] on span "Submit" at bounding box center [558, 297] width 26 height 13
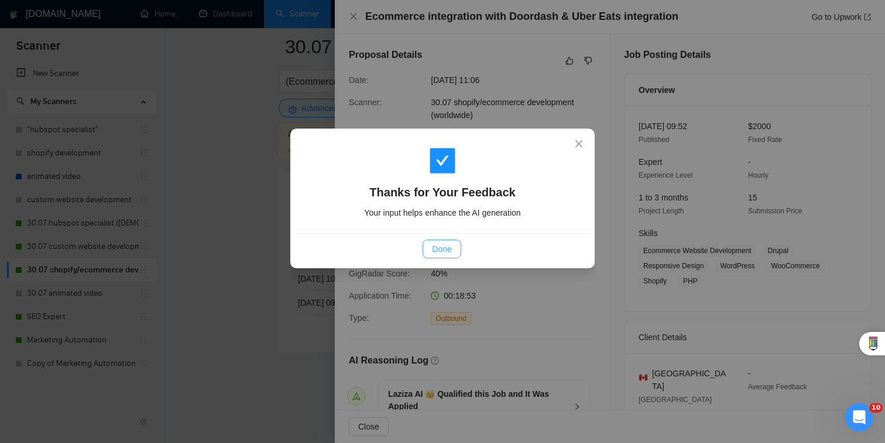
click at [442, 247] on span "Done" at bounding box center [441, 249] width 19 height 13
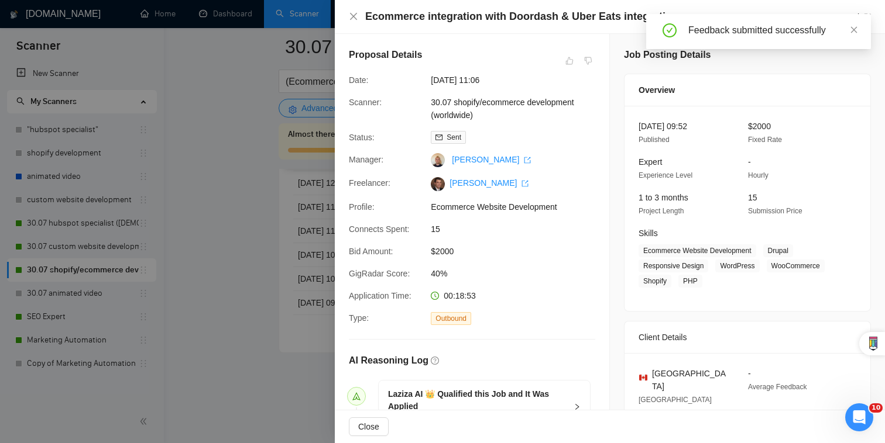
click at [352, 23] on div "Ecommerce integration with Doordash & Uber Eats integration Go to Upwork" at bounding box center [610, 16] width 522 height 15
click at [356, 11] on div "Ecommerce integration with Doordash & Uber Eats integration Go to Upwork" at bounding box center [610, 16] width 522 height 15
click at [356, 20] on icon "close" at bounding box center [353, 16] width 9 height 9
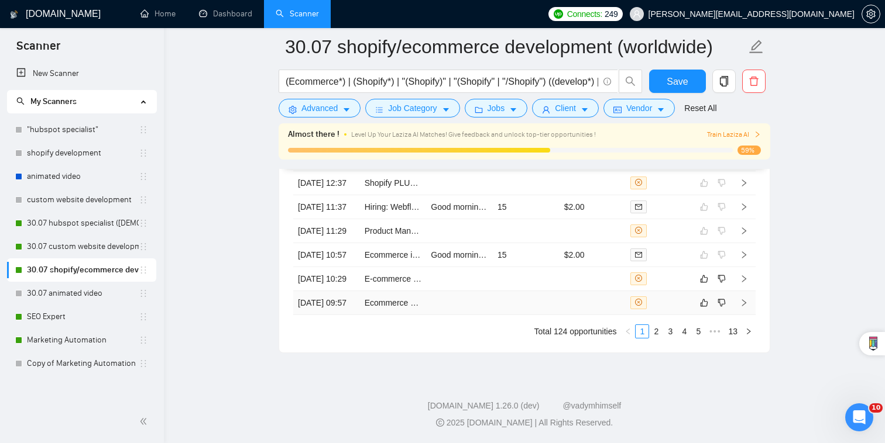
scroll to position [3193, 0]
click at [510, 305] on td at bounding box center [526, 303] width 67 height 24
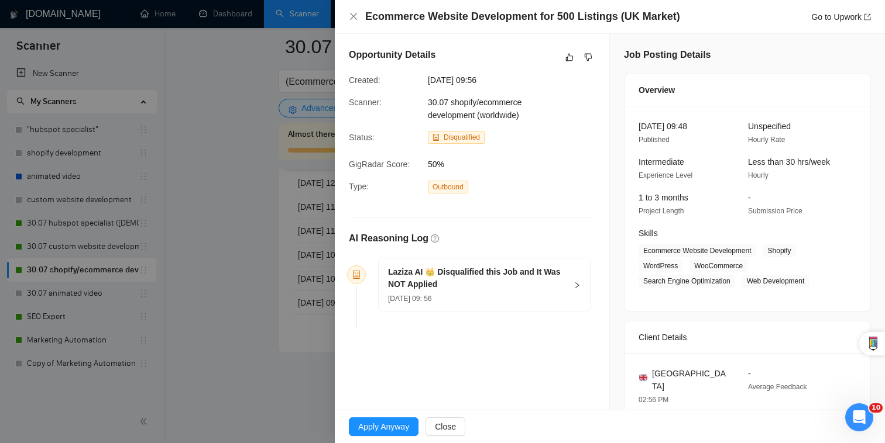
click at [514, 283] on h5 "Laziza AI 👑 Disqualified this Job and It Was NOT Applied" at bounding box center [477, 278] width 178 height 25
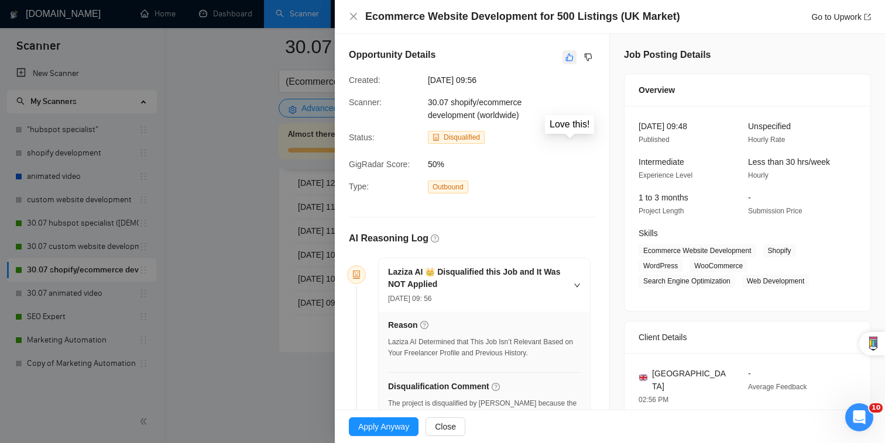
click at [568, 56] on icon "like" at bounding box center [569, 57] width 8 height 9
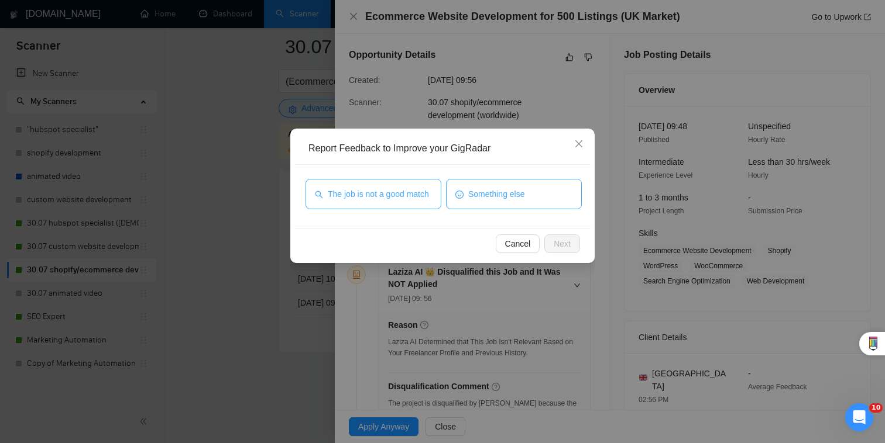
drag, startPoint x: 528, startPoint y: 202, endPoint x: 388, endPoint y: 186, distance: 140.8
click at [389, 187] on div "The job is not a good match Something else" at bounding box center [443, 196] width 276 height 35
click at [388, 188] on span "The job is not a good match" at bounding box center [378, 194] width 101 height 13
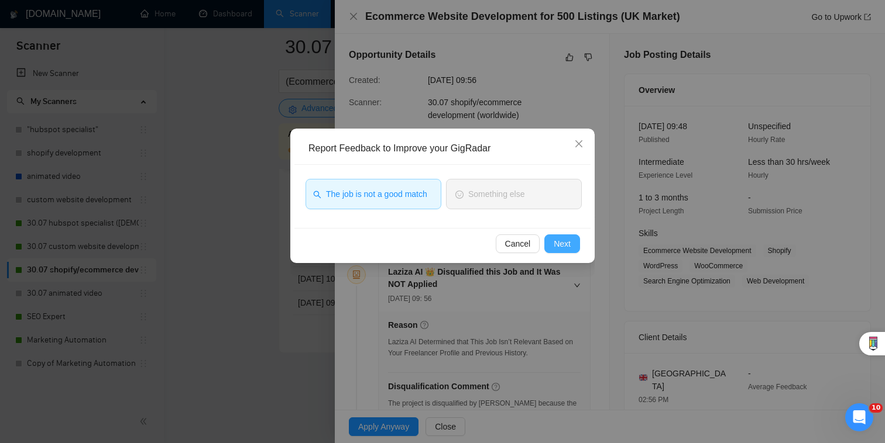
click at [558, 238] on span "Next" at bounding box center [561, 244] width 17 height 13
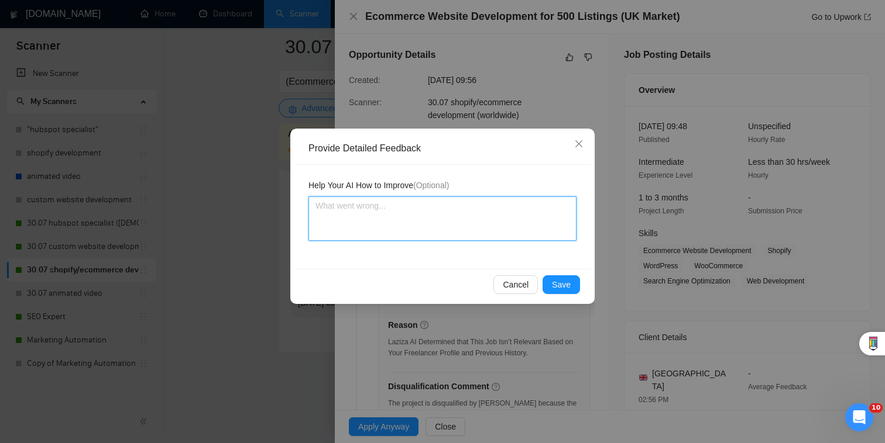
click at [517, 219] on textarea at bounding box center [442, 219] width 268 height 44
type textarea "R"
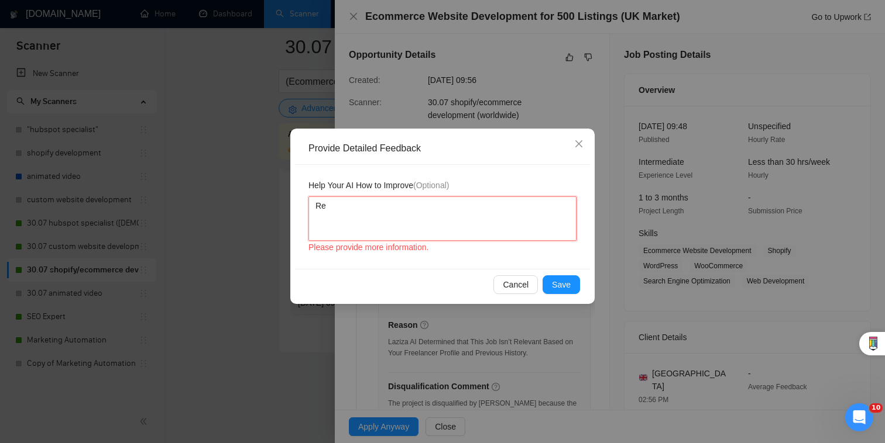
type textarea "Req"
type textarea "Reqa"
type textarea "Req"
type textarea "Requ"
type textarea "Requir"
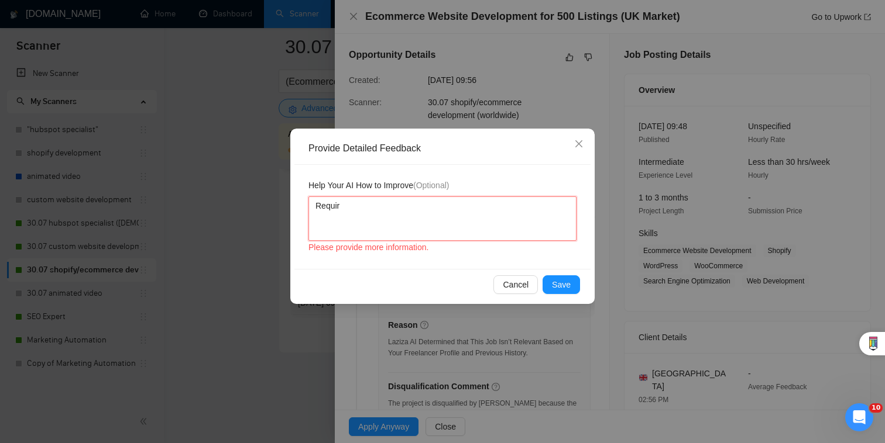
type textarea "Require"
type textarea "Requires"
type textarea "Requires U"
type textarea "Requires UK"
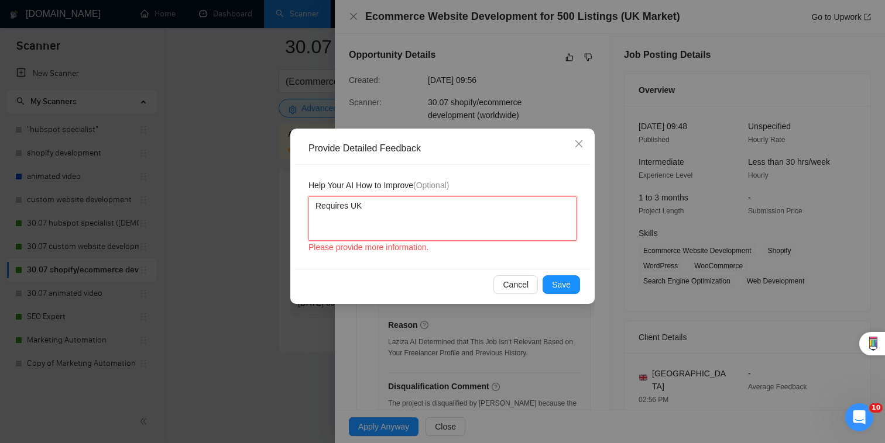
type textarea "Requires UK"
type textarea "Requires UK re"
type textarea "Requires UK reg"
type textarea "Requires UK regu"
type textarea "Requires UK regul"
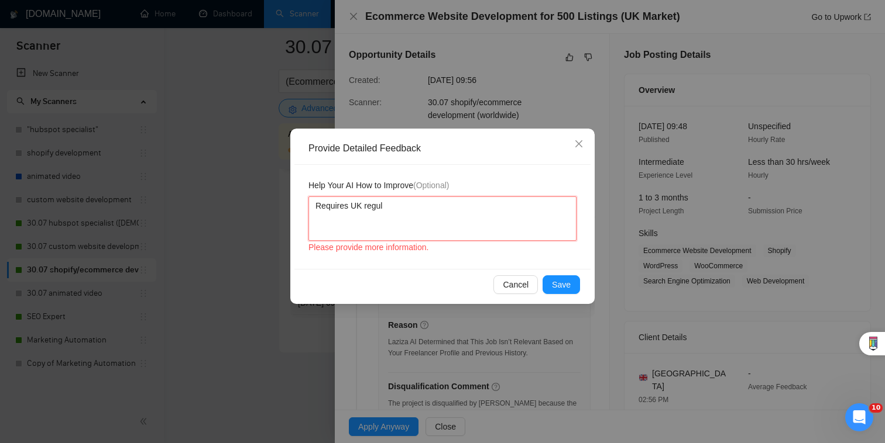
type textarea "Requires UK regula"
type textarea "Requires UK regulat"
type textarea "Requires UK regulati"
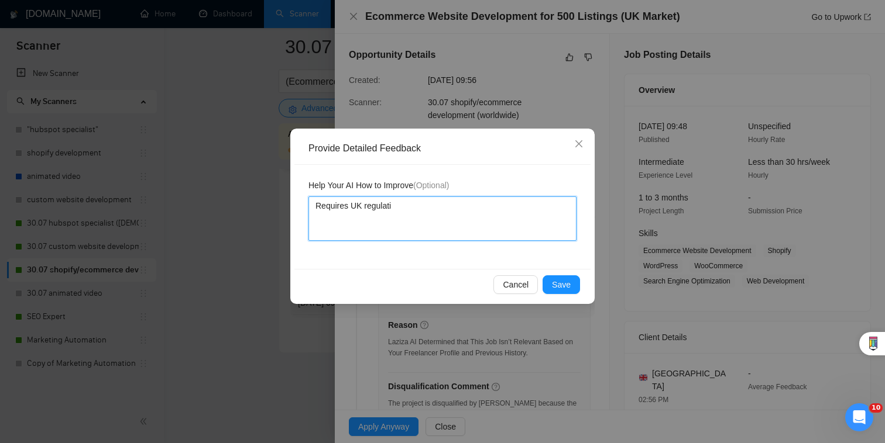
type textarea "Requires UK regulatio"
type textarea "Requires UK regulation"
type textarea "Requires UK regulation s"
type textarea "Requires UK regulation f"
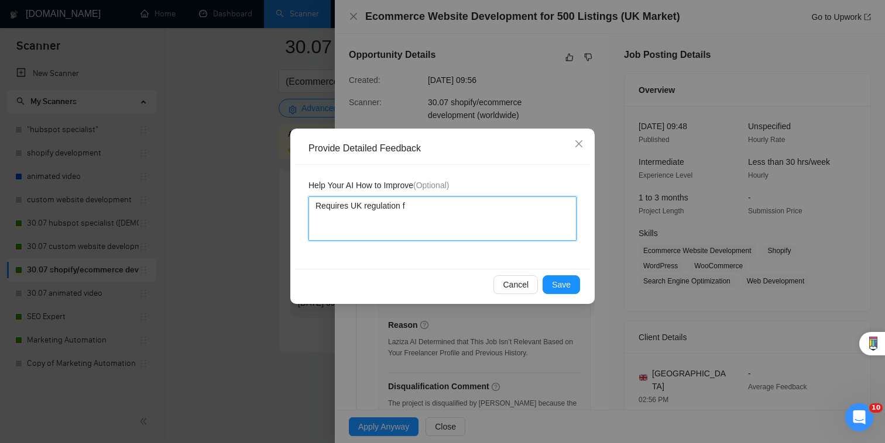
type textarea "Requires UK regulation fa"
type textarea "Requires UK regulation fam"
type textarea "Requires UK regulation fami"
type textarea "Requires UK regulation famil"
type textarea "Requires UK regulation famili"
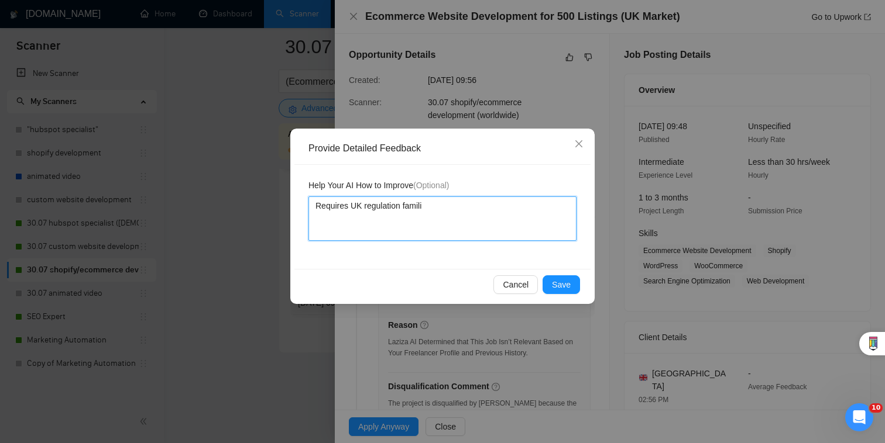
type textarea "Requires UK regulation familia"
type textarea "Requires UK regulation familiar"
type textarea "Requires UK regulation familiari"
type textarea "Requires UK regulation familiarit"
type textarea "Requires UK regulation familiarity"
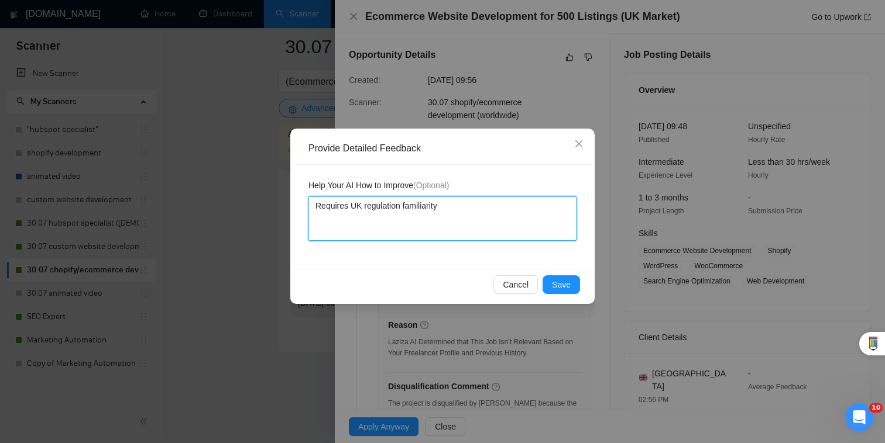
type textarea "Requires UK regulation familiarity"
type textarea "Requires UK regulation familiarity wh"
type textarea "Requires UK regulation familiarity whi"
type textarea "Requires UK regulation familiarity whil"
type textarea "Requires UK regulation familiarity while"
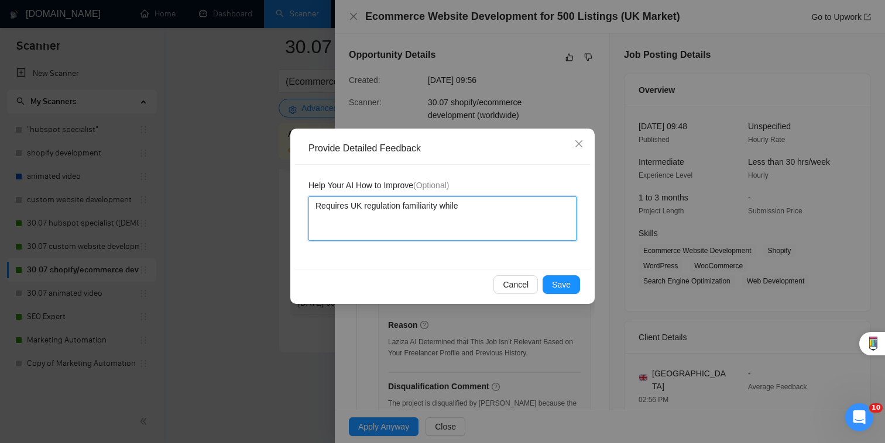
type textarea "Requires UK regulation familiarity while w"
type textarea "Requires UK regulation familiarity while we"
type textarea "Requires UK regulation familiarity while we a"
type textarea "Requires UK regulation familiarity while we ar"
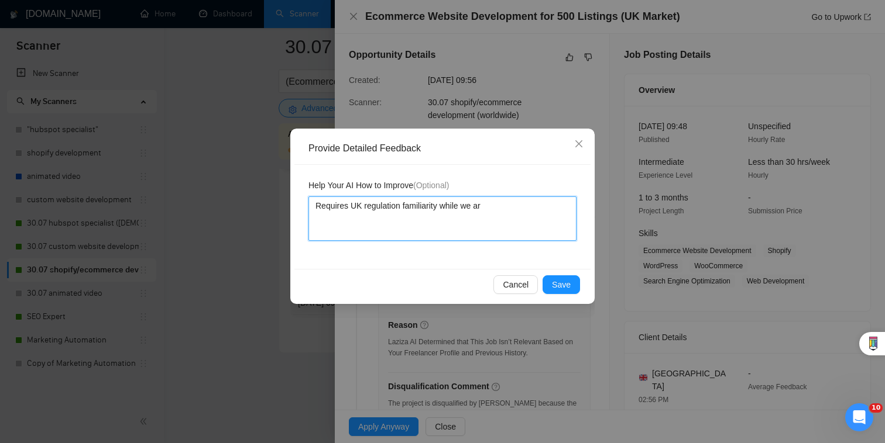
type textarea "Requires UK regulation familiarity while we are"
type textarea "Requires UK regulation familiarity while we are i"
type textarea "Requires UK regulation familiarity while we are in"
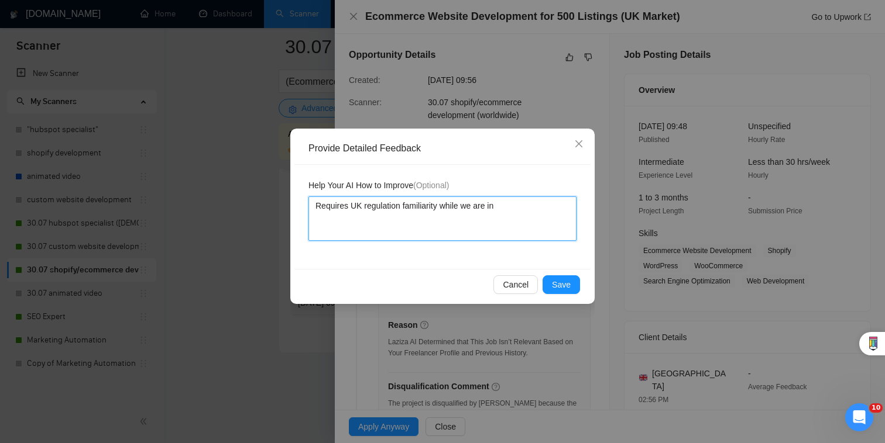
type textarea "Requires UK regulation familiarity while we are in t"
type textarea "Requires UK regulation familiarity while we are in th"
type textarea "Requires UK regulation familiarity while we are in the"
type textarea "Requires UK regulation familiarity while we are in the U"
type textarea "Requires UK regulation familiarity while we are in the US"
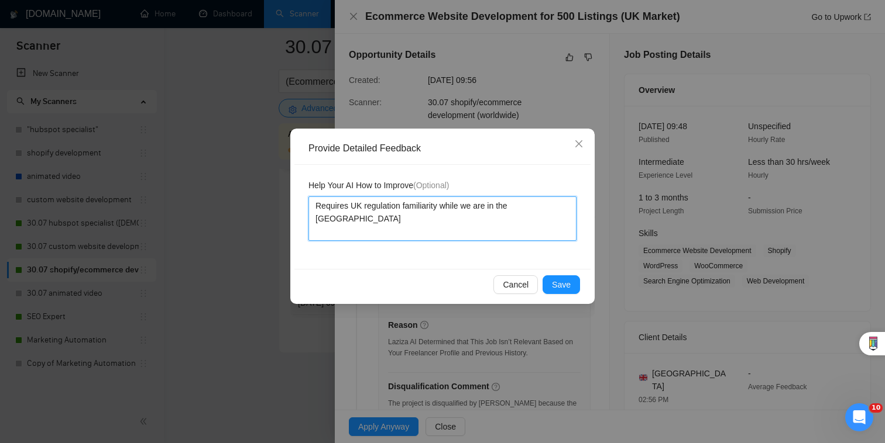
type textarea "Requires UK regulation familiarity while we are in the US>"
type textarea "Requires UK regulation familiarity while we are in the US"
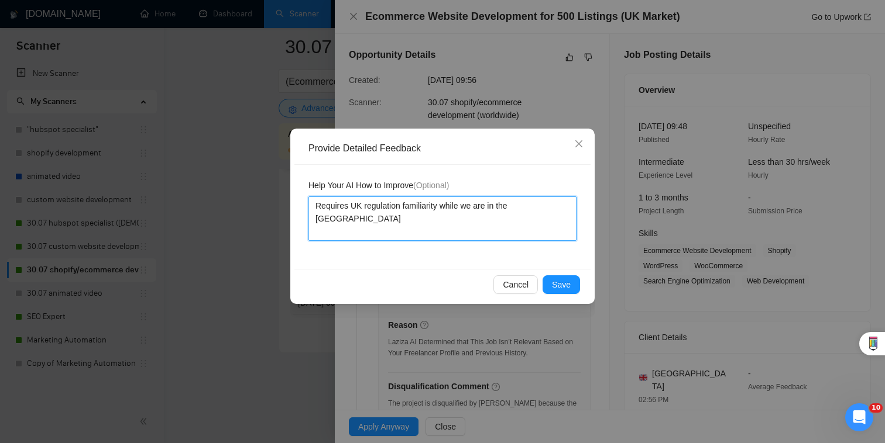
type textarea "Requires UK regulation familiarity while we are in the US"
type textarea "Requires UK regulation familiarity while we are in the US."
click at [566, 284] on span "Save" at bounding box center [561, 284] width 19 height 13
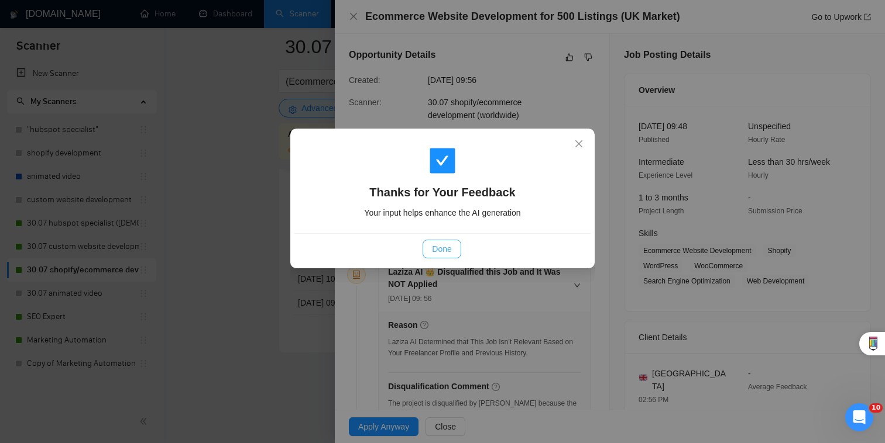
click at [445, 242] on button "Done" at bounding box center [441, 249] width 38 height 19
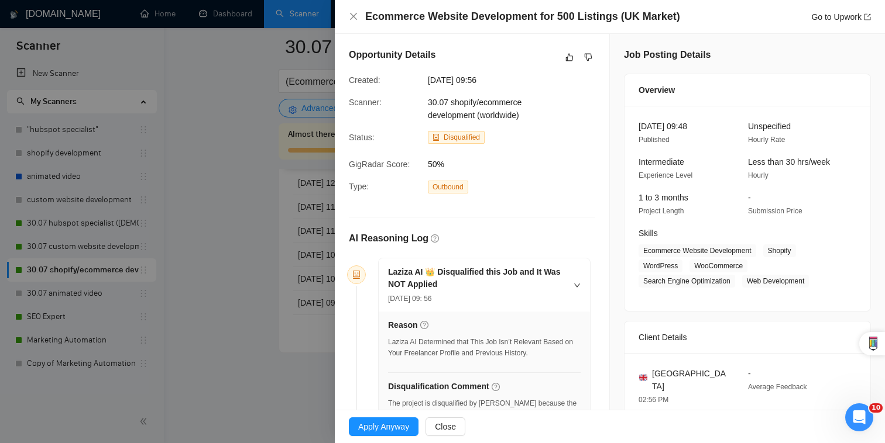
click at [255, 234] on div at bounding box center [442, 221] width 885 height 443
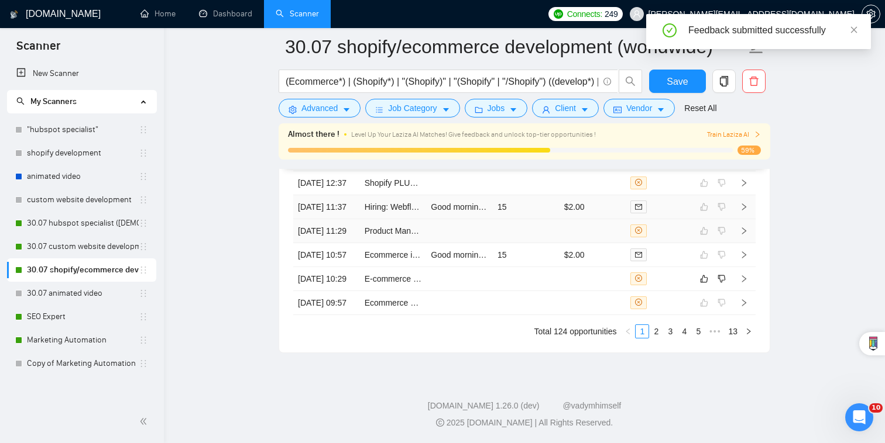
scroll to position [3114, 0]
click at [598, 219] on td "$2.00" at bounding box center [592, 207] width 67 height 24
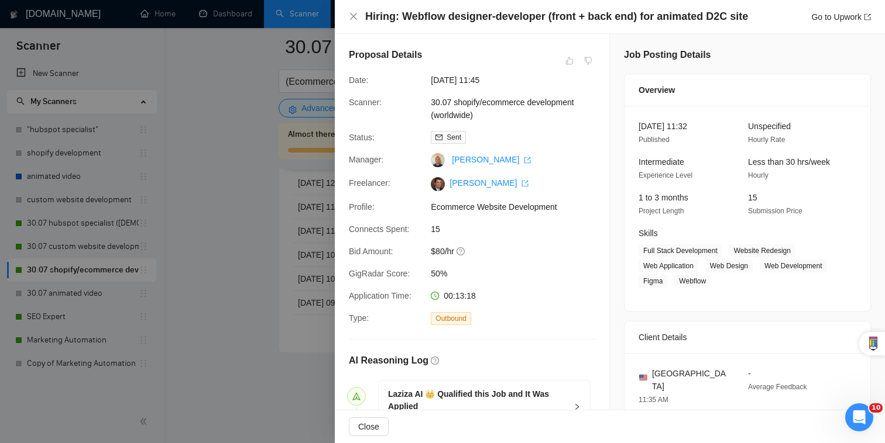
click at [307, 221] on div at bounding box center [442, 221] width 885 height 443
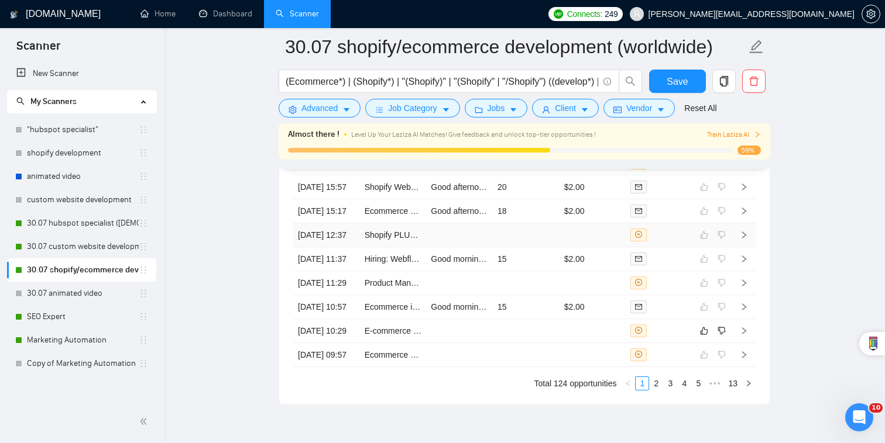
scroll to position [3052, 0]
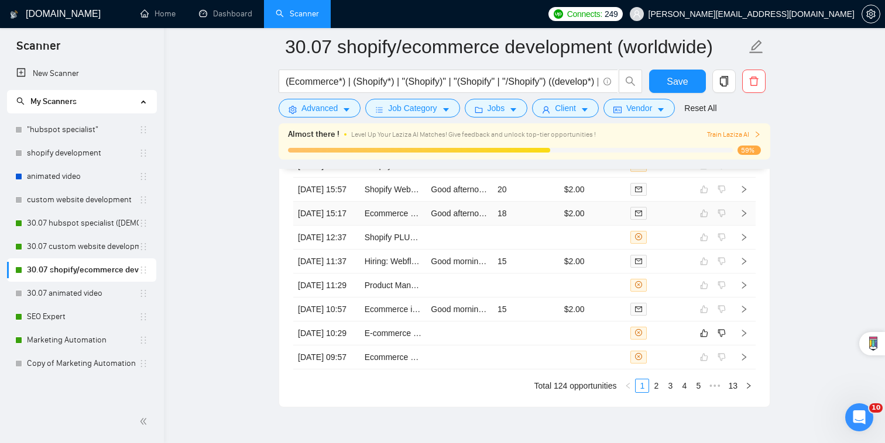
click at [606, 225] on td "$2.00" at bounding box center [592, 214] width 67 height 24
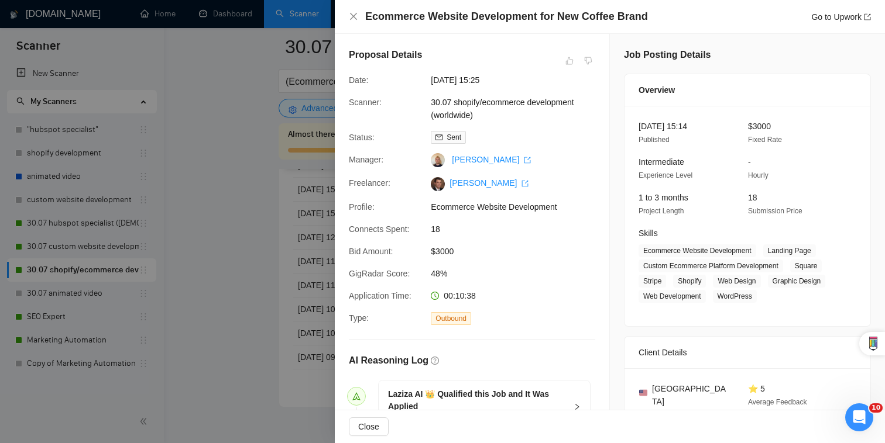
click at [276, 287] on div at bounding box center [442, 221] width 885 height 443
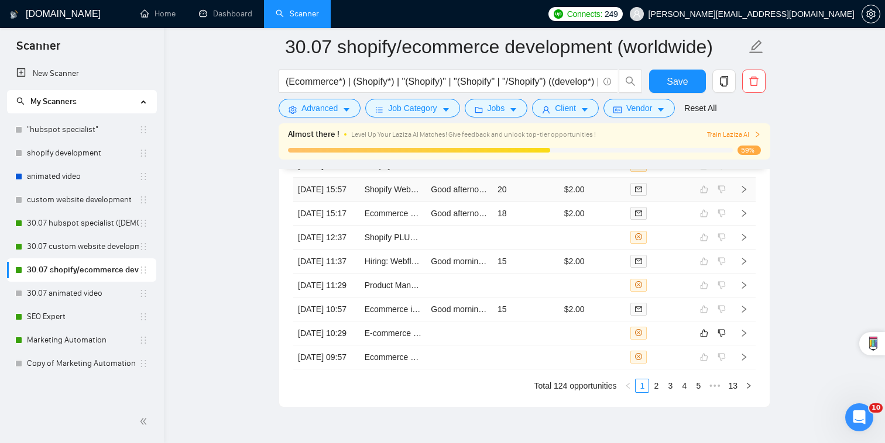
click at [619, 190] on td "$2.00" at bounding box center [592, 190] width 67 height 24
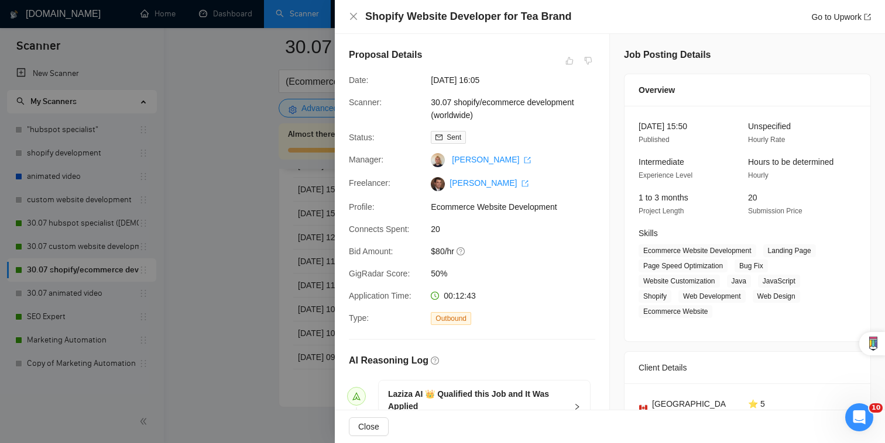
click at [294, 290] on div at bounding box center [442, 221] width 885 height 443
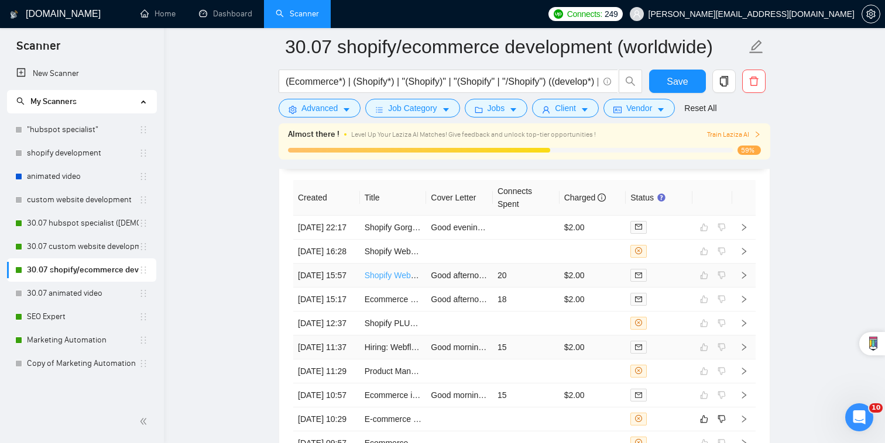
scroll to position [2948, 0]
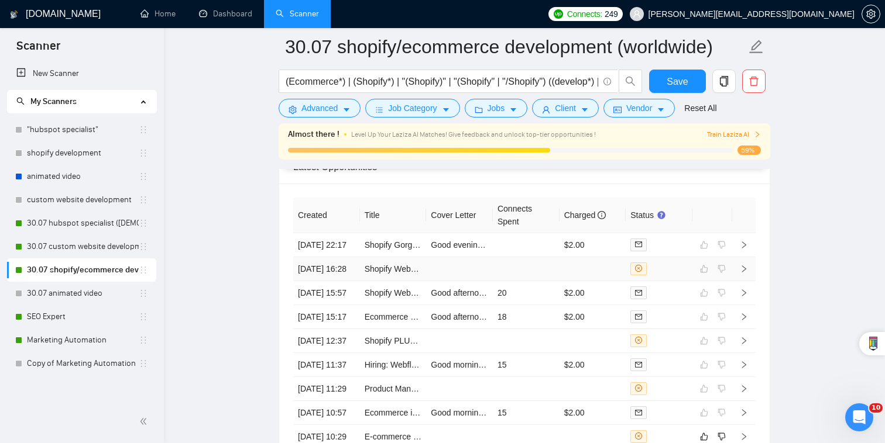
click at [602, 257] on td at bounding box center [592, 269] width 67 height 24
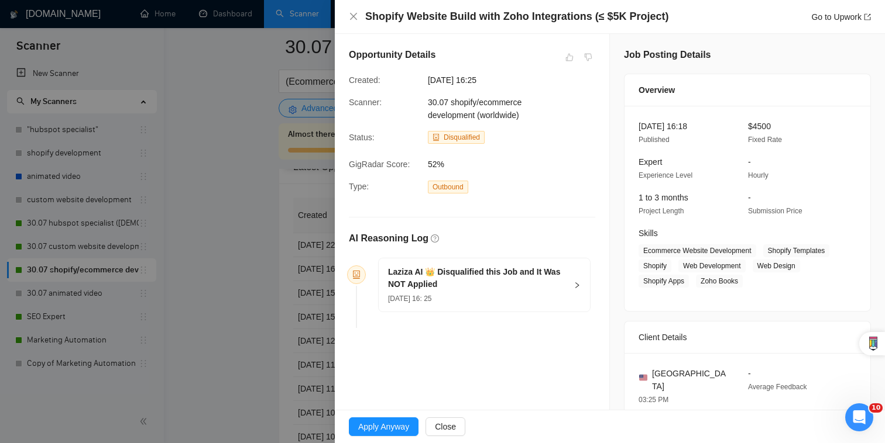
click at [284, 285] on div at bounding box center [442, 221] width 885 height 443
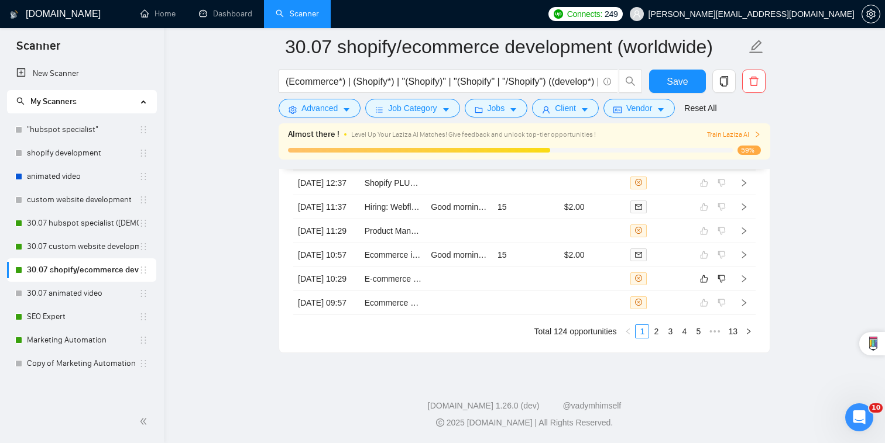
scroll to position [3197, 0]
click at [657, 332] on link "2" at bounding box center [655, 331] width 13 height 13
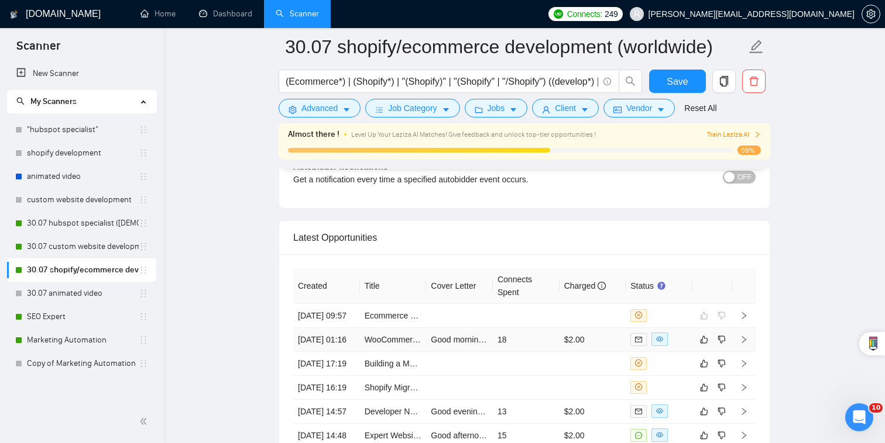
scroll to position [2886, 0]
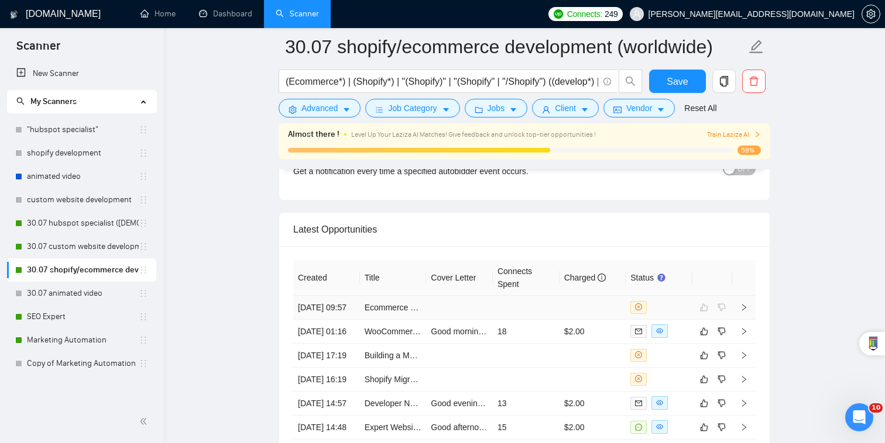
click at [661, 301] on div at bounding box center [658, 307] width 57 height 13
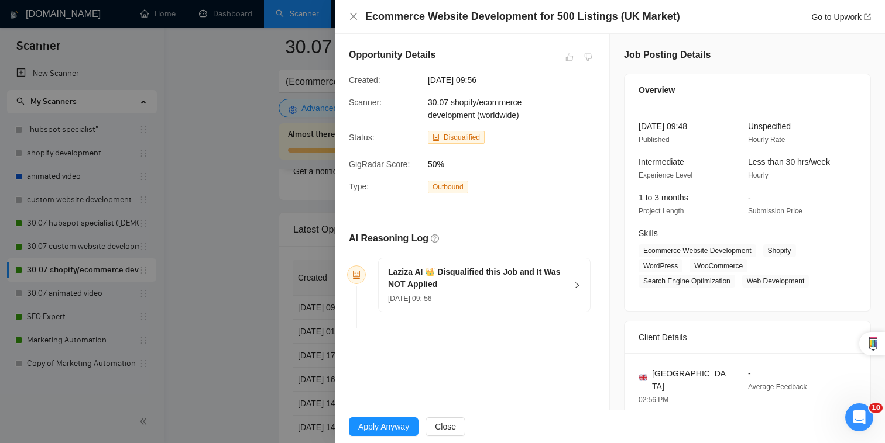
click at [283, 371] on div at bounding box center [442, 221] width 885 height 443
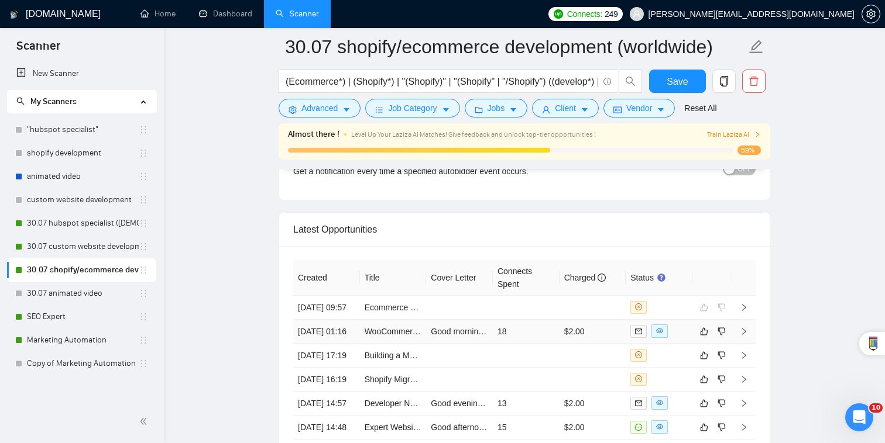
click at [682, 326] on div at bounding box center [658, 331] width 57 height 13
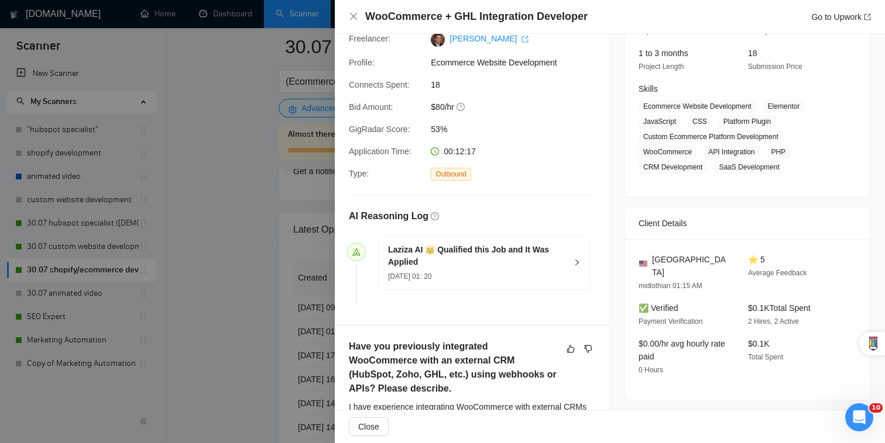
scroll to position [130, 0]
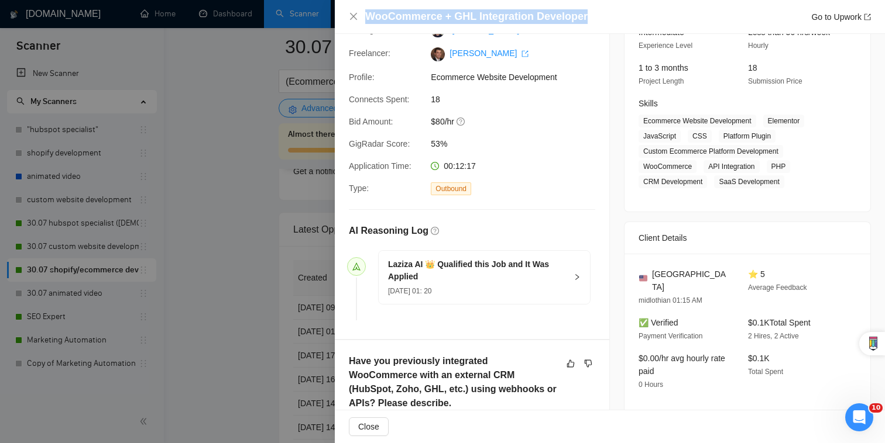
drag, startPoint x: 587, startPoint y: 16, endPoint x: 367, endPoint y: 15, distance: 219.4
click at [367, 15] on div "WooCommerce + GHL Integration Developer Go to Upwork" at bounding box center [618, 16] width 506 height 15
copy h4 "WooCommerce + GHL Integration Developer"
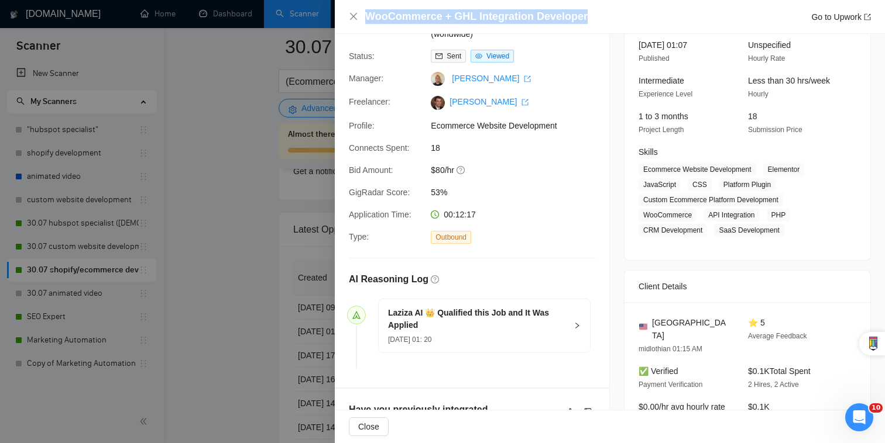
scroll to position [0, 0]
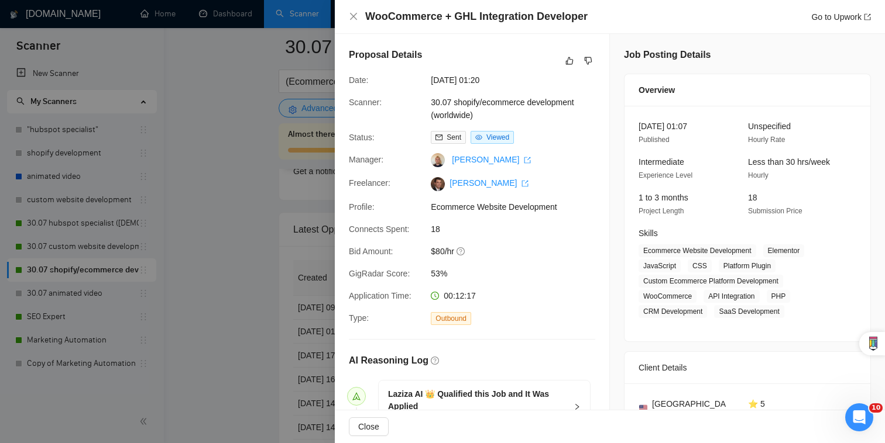
click at [596, 63] on div "Proposal Details Date: 20 Aug, 2025 01:20 Scanner: 30.07 shopify/ecommerce deve…" at bounding box center [472, 251] width 274 height 435
click at [588, 59] on icon "dislike" at bounding box center [588, 60] width 8 height 9
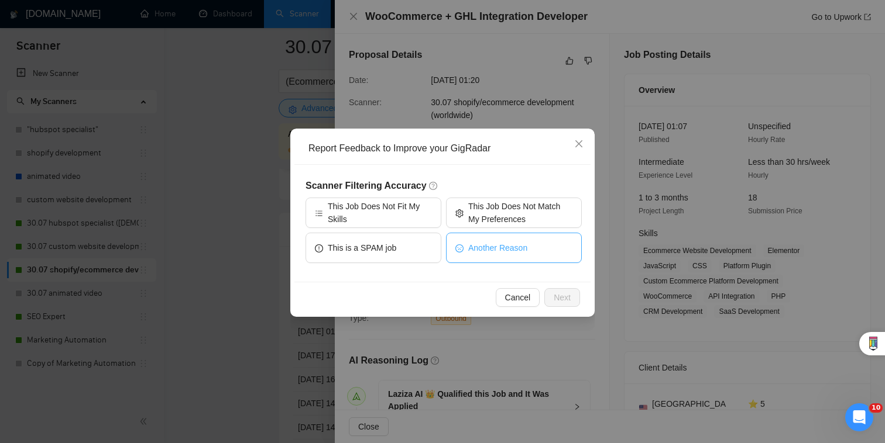
click at [506, 253] on span "Another Reason" at bounding box center [497, 248] width 59 height 13
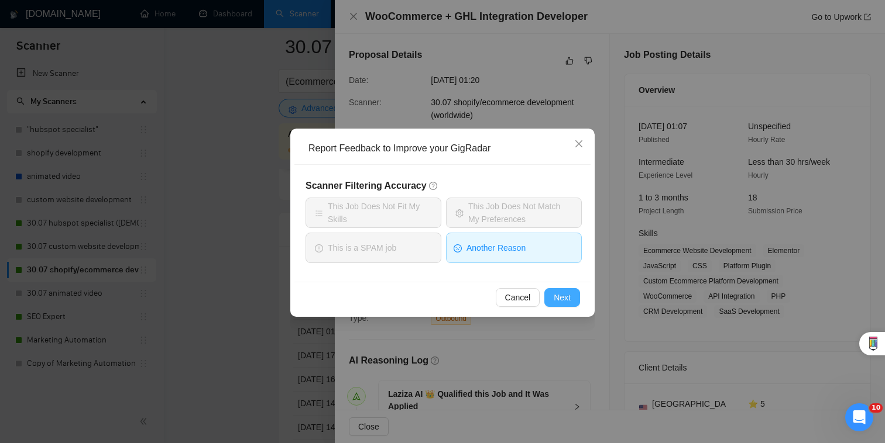
click at [561, 301] on span "Next" at bounding box center [561, 297] width 17 height 13
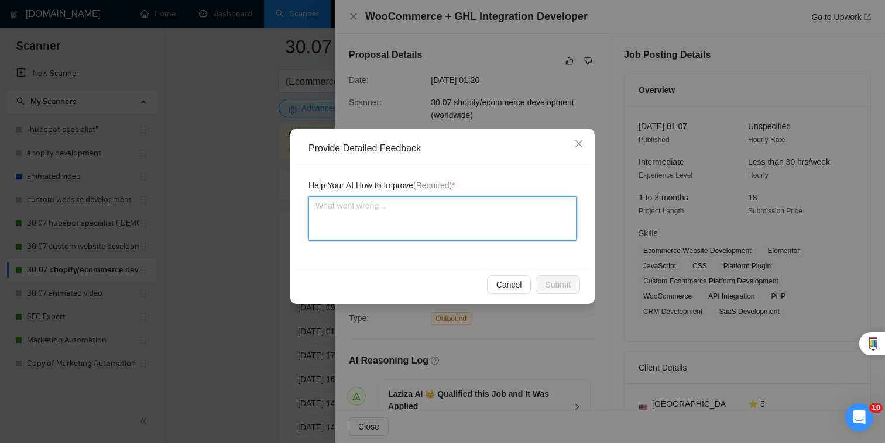
click at [504, 228] on textarea at bounding box center [442, 219] width 268 height 44
type textarea "Sh"
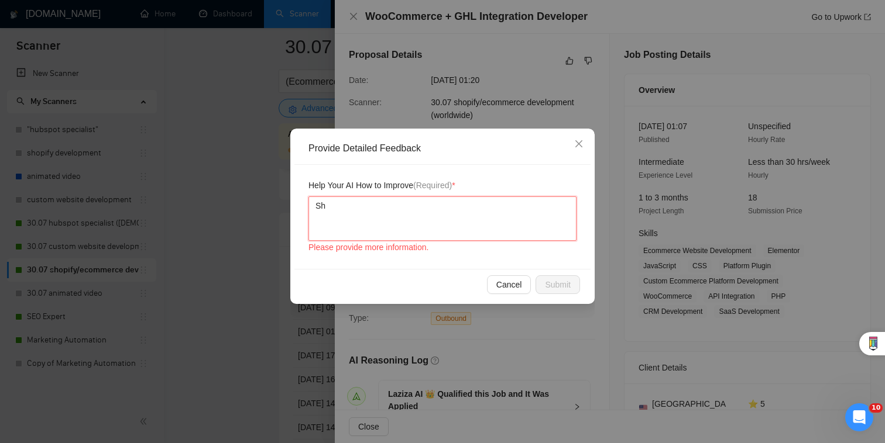
type textarea "Sho"
type textarea "Shou"
type textarea "Shoul"
type textarea "Should"
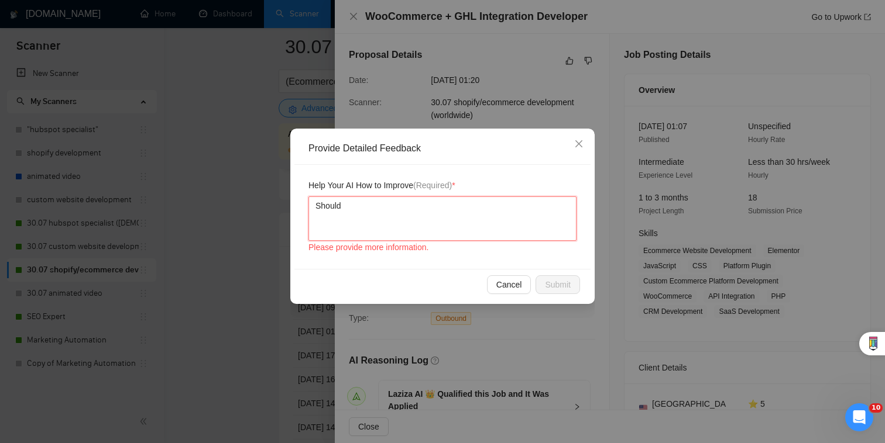
type textarea "Should h"
type textarea "Should ha"
type textarea "Should hav"
type textarea "Should hav e"
type textarea "Should hav eb"
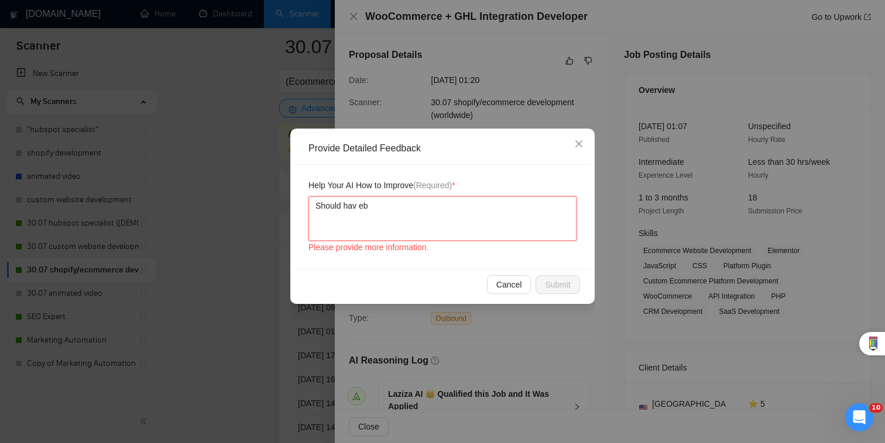
type textarea "Should hav ebe"
type textarea "Should hav eb"
type textarea "Should hav e"
type textarea "Should hav"
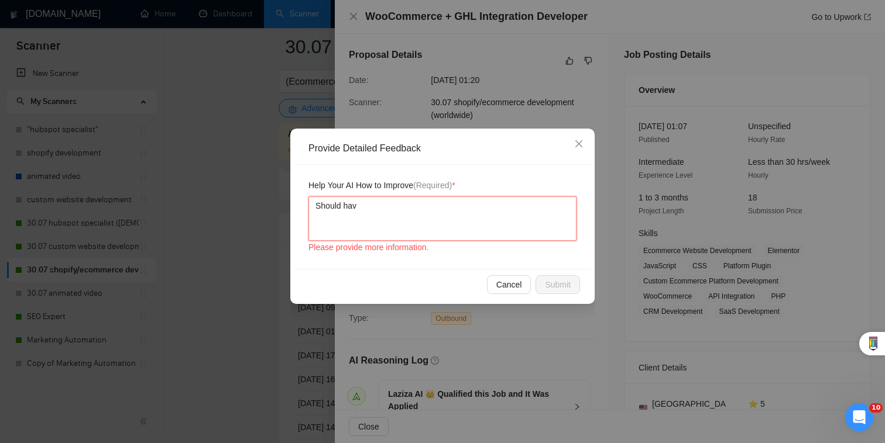
type textarea "Should have"
type textarea "Should have b"
type textarea "Should have be"
type textarea "Should have bee"
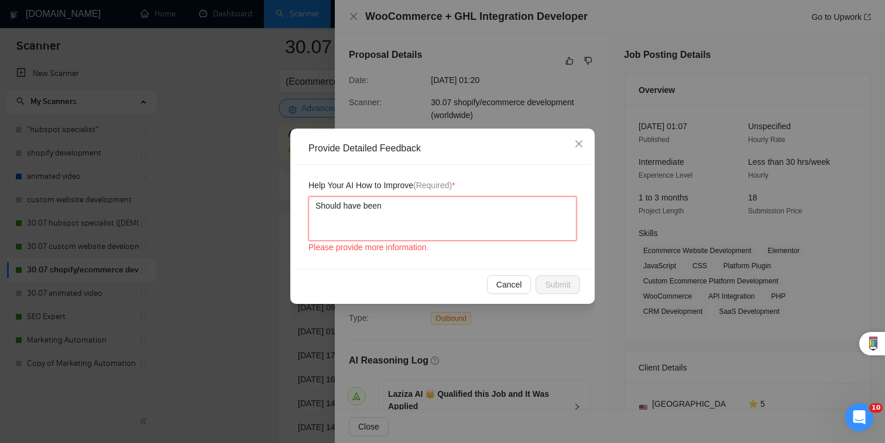
type textarea "Should have been"
type textarea "Should have been d"
type textarea "Should have been de"
type textarea "Should have been dec"
type textarea "Should have been decl"
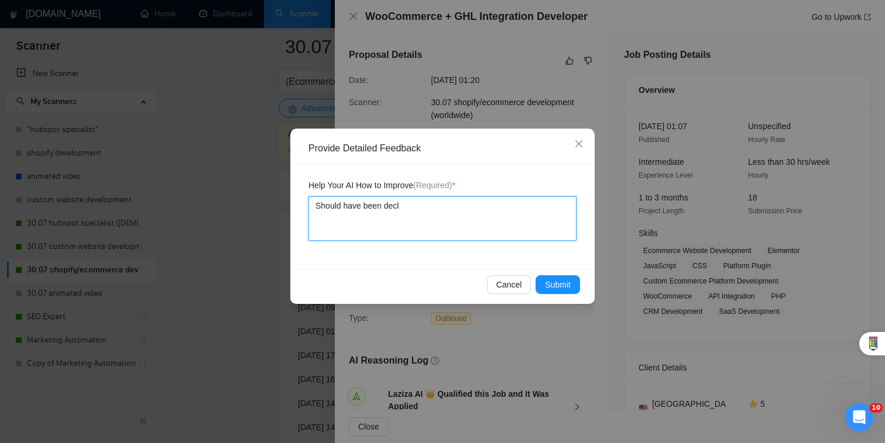
type textarea "Should have been decli"
type textarea "Should have been declin"
type textarea "Should have been decline"
type textarea "Should have been declined"
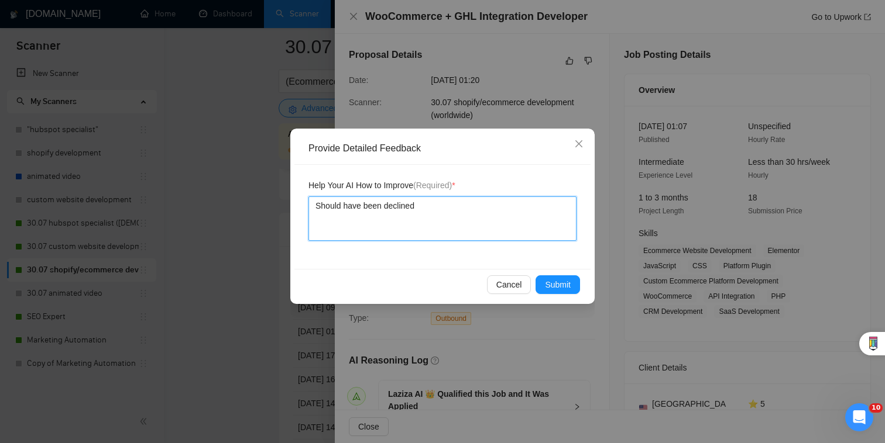
type textarea "Should have been declined b"
type textarea "Should have been declined be"
type textarea "Should have been declined bec"
type textarea "Should have been declined beca"
type textarea "Should have been declined becau"
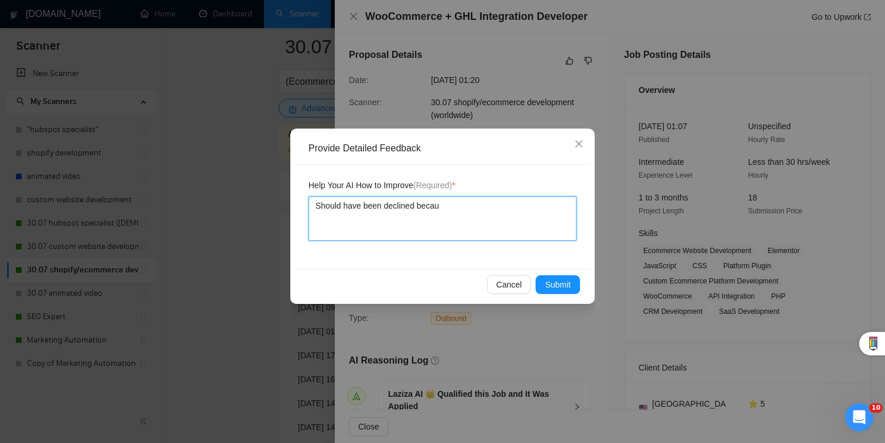
type textarea "Should have been declined becaus"
type textarea "Should have been declined because"
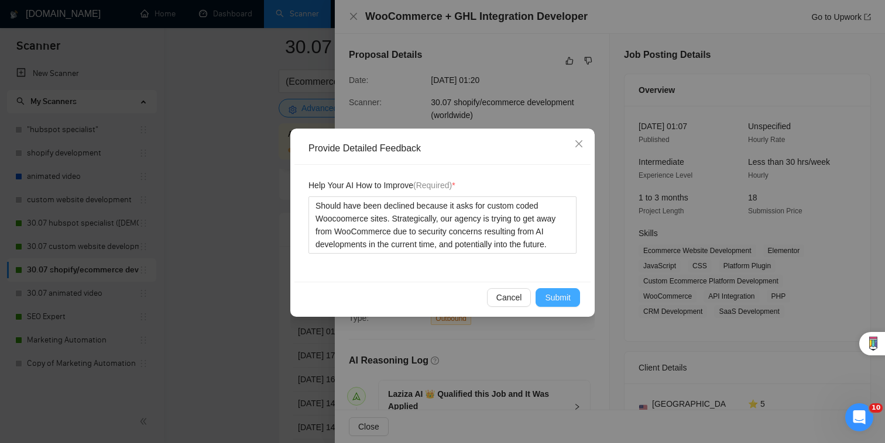
click at [576, 291] on button "Submit" at bounding box center [557, 297] width 44 height 19
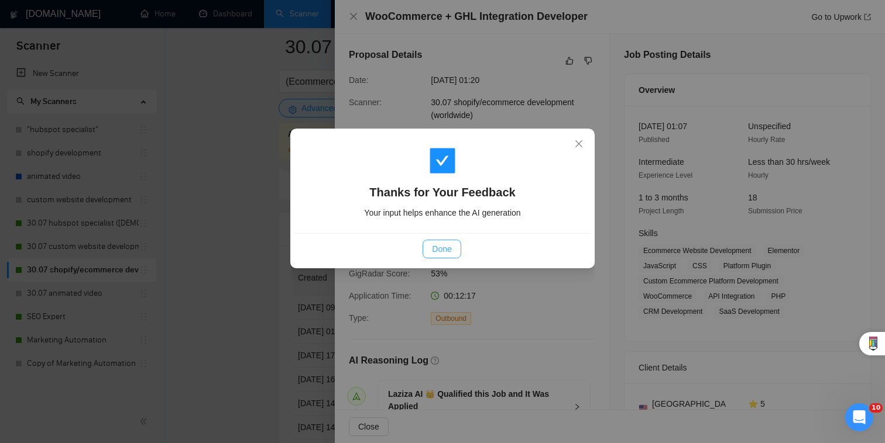
click at [439, 245] on span "Done" at bounding box center [441, 249] width 19 height 13
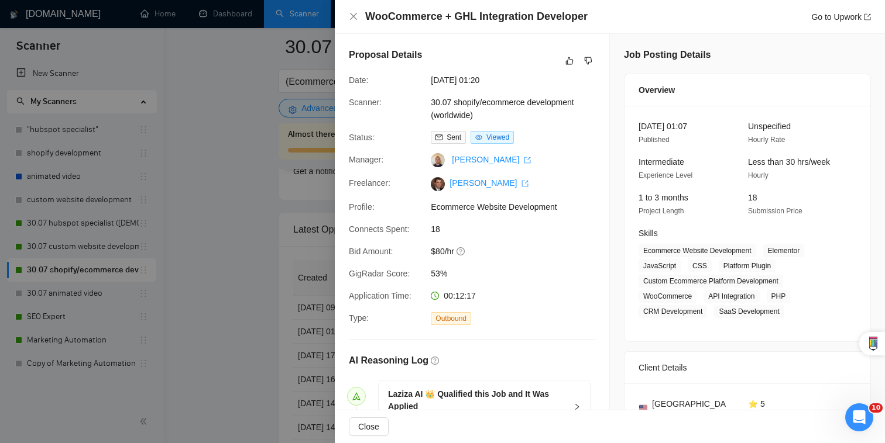
click at [309, 254] on div at bounding box center [442, 221] width 885 height 443
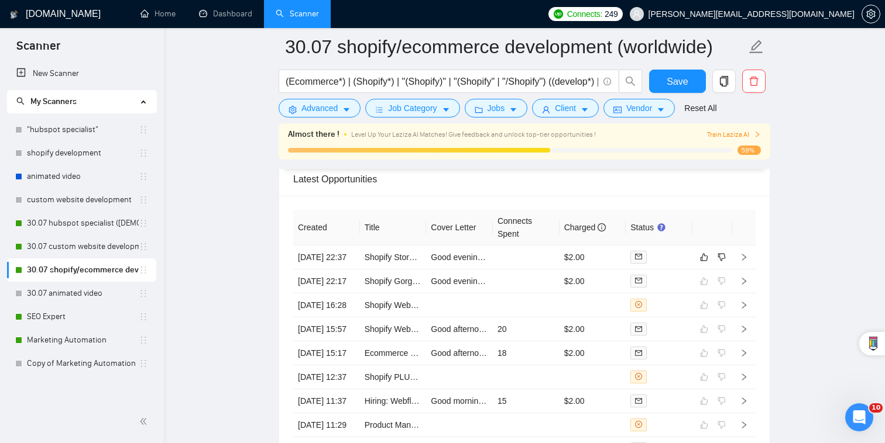
scroll to position [2956, 0]
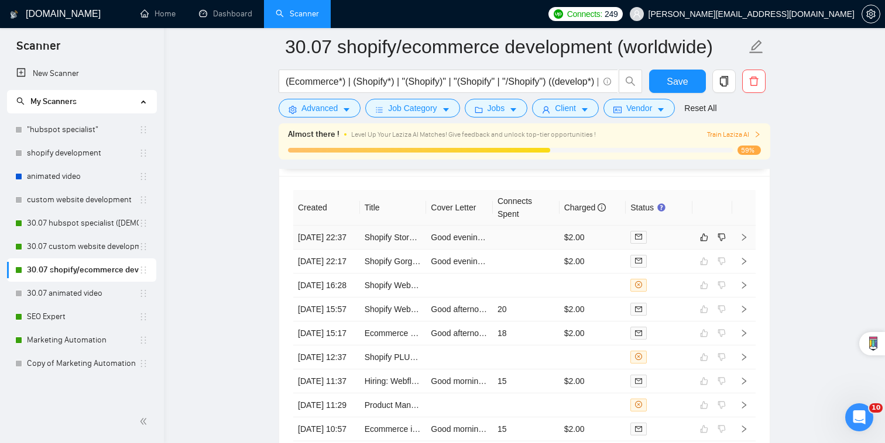
click at [671, 231] on div at bounding box center [658, 237] width 57 height 13
